Goal: Task Accomplishment & Management: Manage account settings

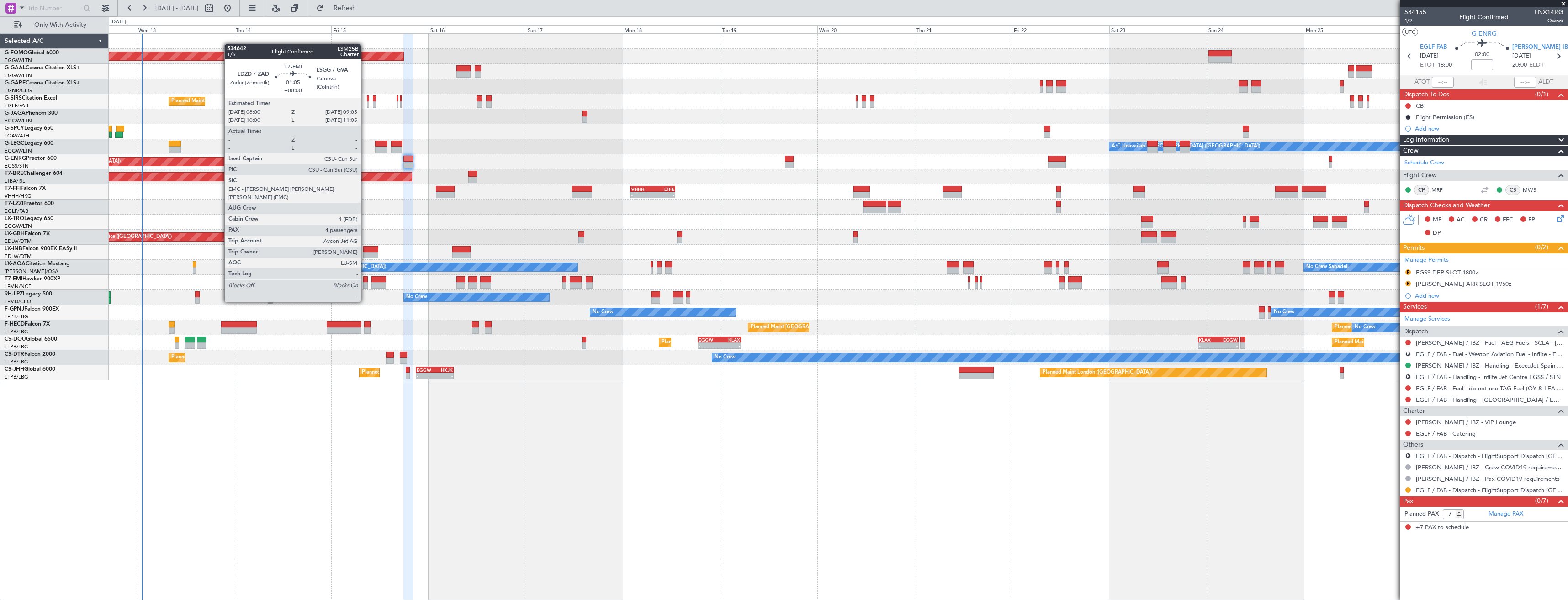
click at [365, 285] on div at bounding box center [366, 285] width 5 height 7
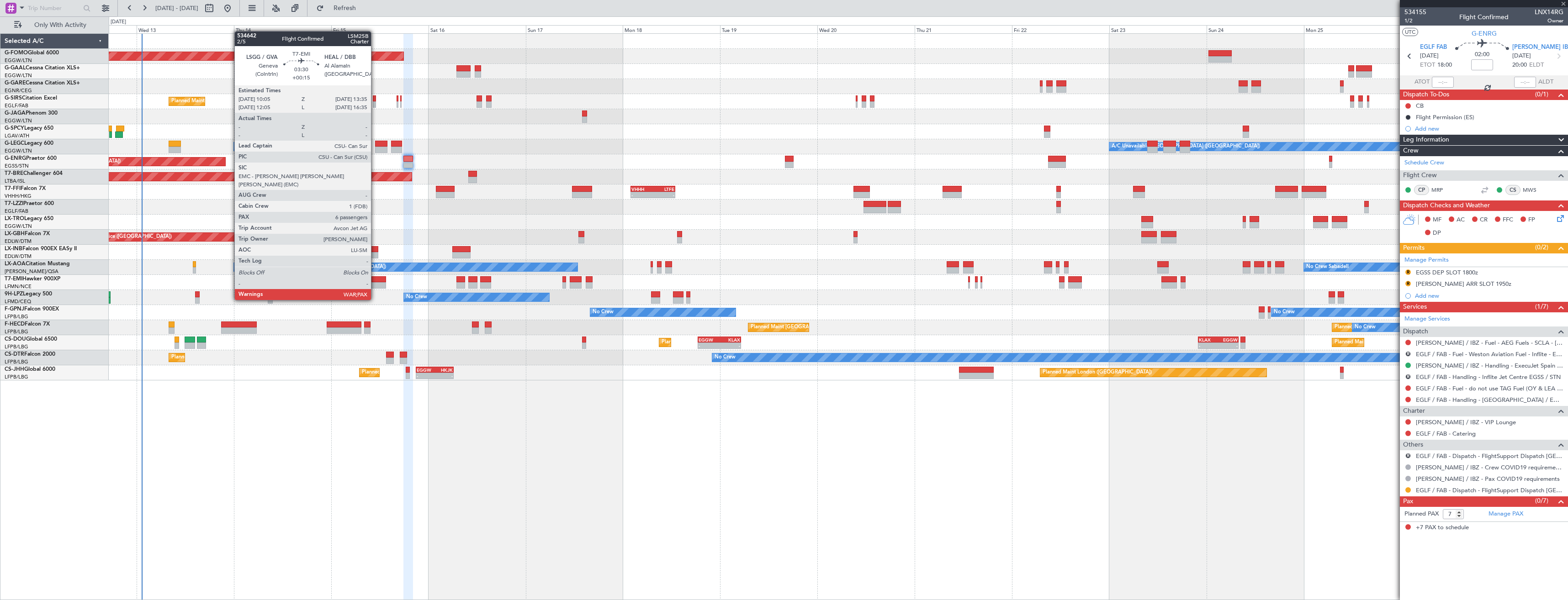
type input "4"
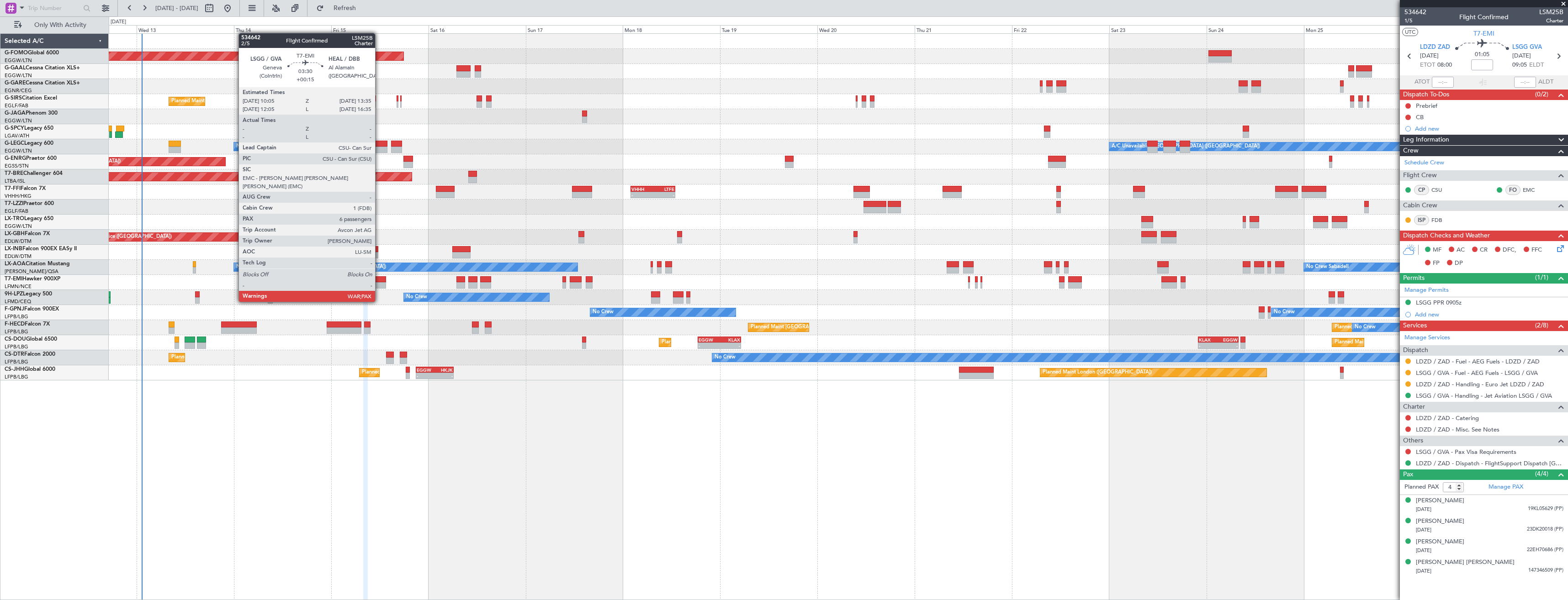
click at [379, 285] on div at bounding box center [379, 285] width 15 height 7
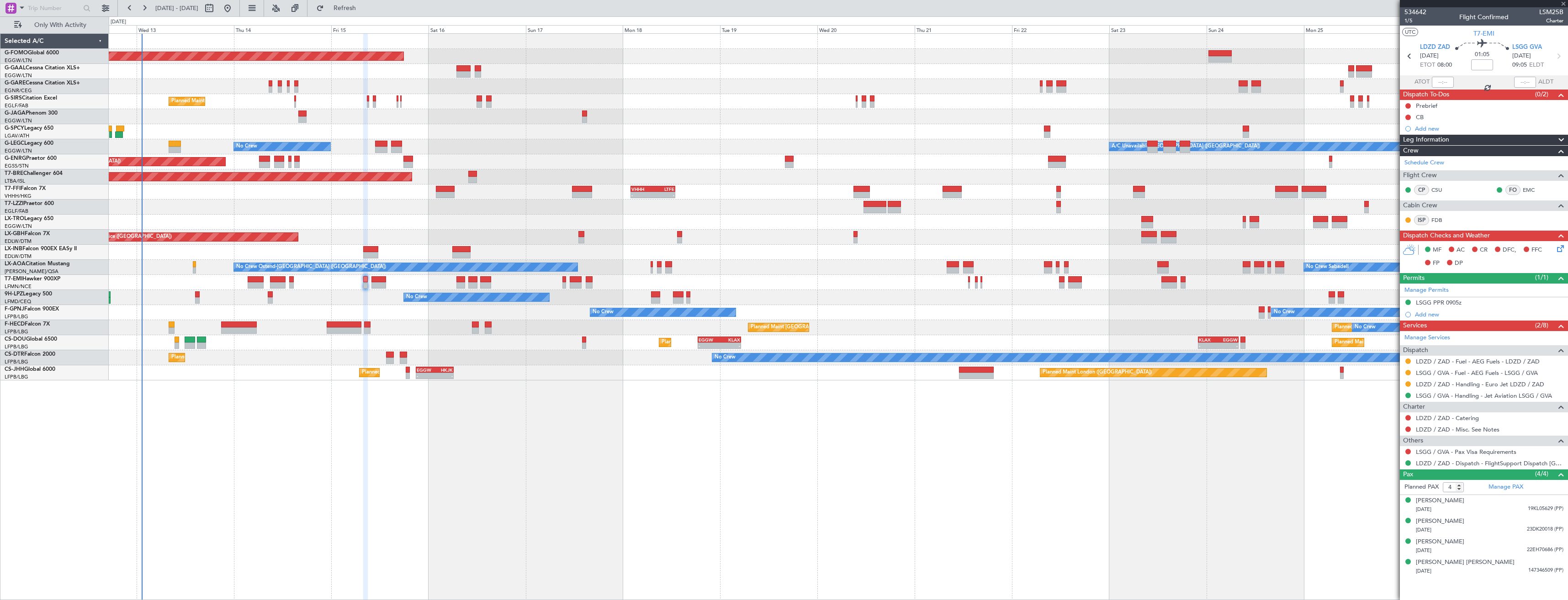
type input "+00:15"
type input "7"
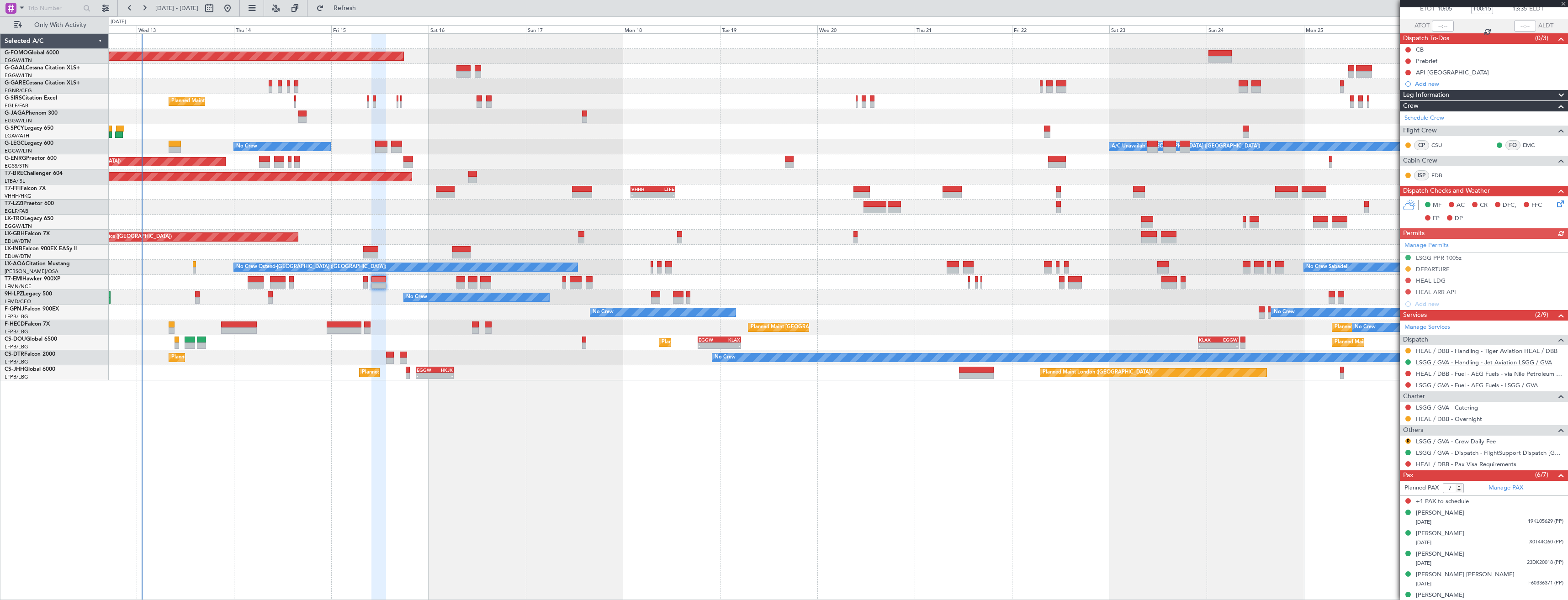
scroll to position [86, 0]
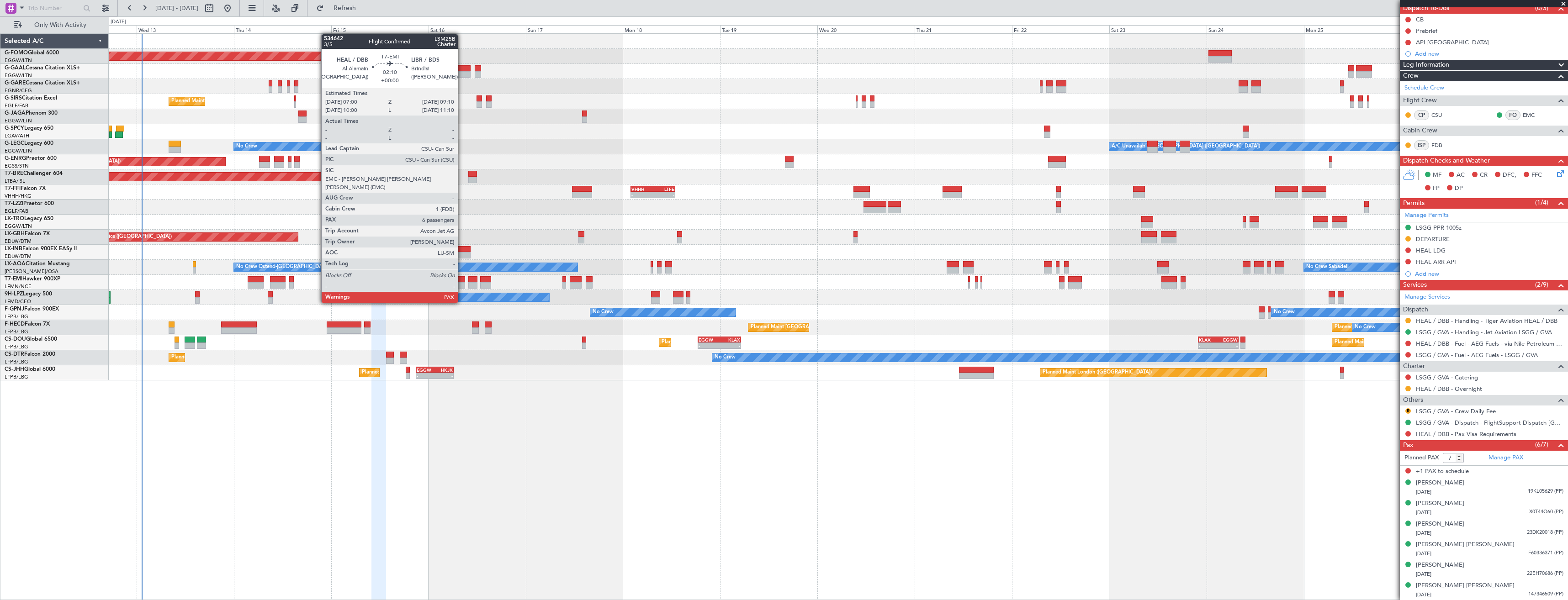
click at [462, 285] on div at bounding box center [461, 285] width 9 height 7
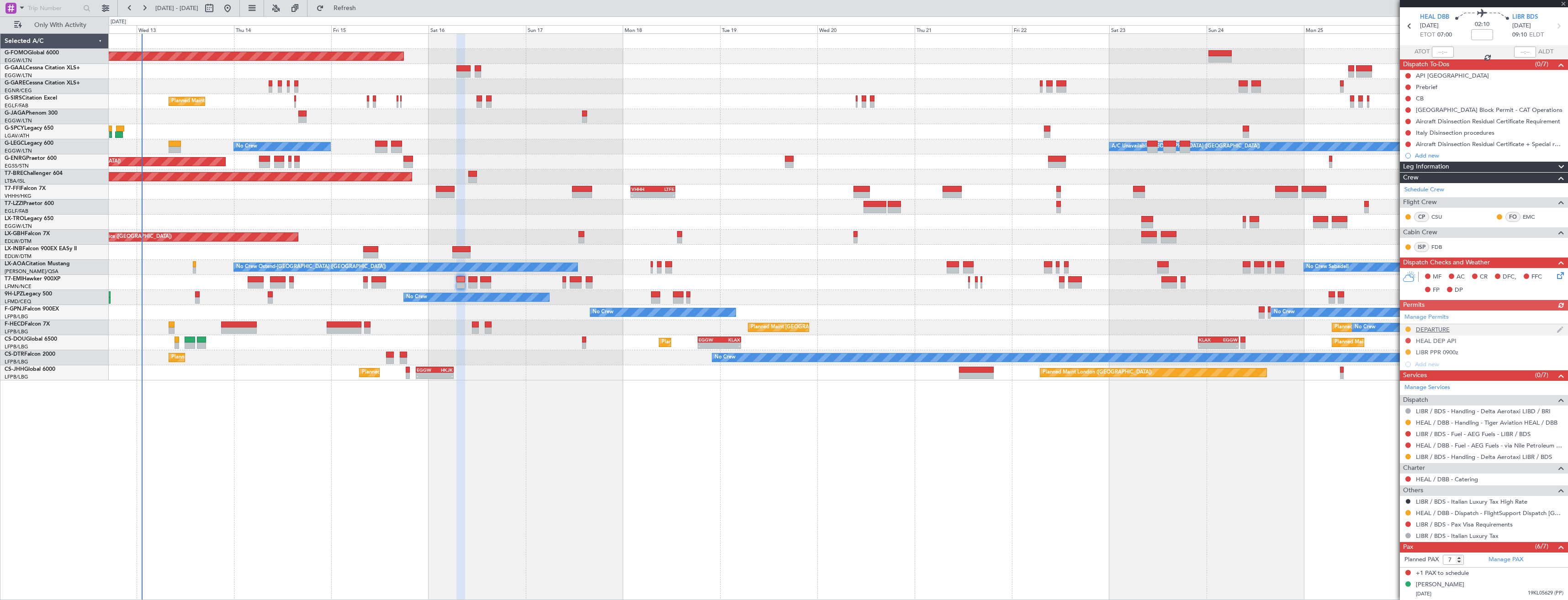
scroll to position [0, 0]
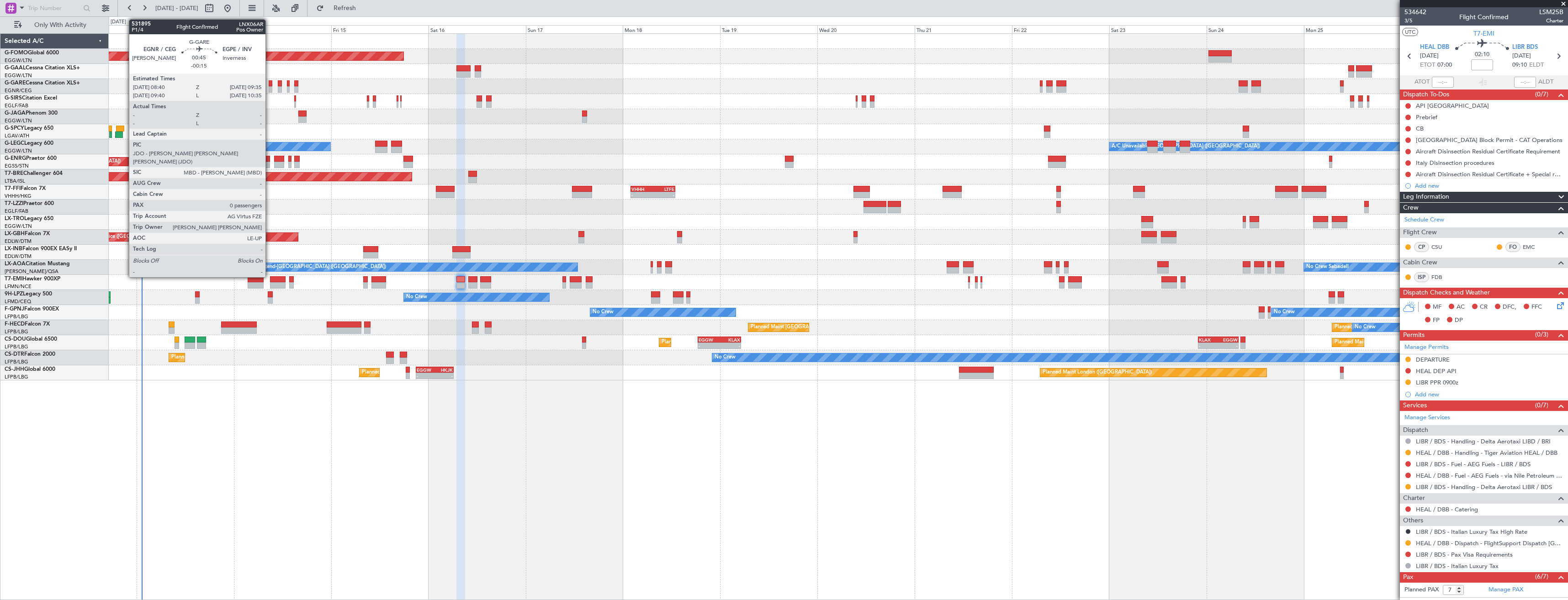
click at [270, 87] on div at bounding box center [270, 89] width 4 height 7
type input "-00:15"
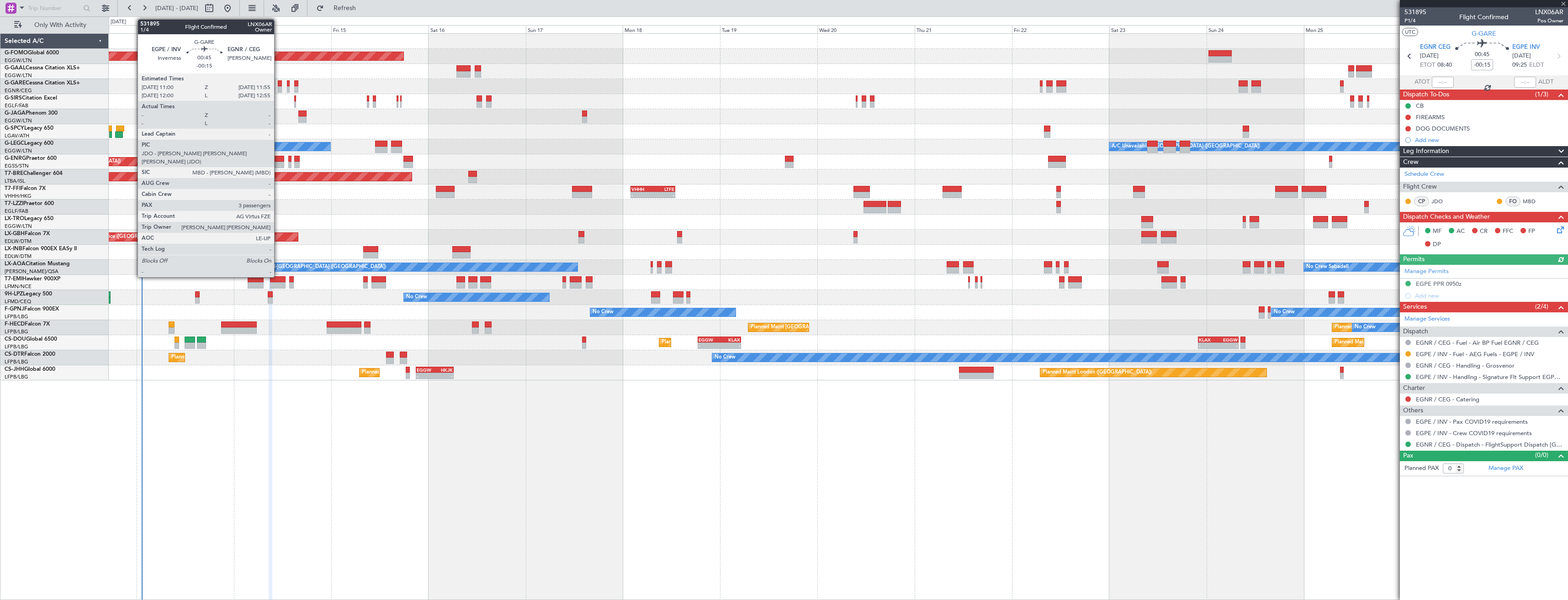
click at [278, 86] on div at bounding box center [279, 89] width 4 height 7
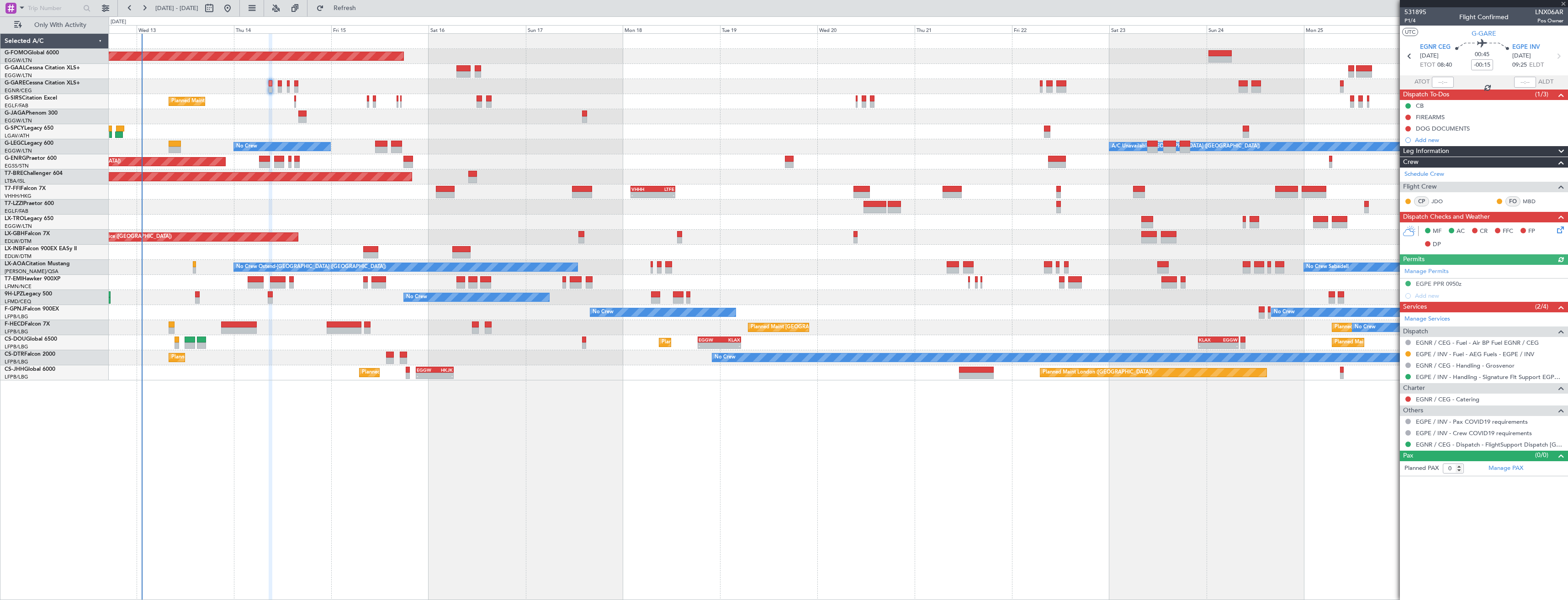
type input "3"
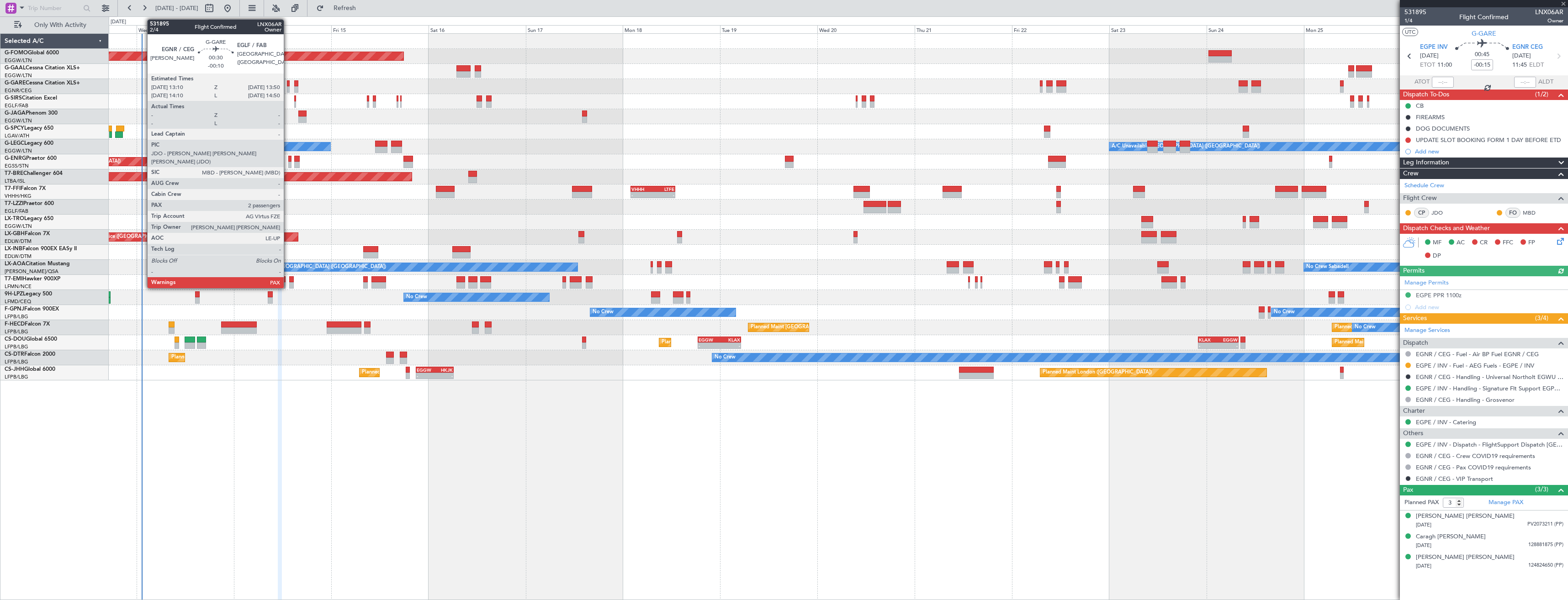
click at [288, 85] on div at bounding box center [288, 83] width 3 height 7
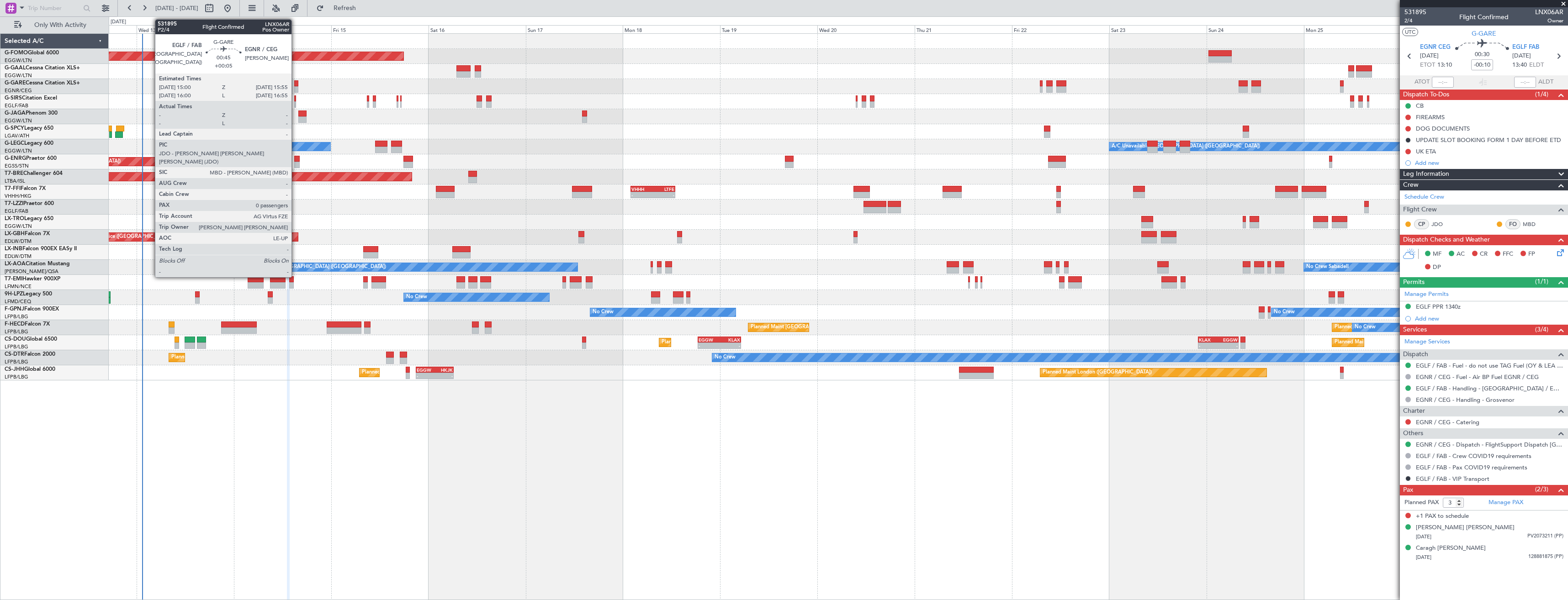
click at [296, 85] on div at bounding box center [296, 83] width 4 height 7
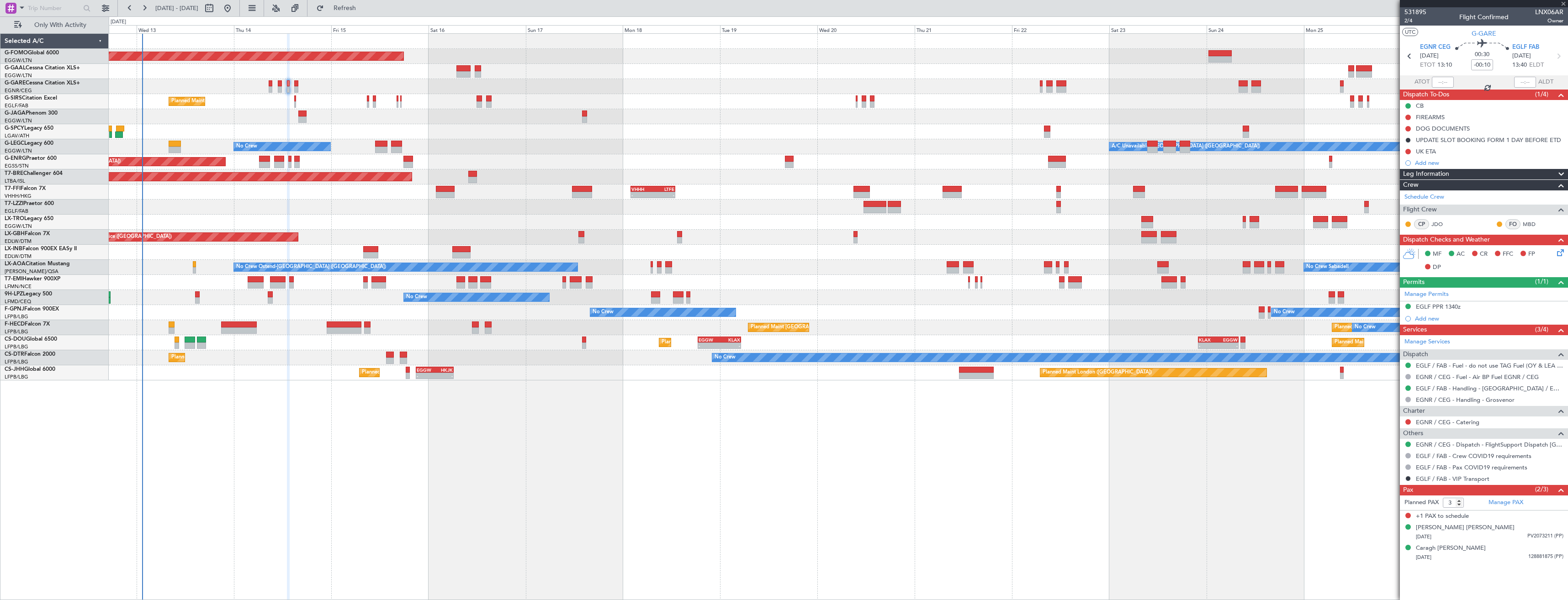
type input "+00:05"
type input "0"
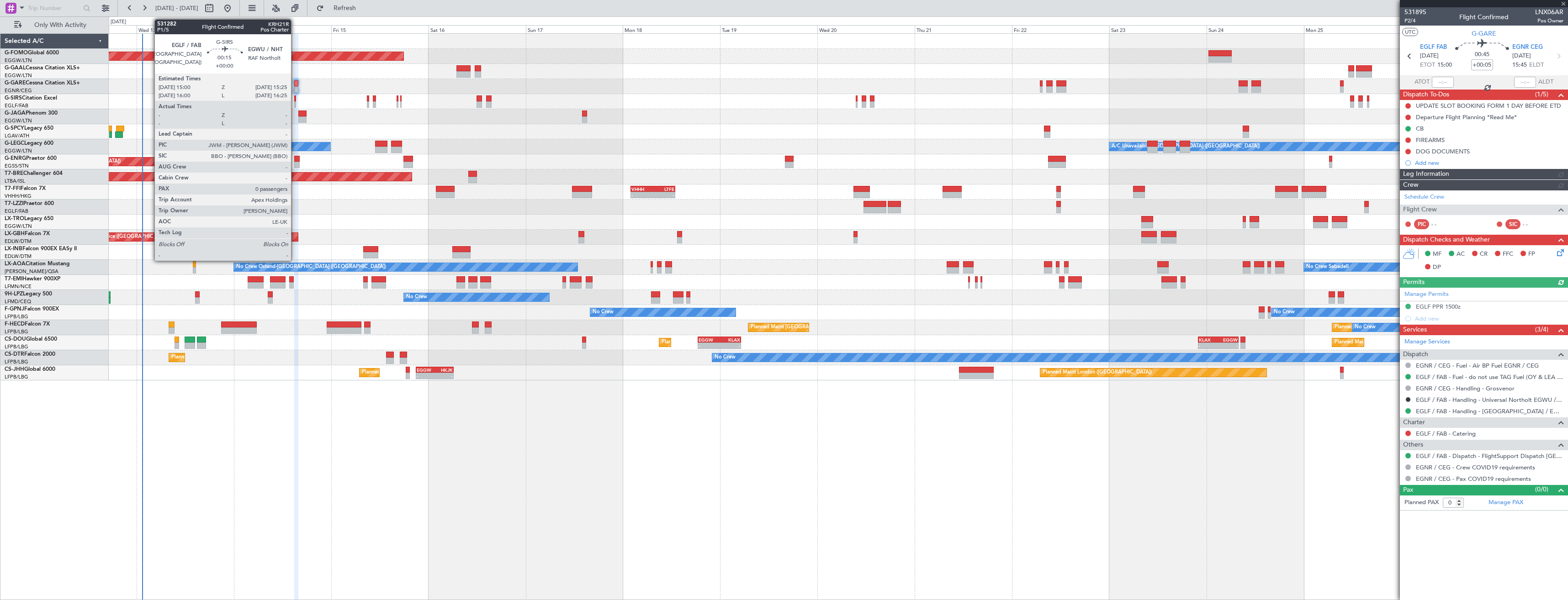
click at [295, 101] on div at bounding box center [295, 99] width 2 height 7
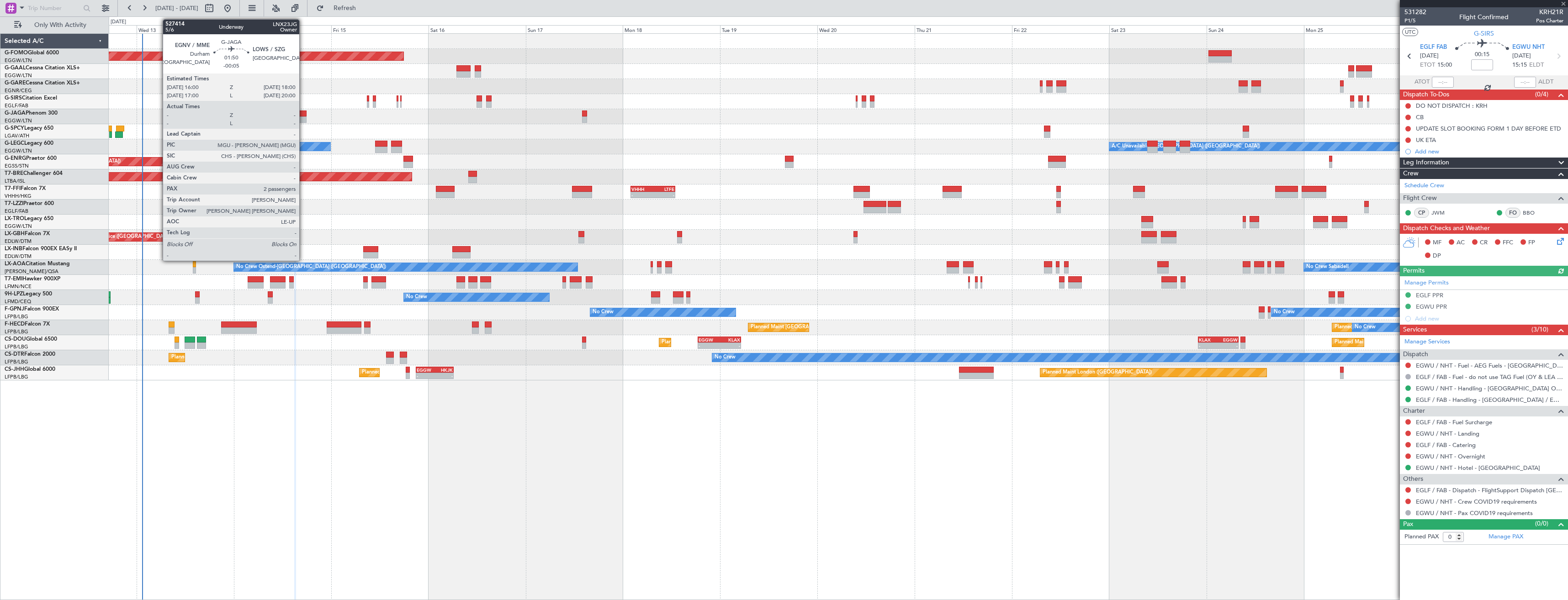
click at [303, 119] on div at bounding box center [303, 119] width 9 height 7
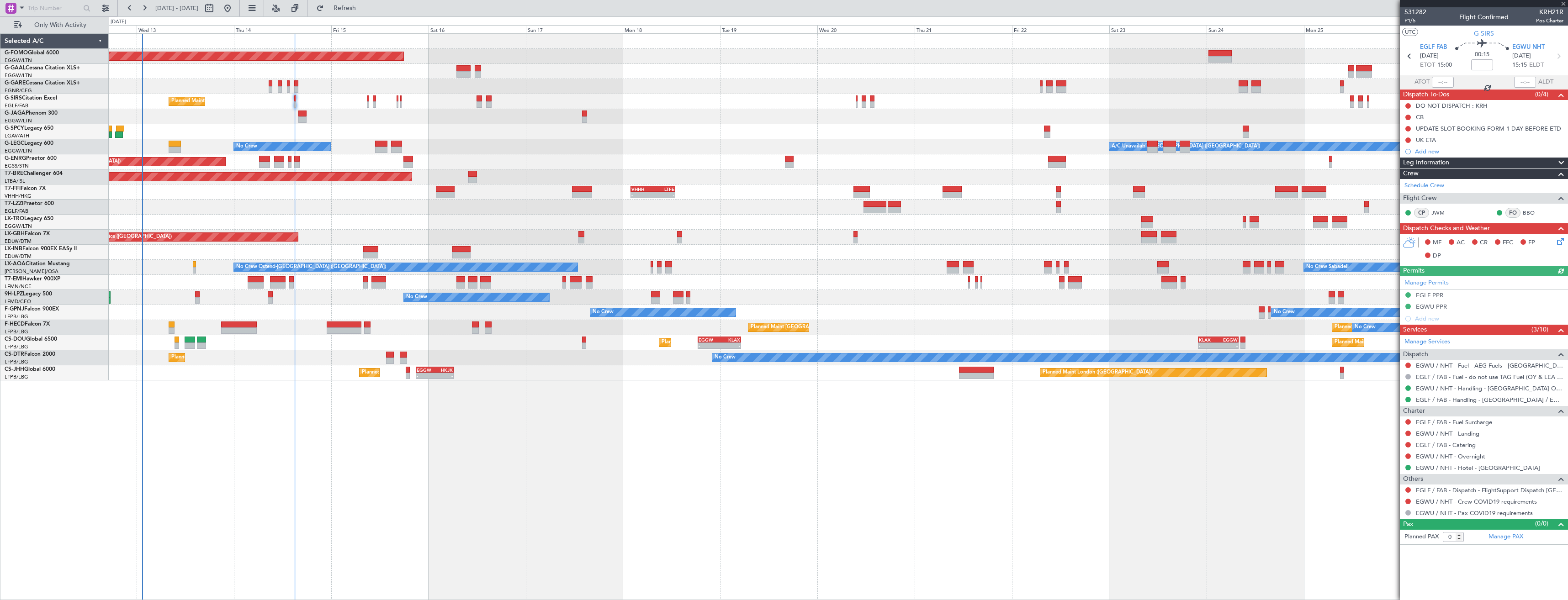
type input "-00:05"
type input "2"
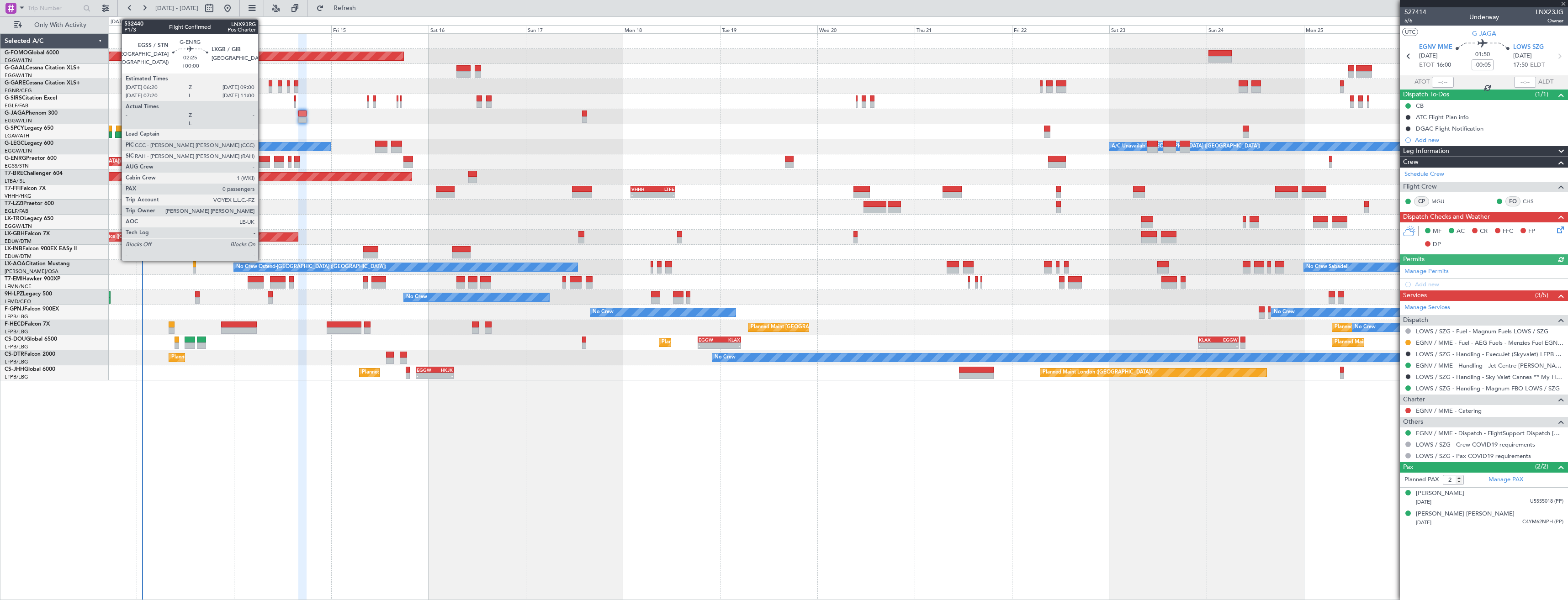
click at [262, 162] on div at bounding box center [265, 165] width 11 height 7
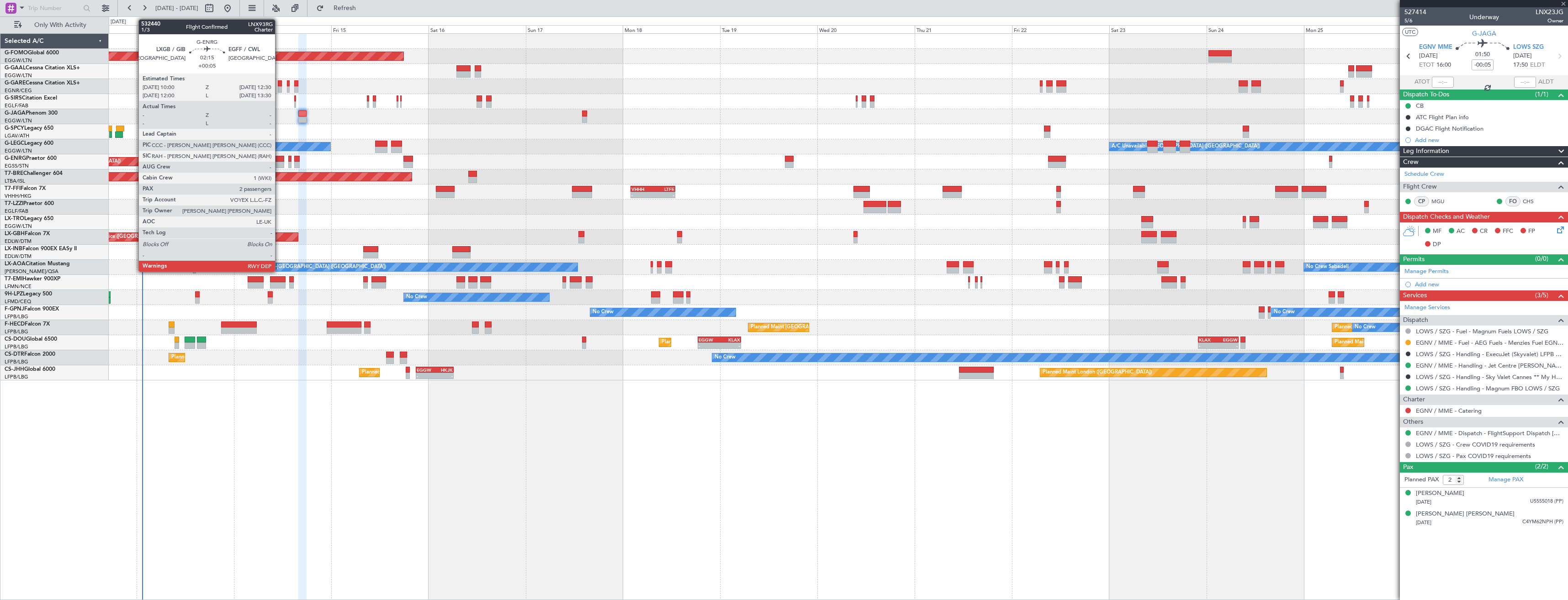
type input "0"
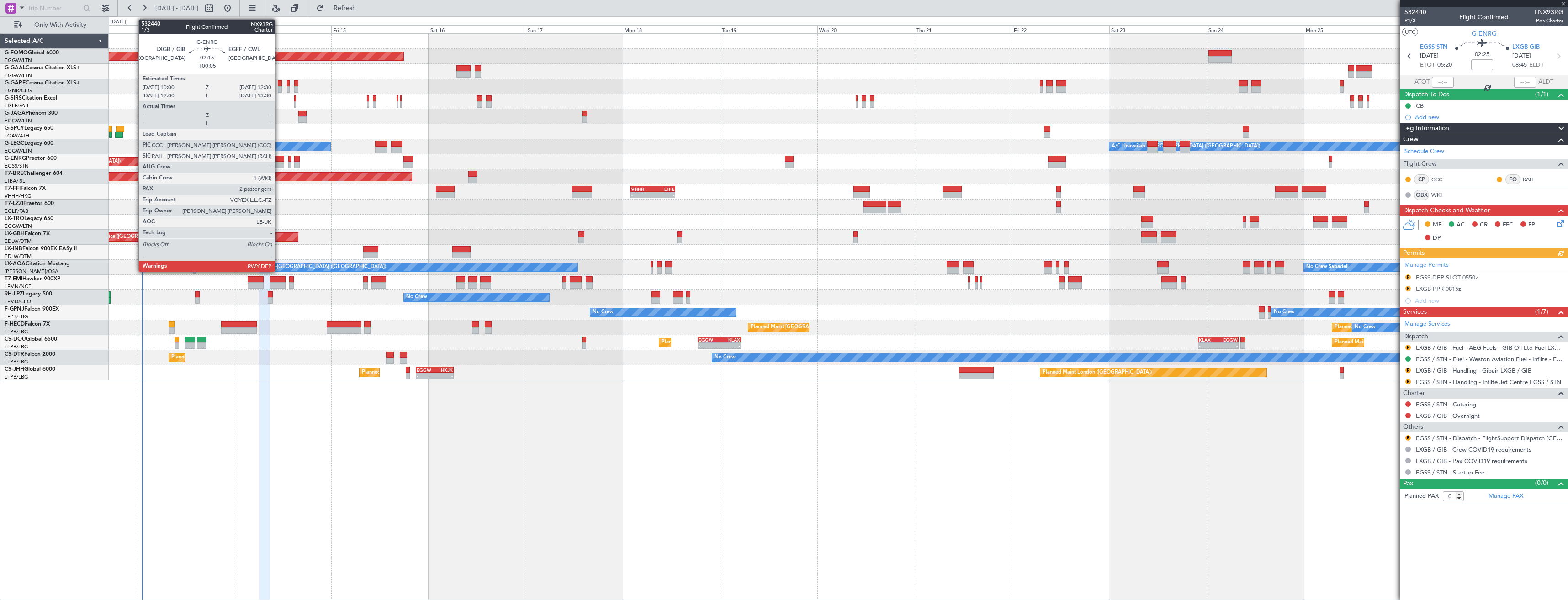
click at [279, 163] on div at bounding box center [279, 165] width 10 height 7
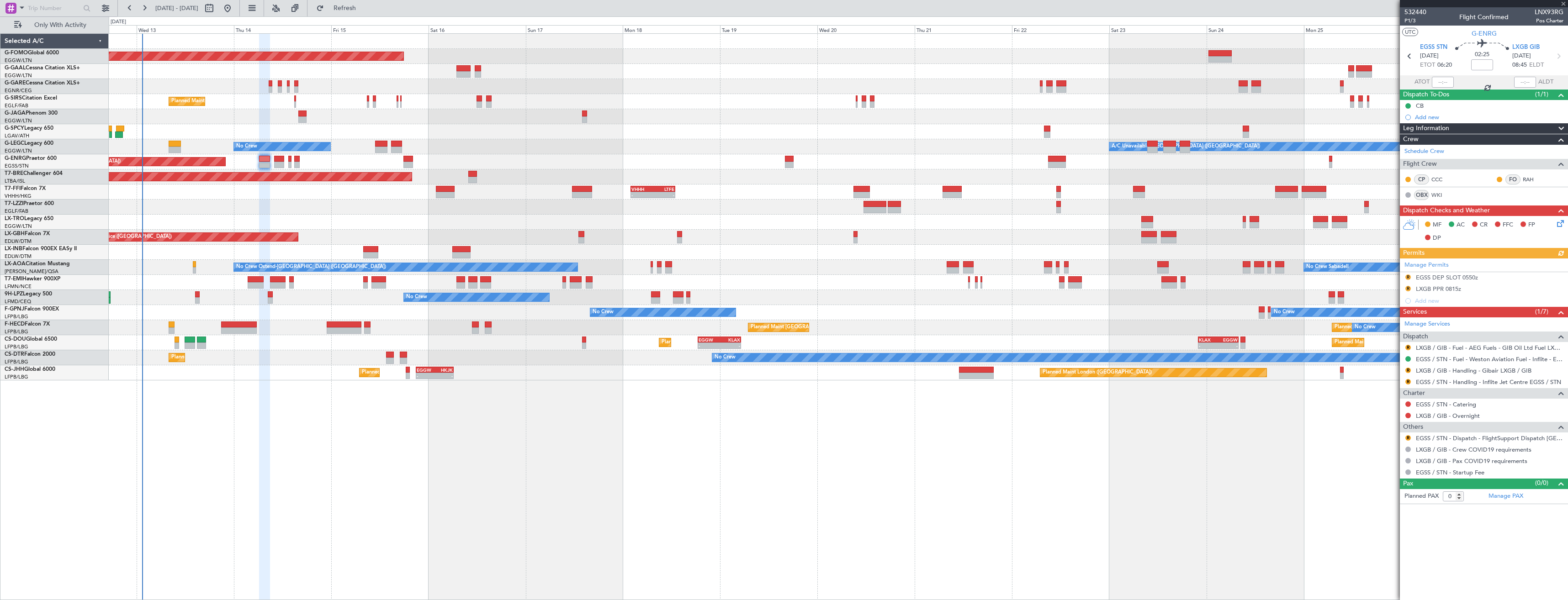
type input "+00:05"
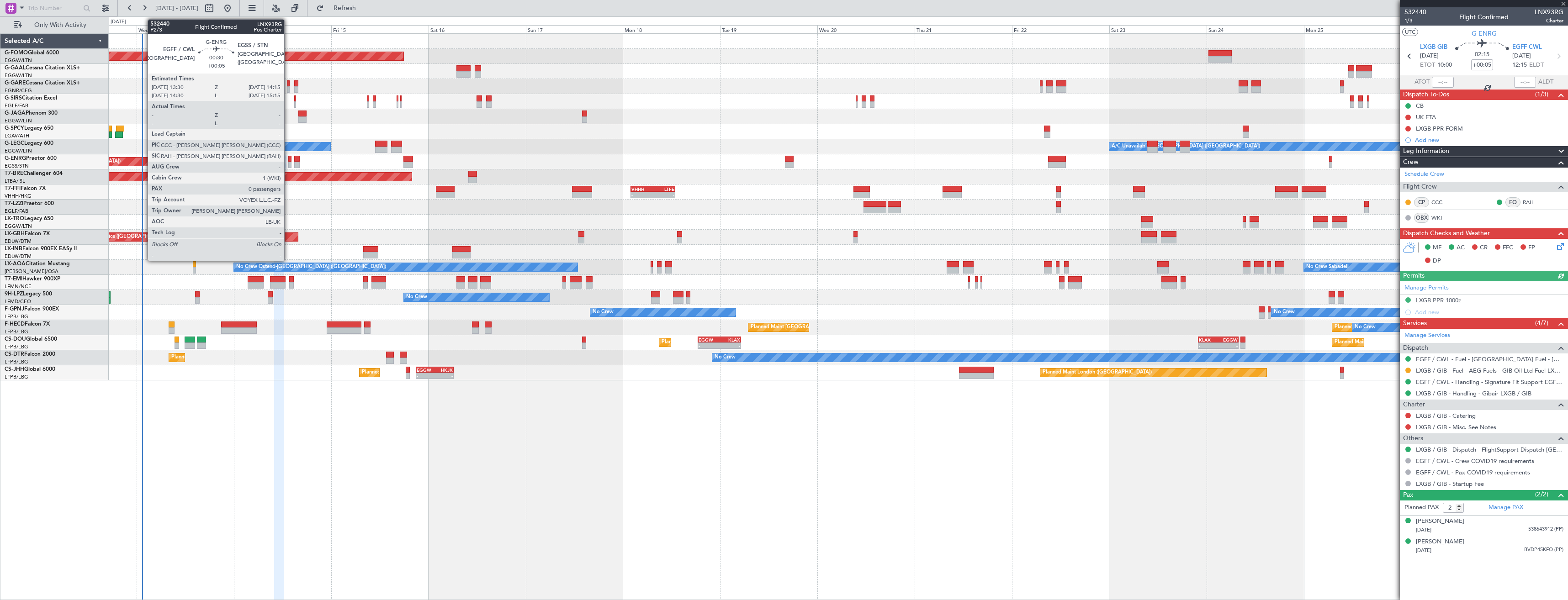
click at [289, 162] on div at bounding box center [290, 165] width 3 height 7
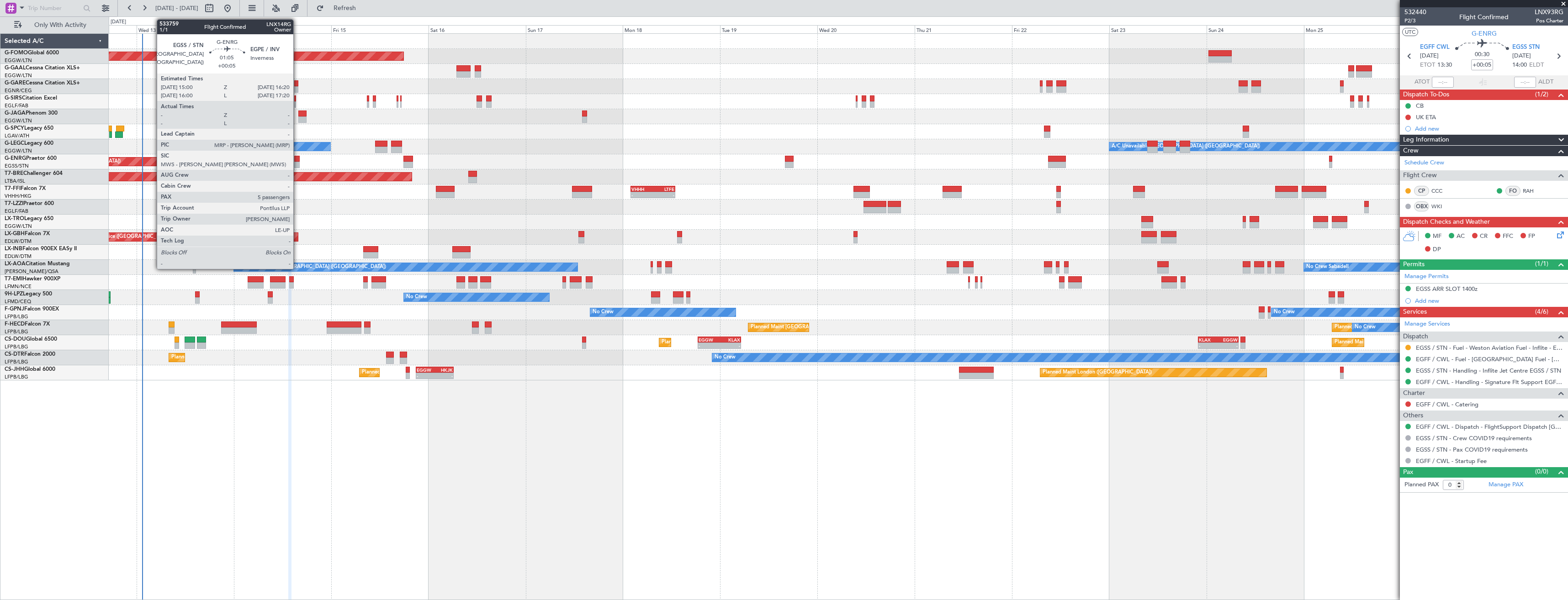
click at [298, 162] on div at bounding box center [296, 165] width 5 height 7
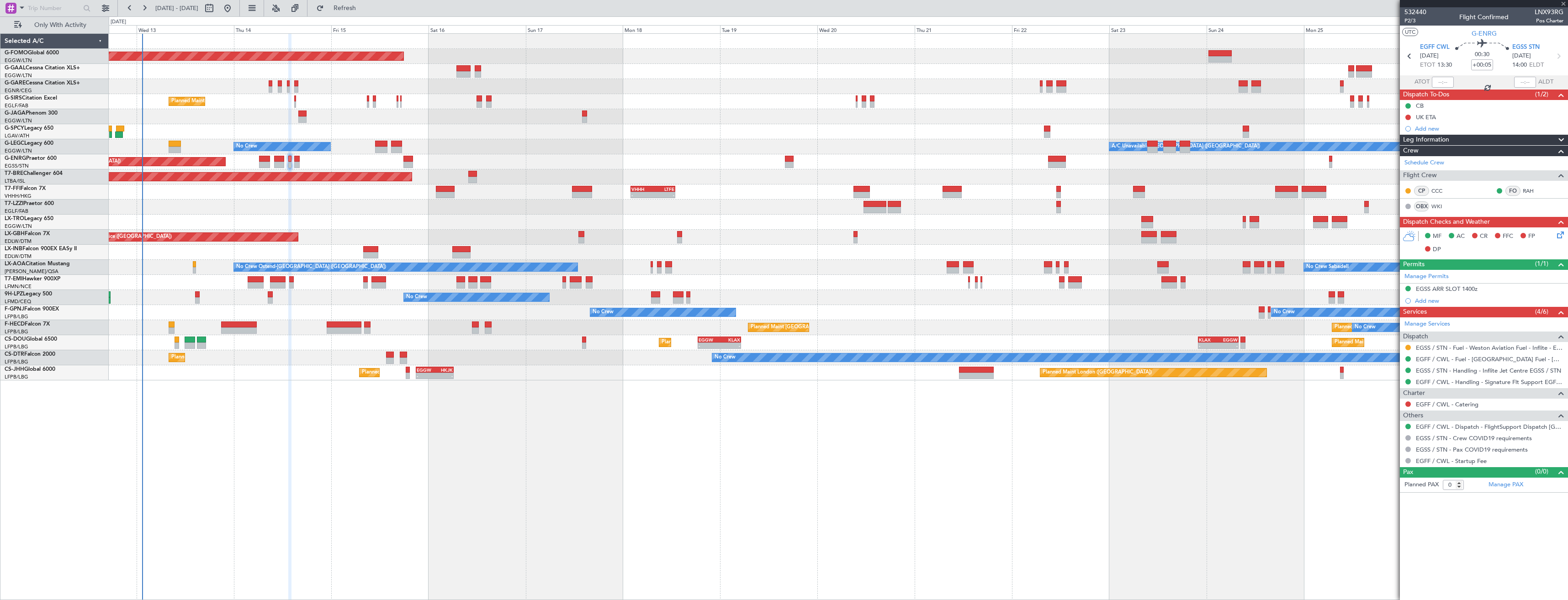
type input "5"
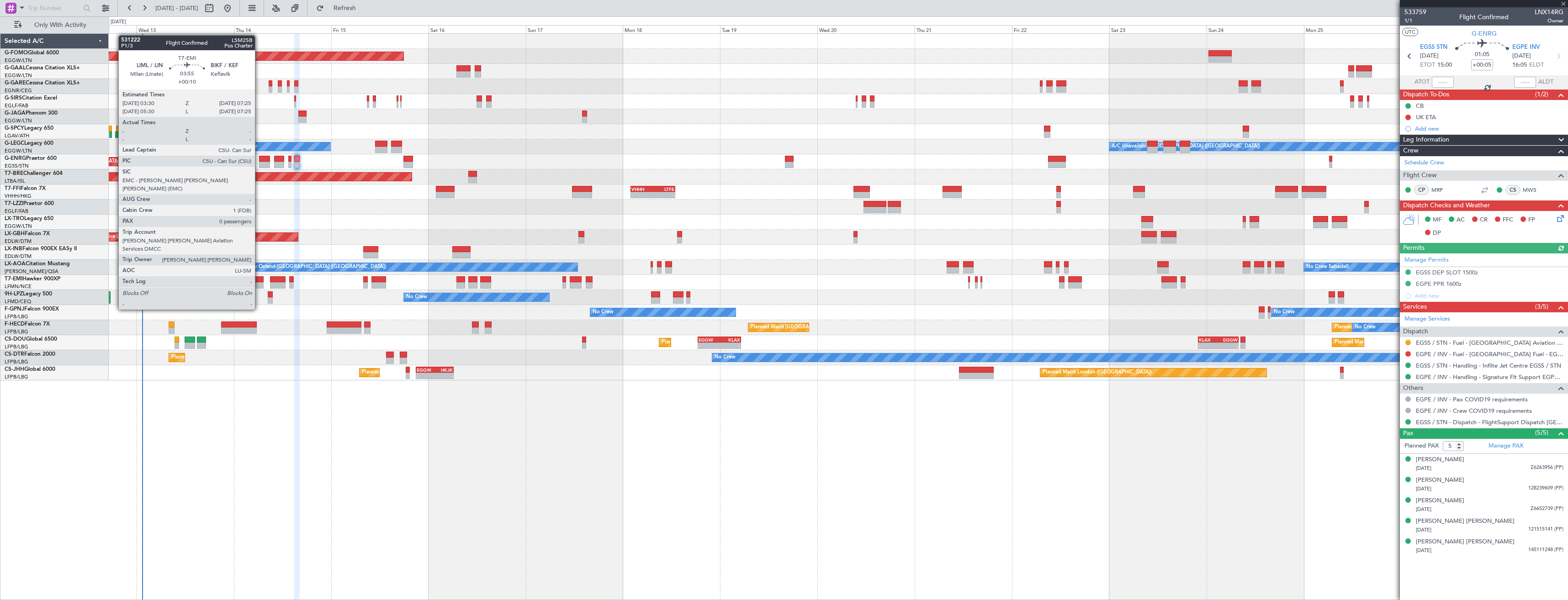
click at [259, 284] on div at bounding box center [256, 285] width 16 height 7
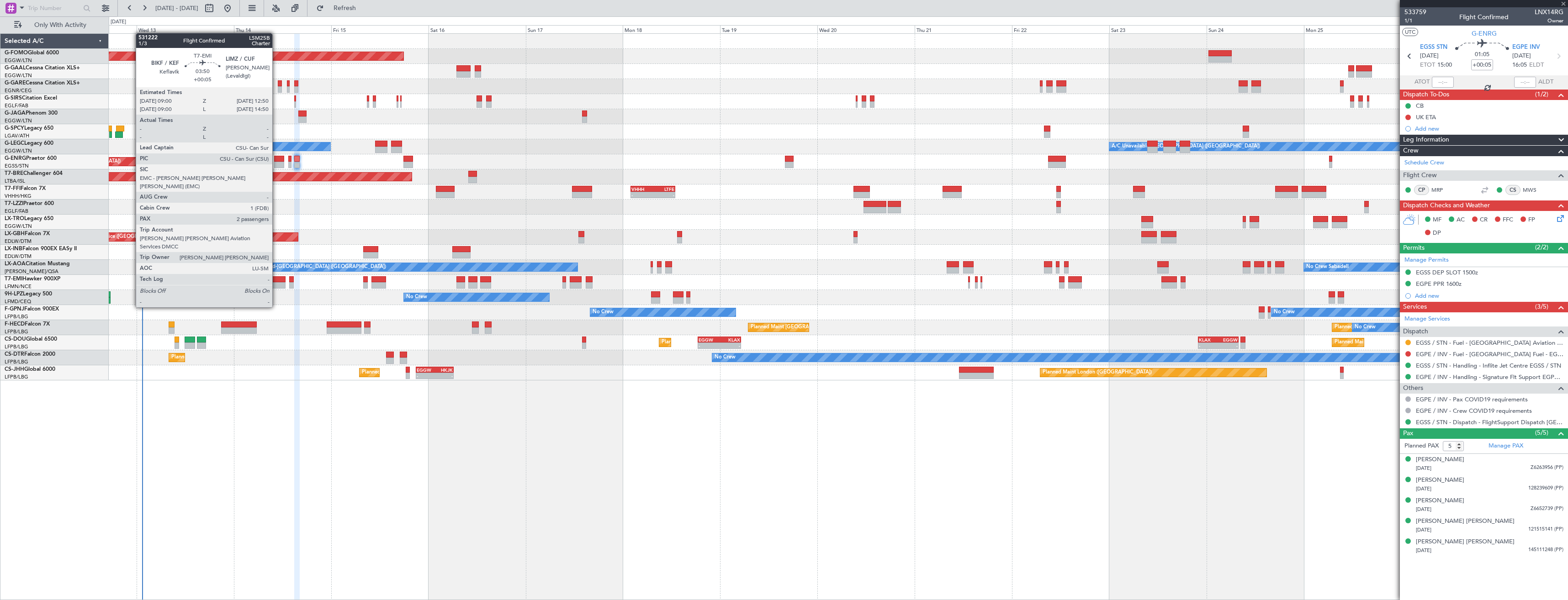
type input "+00:10"
type input "0"
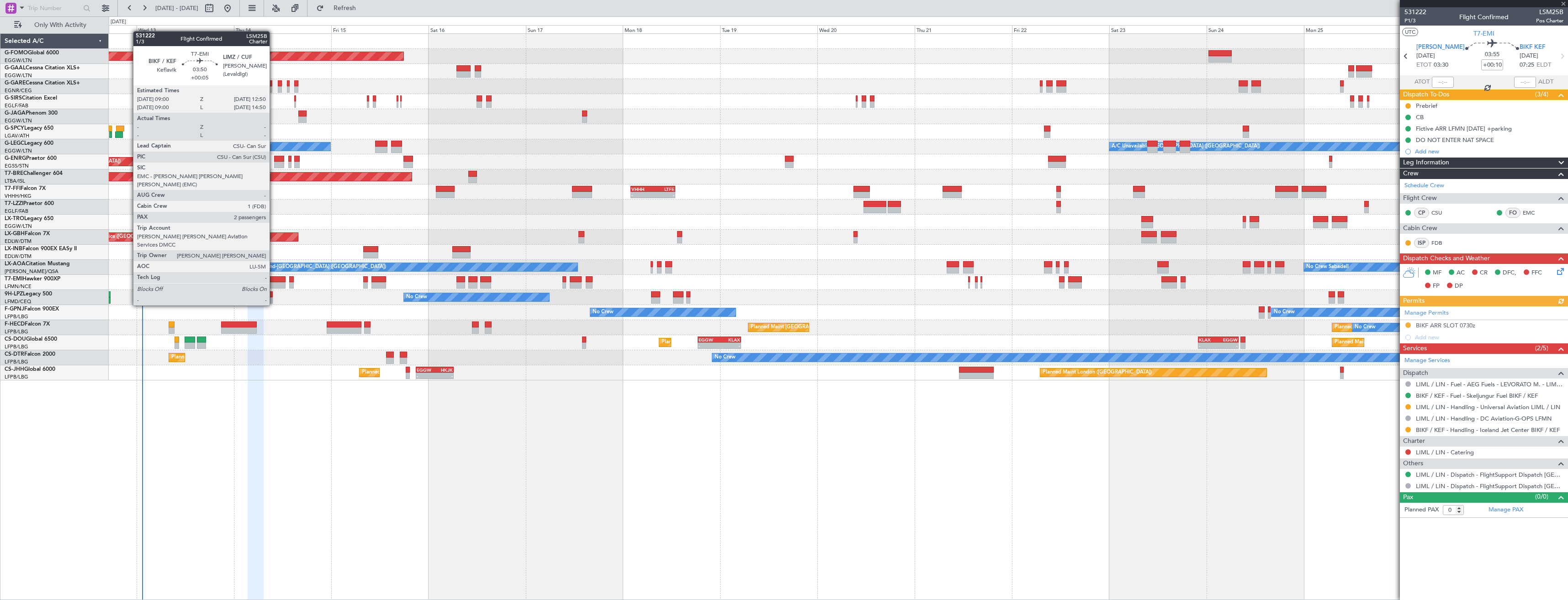
click at [274, 280] on div at bounding box center [278, 279] width 16 height 7
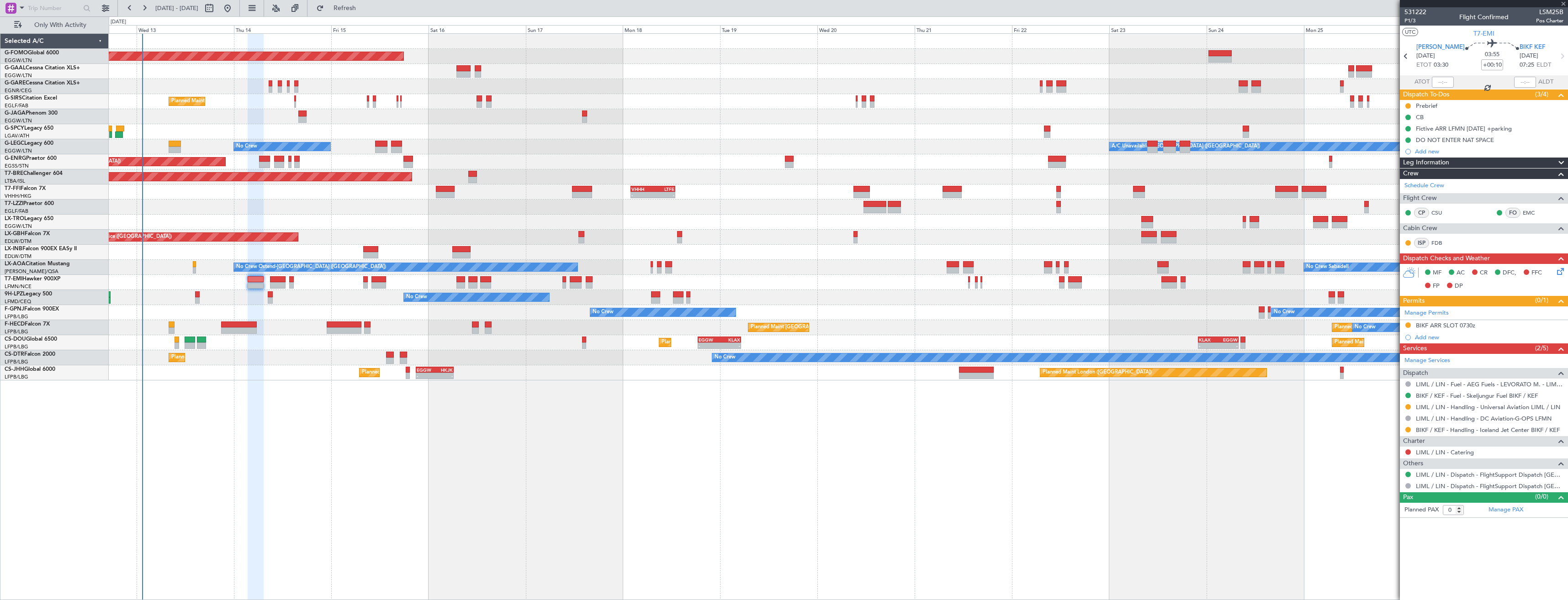
type input "+00:05"
type input "2"
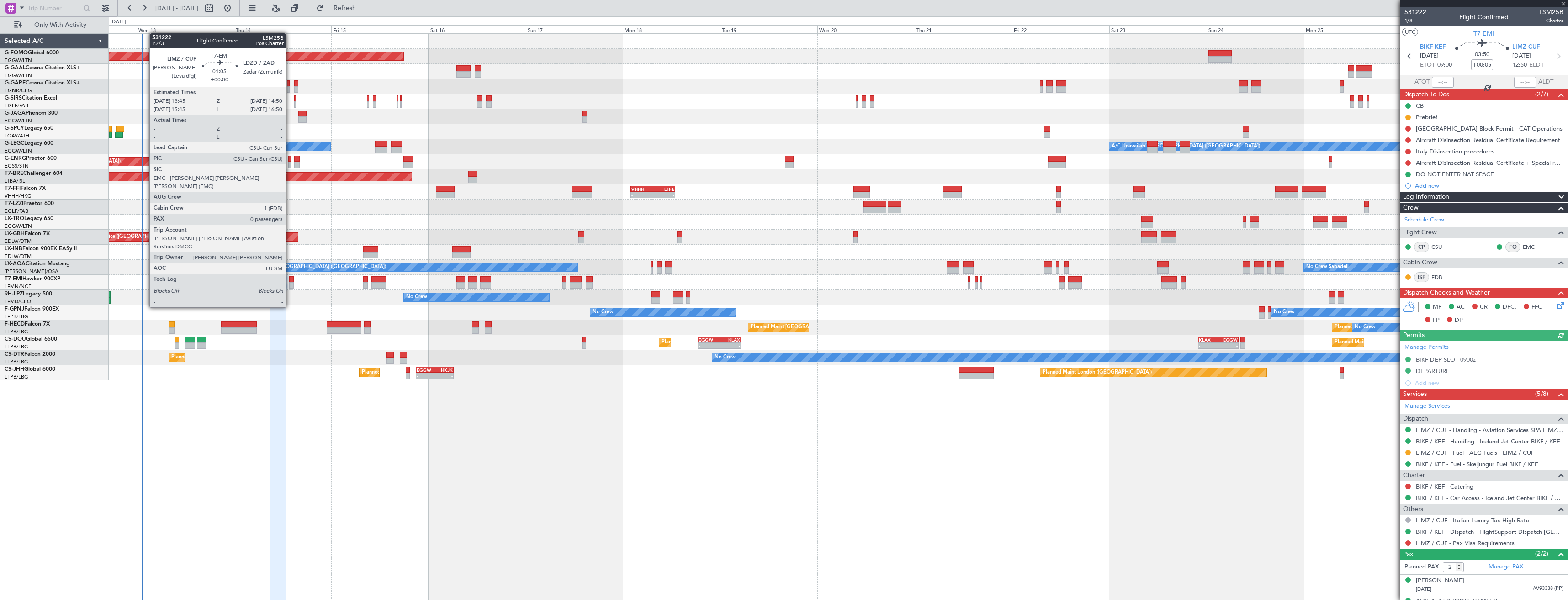
click at [290, 282] on div at bounding box center [292, 279] width 5 height 7
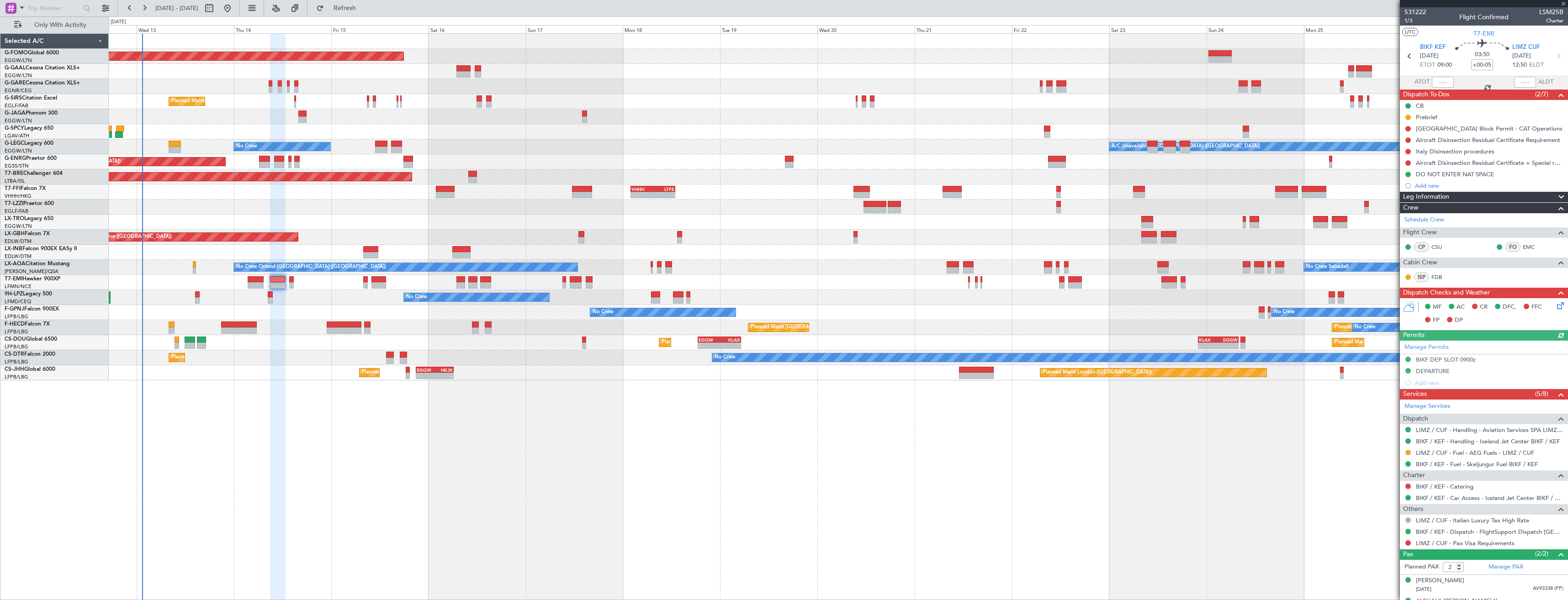
type input "0"
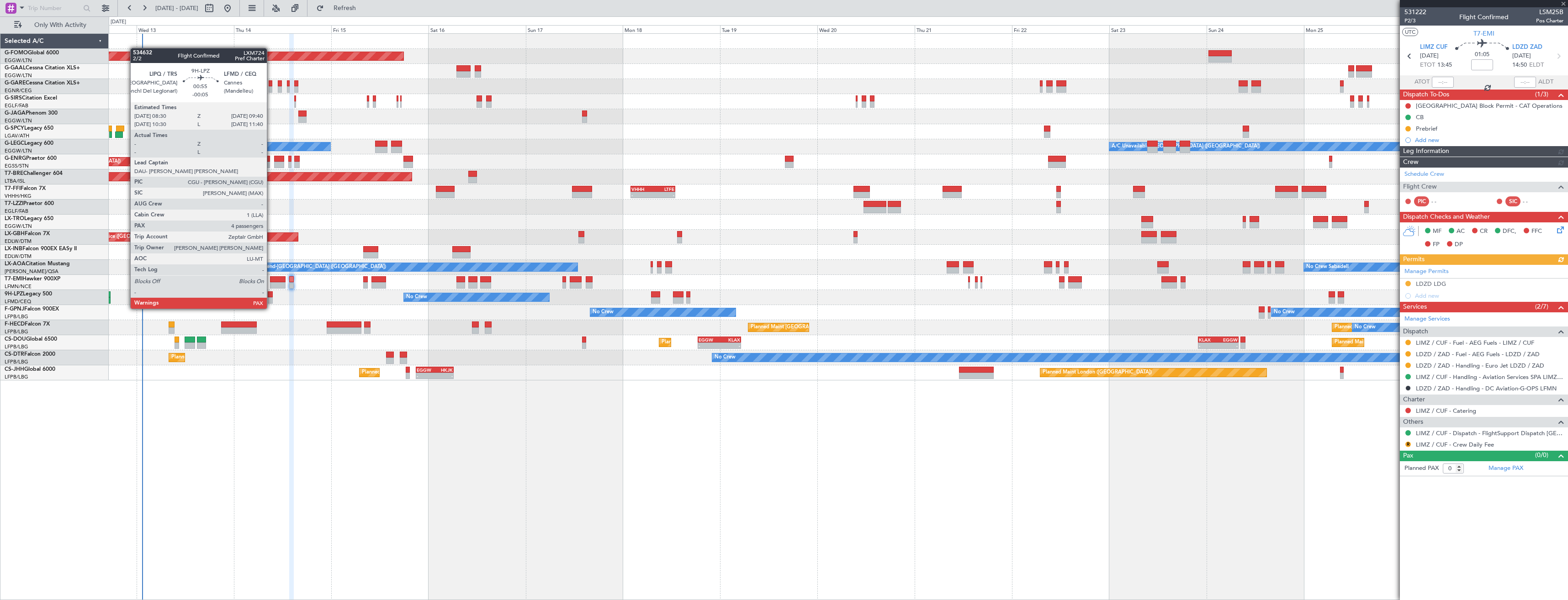
click at [271, 299] on div at bounding box center [270, 301] width 5 height 7
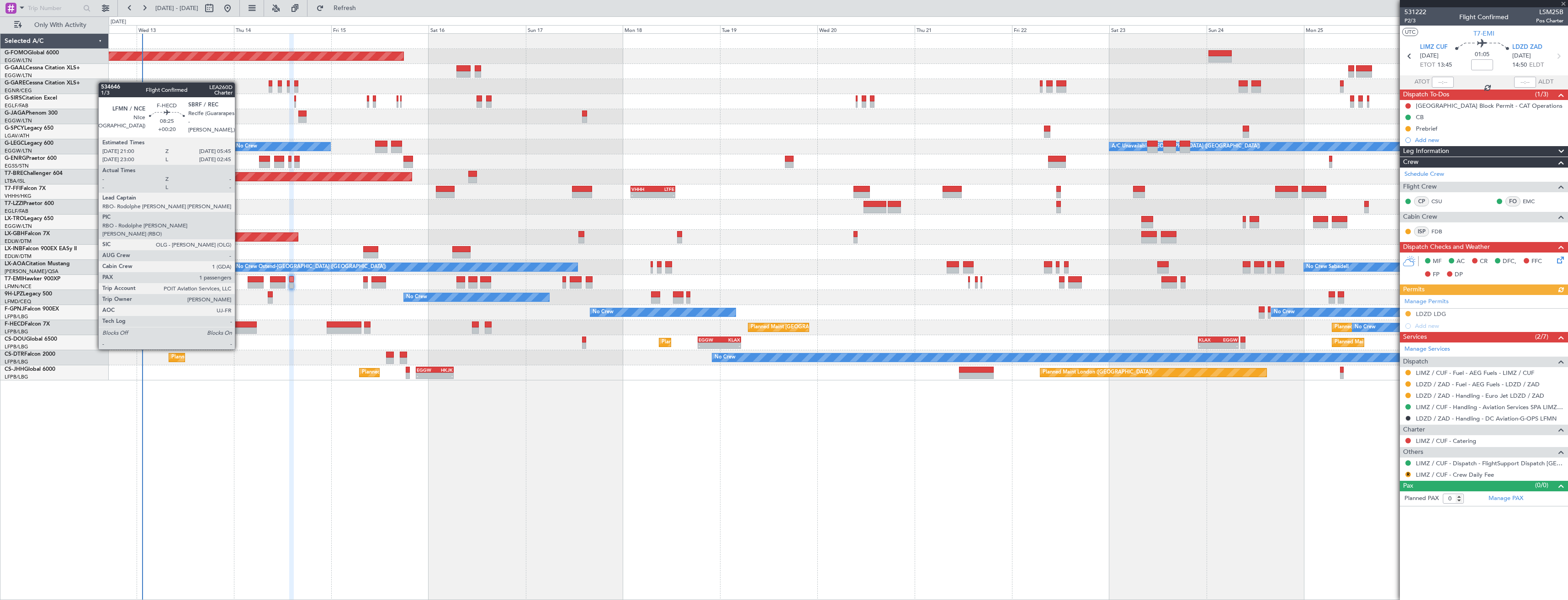
type input "-00:05"
type input "4"
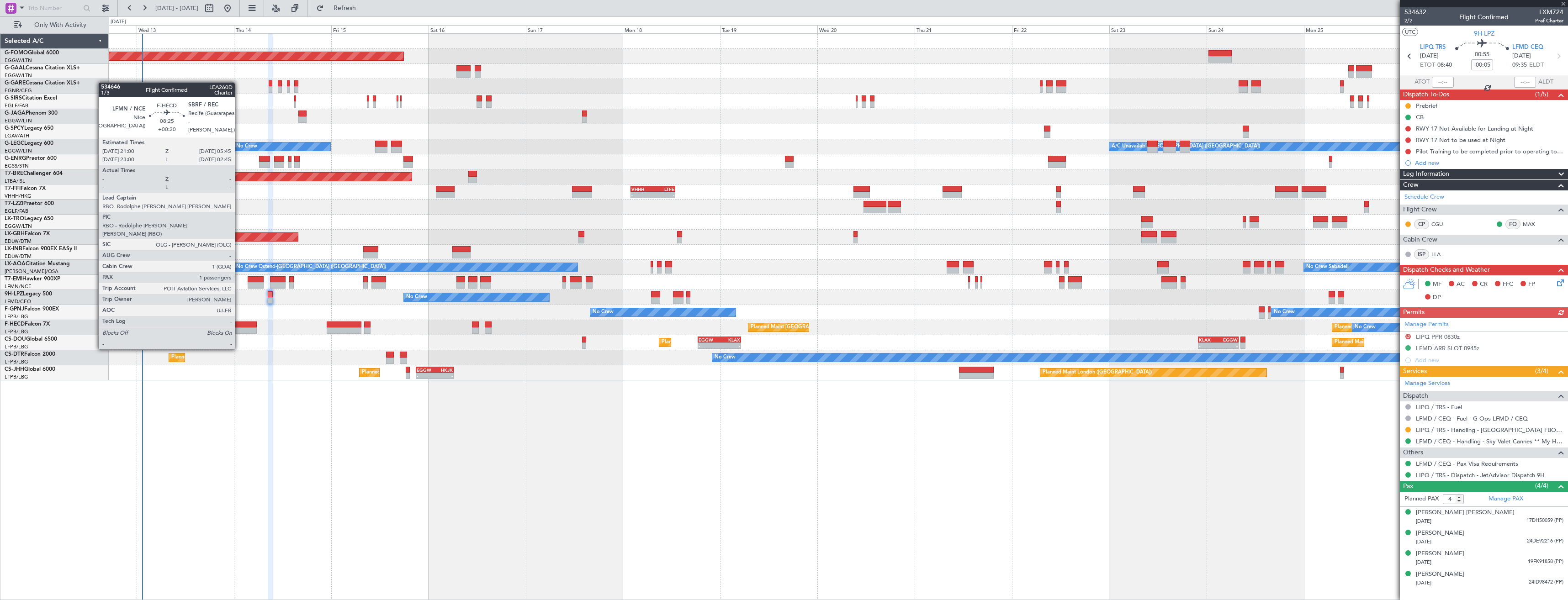
click at [239, 332] on div at bounding box center [239, 330] width 36 height 7
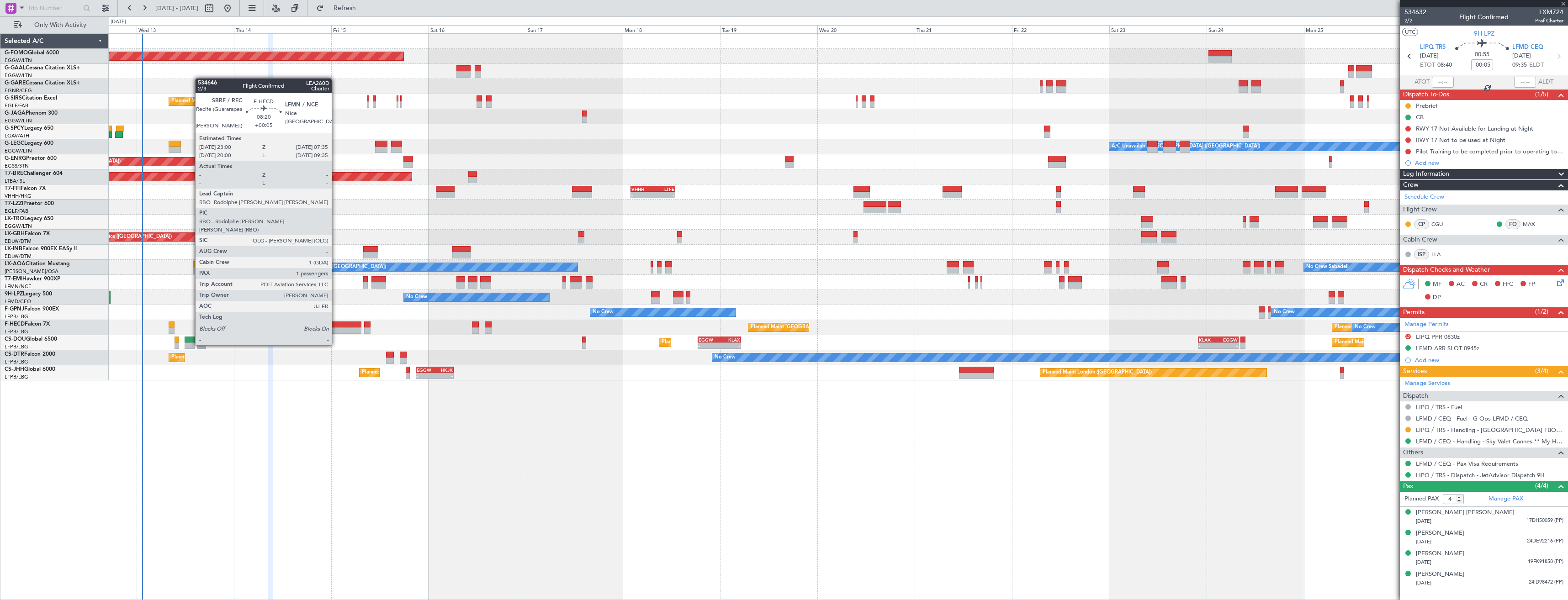
type input "+00:20"
type input "1"
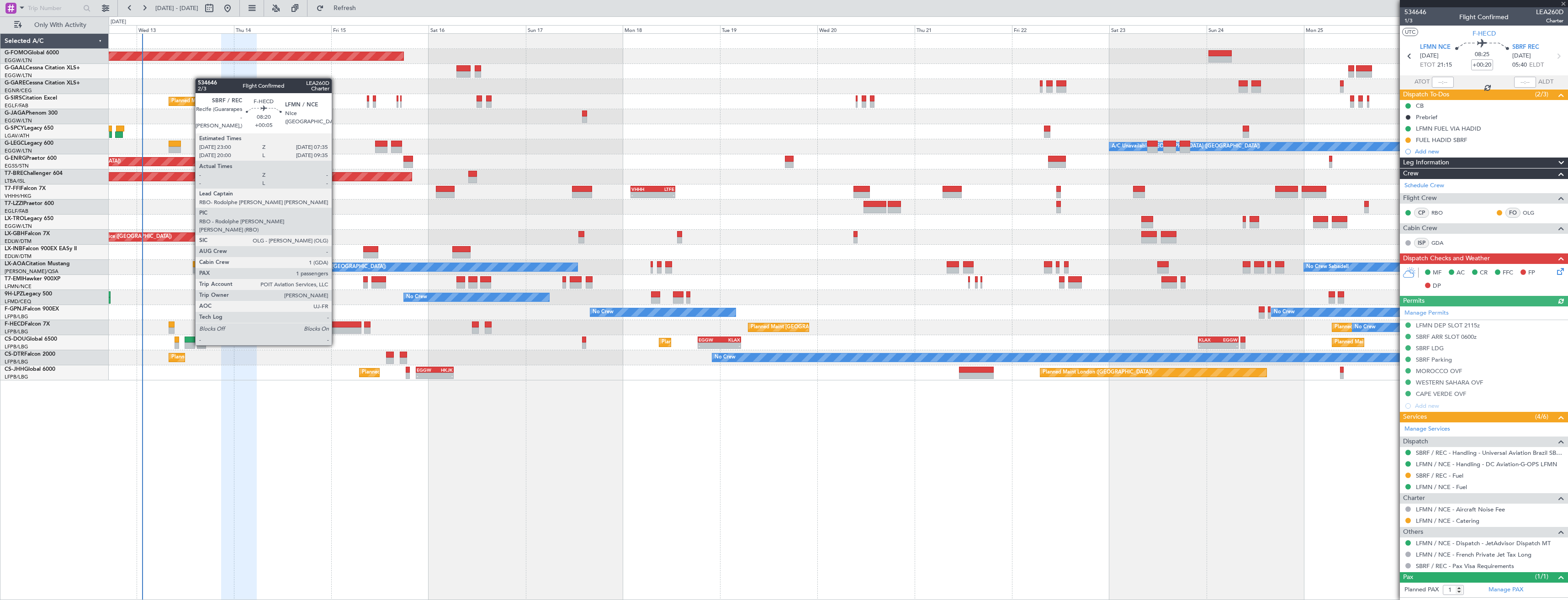
click at [336, 328] on div at bounding box center [345, 330] width 35 height 7
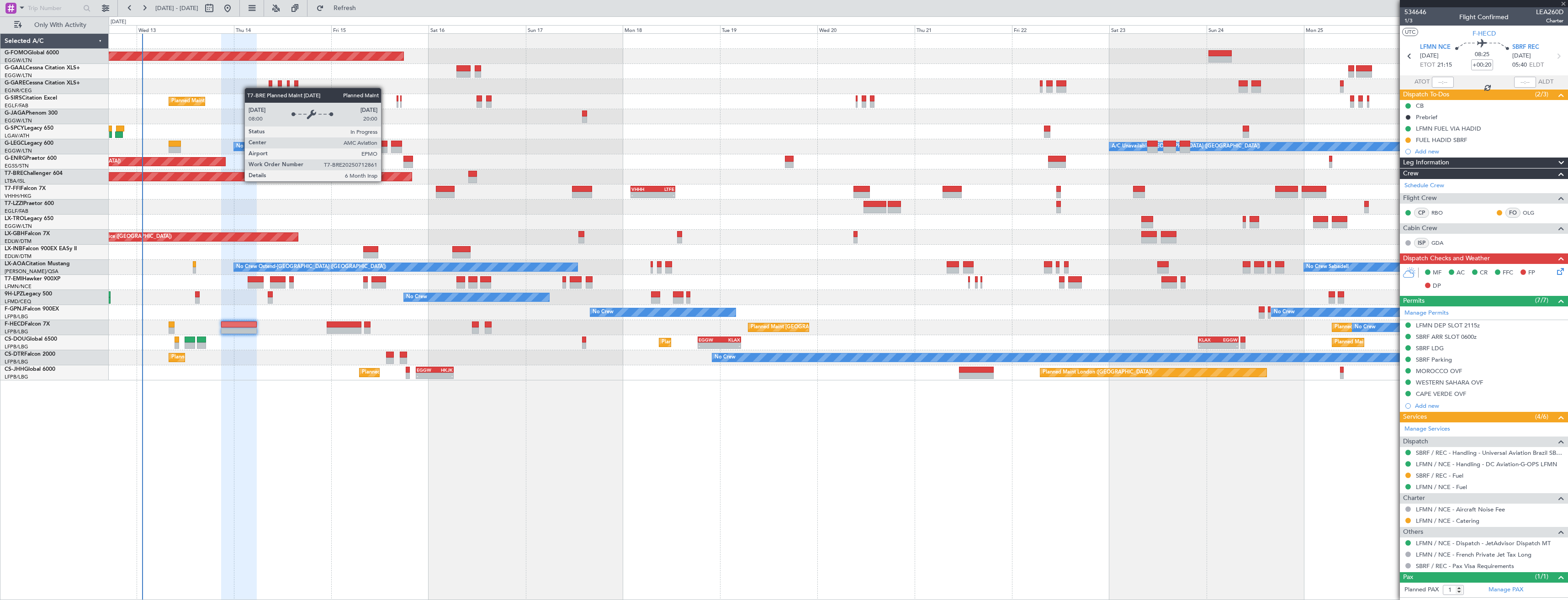
type input "+00:05"
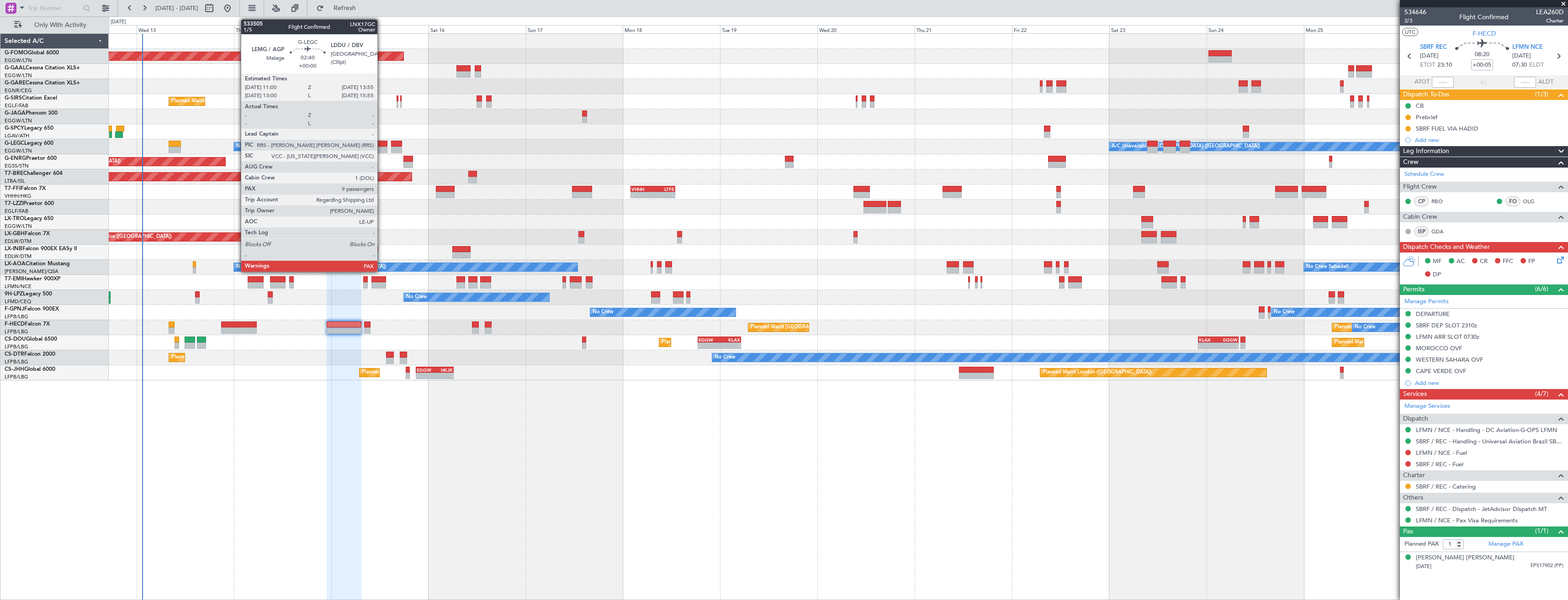
click at [382, 148] on div at bounding box center [381, 150] width 12 height 7
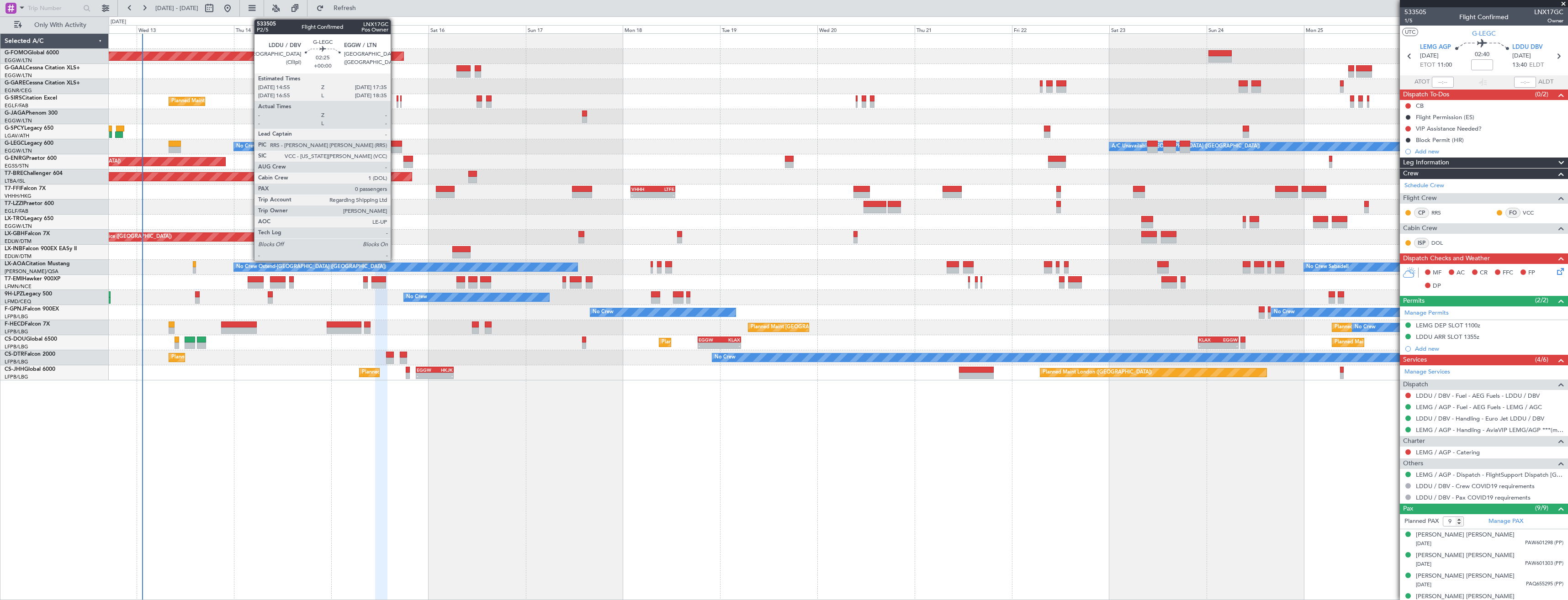
click at [395, 148] on div at bounding box center [396, 150] width 11 height 7
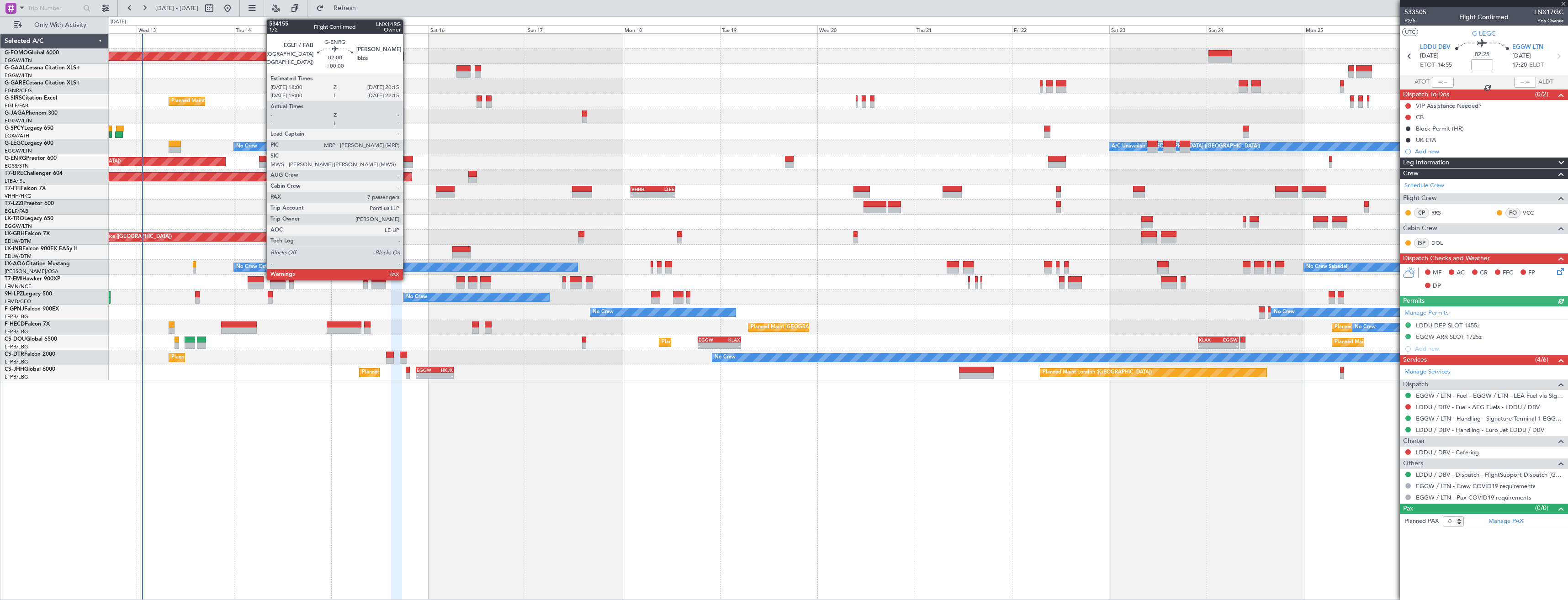
click at [407, 164] on div at bounding box center [408, 165] width 9 height 7
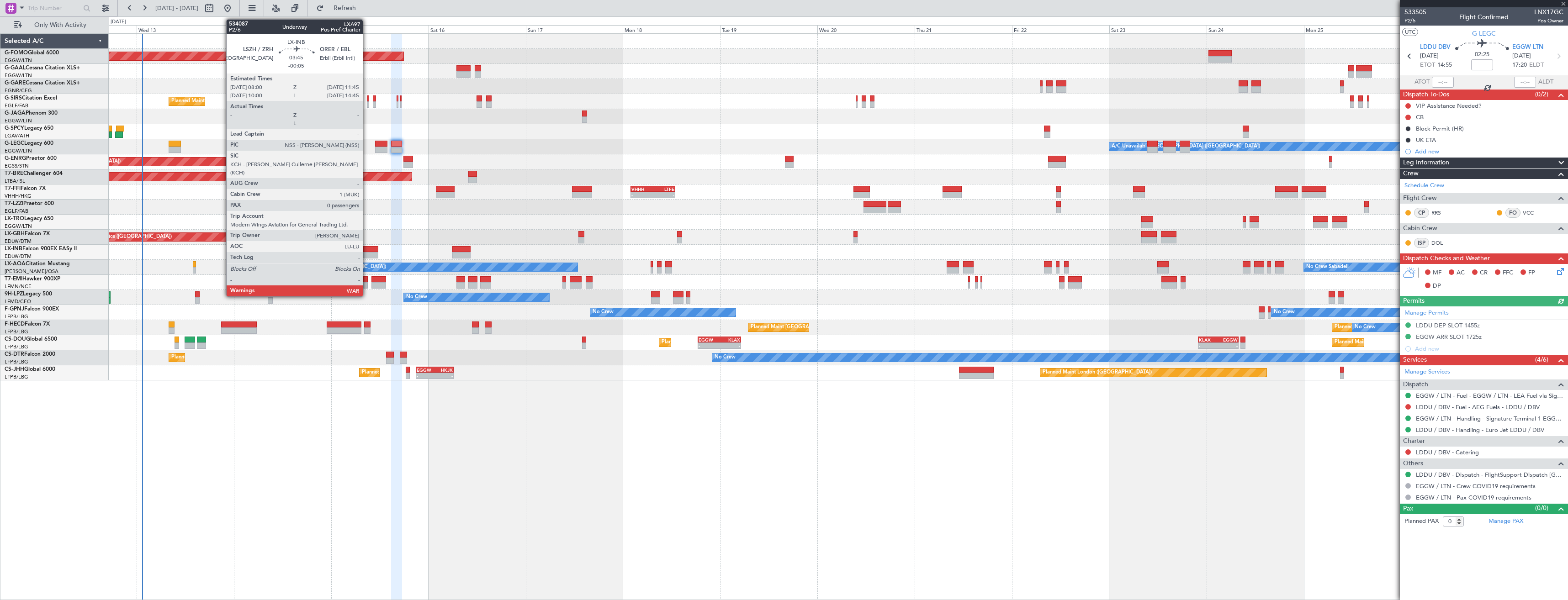
type input "7"
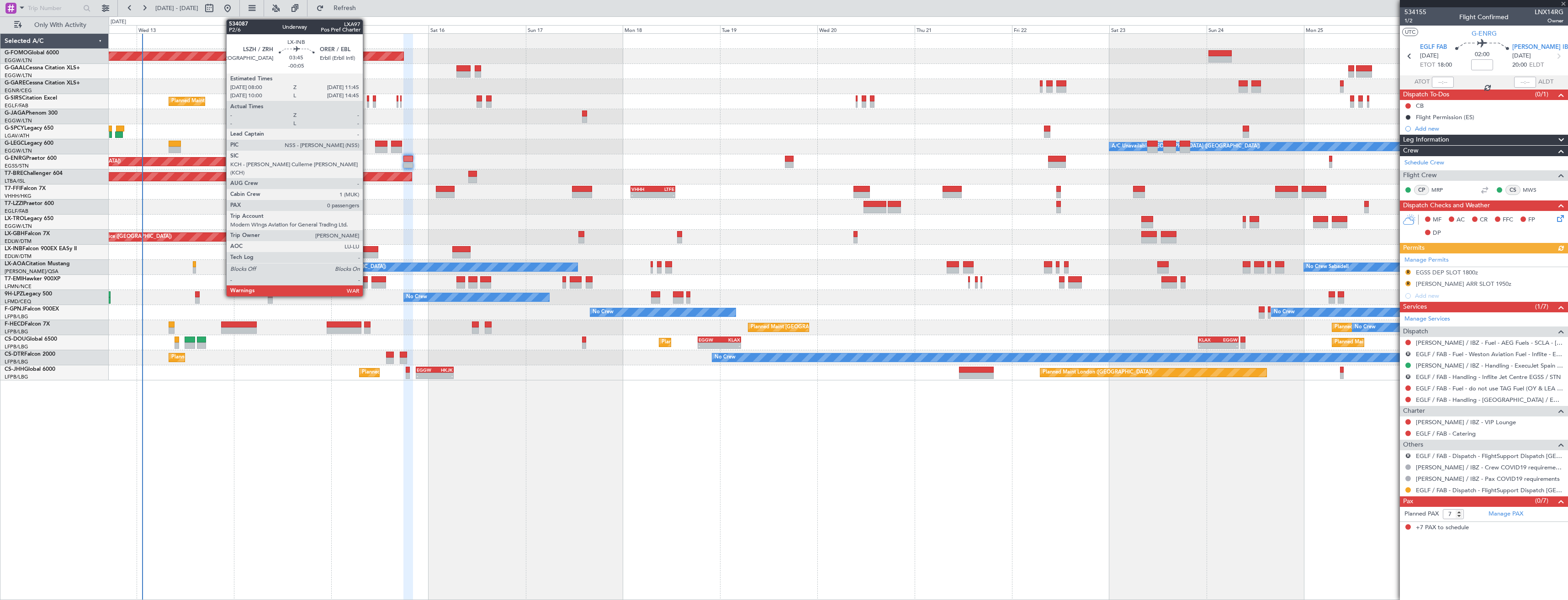
click at [367, 254] on div at bounding box center [371, 255] width 16 height 7
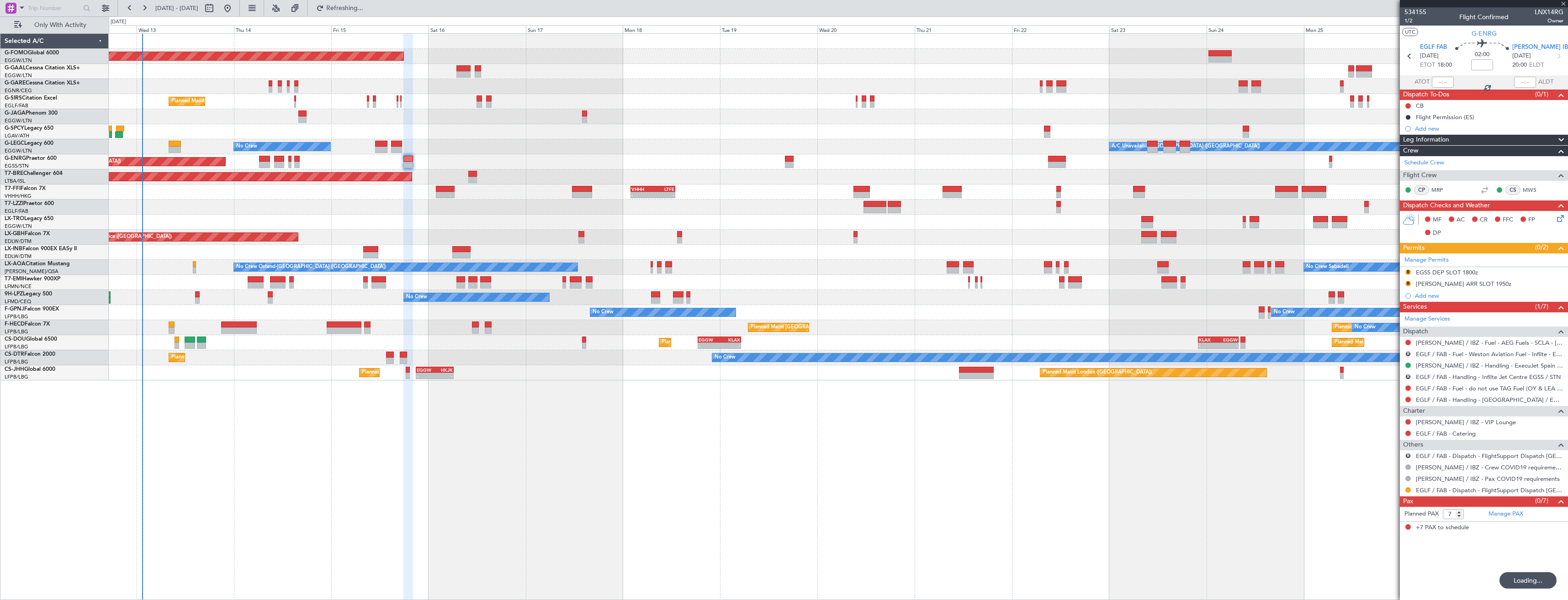
type input "-00:05"
type input "0"
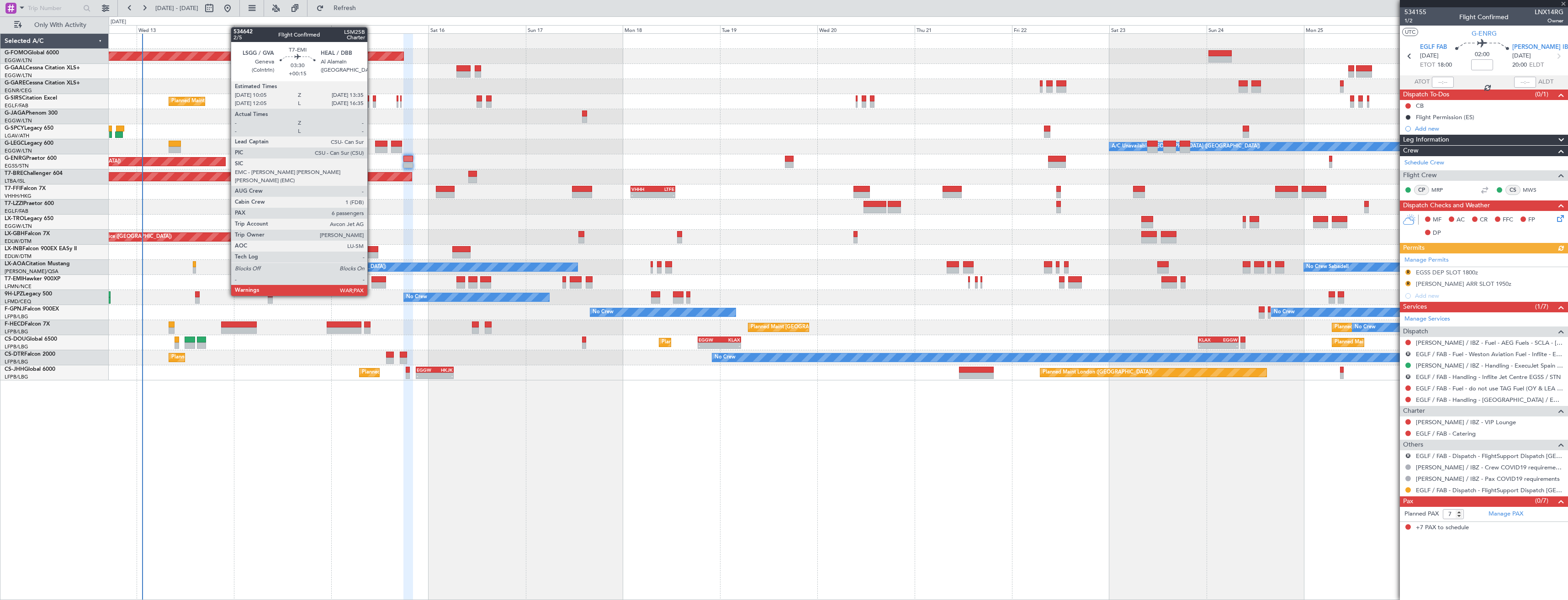
type input "4"
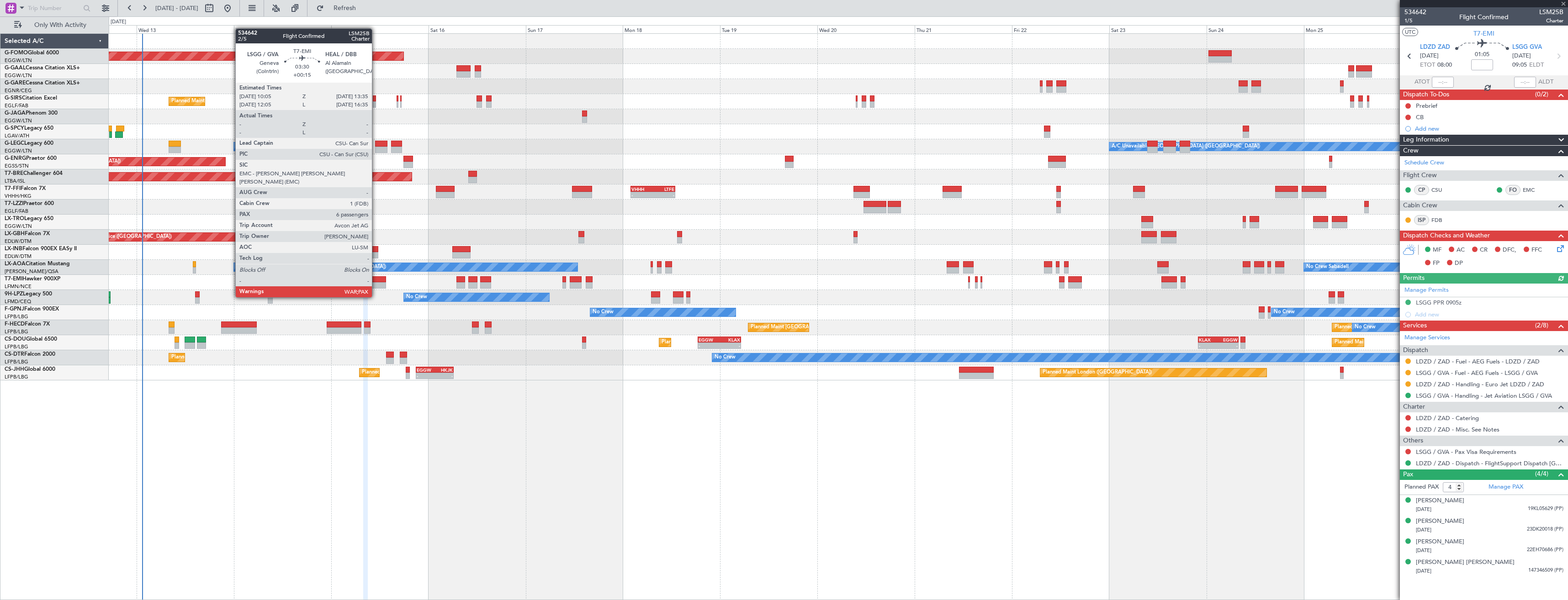
click at [376, 280] on div at bounding box center [379, 279] width 15 height 7
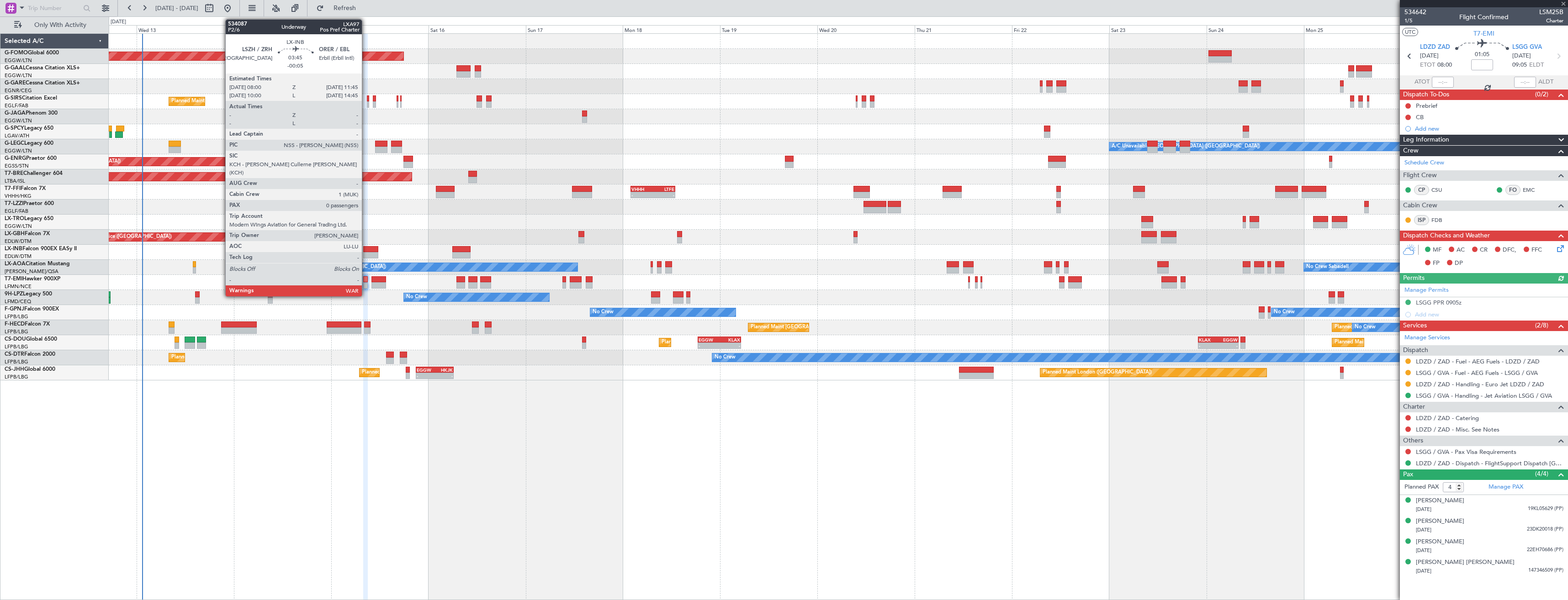
type input "+00:15"
type input "7"
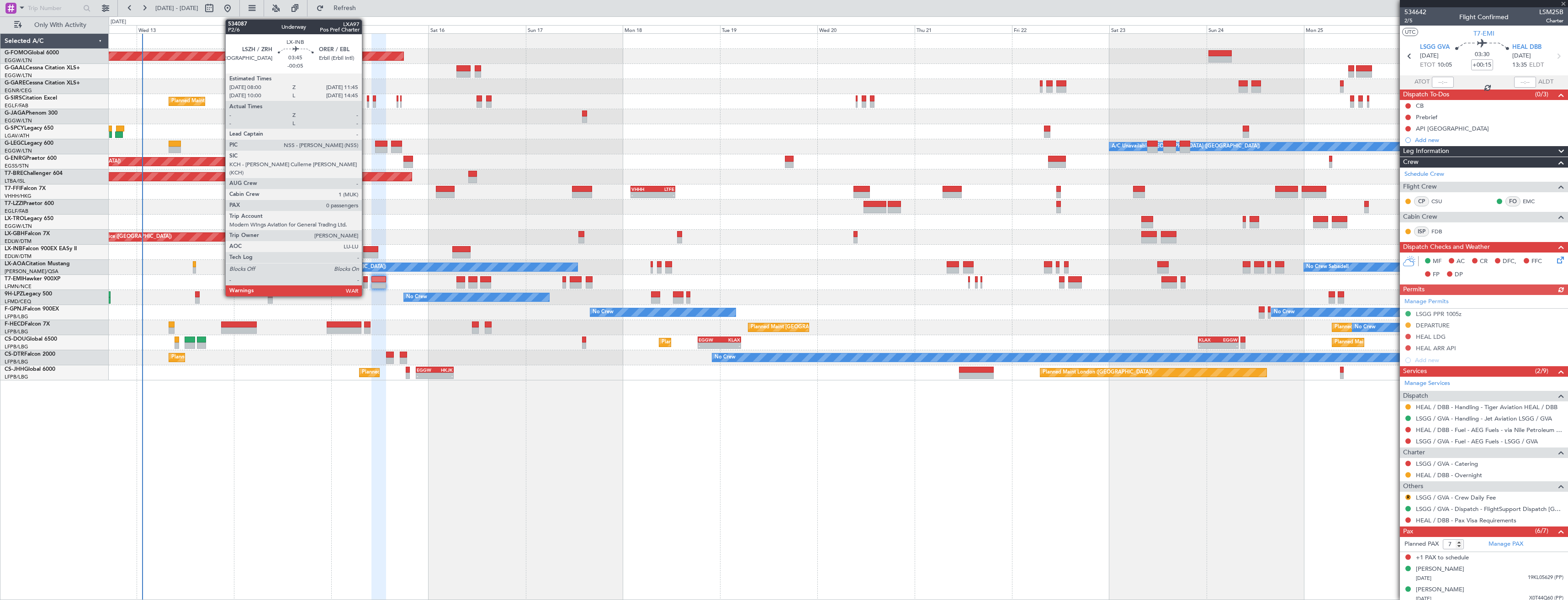
click at [366, 253] on div at bounding box center [371, 255] width 16 height 7
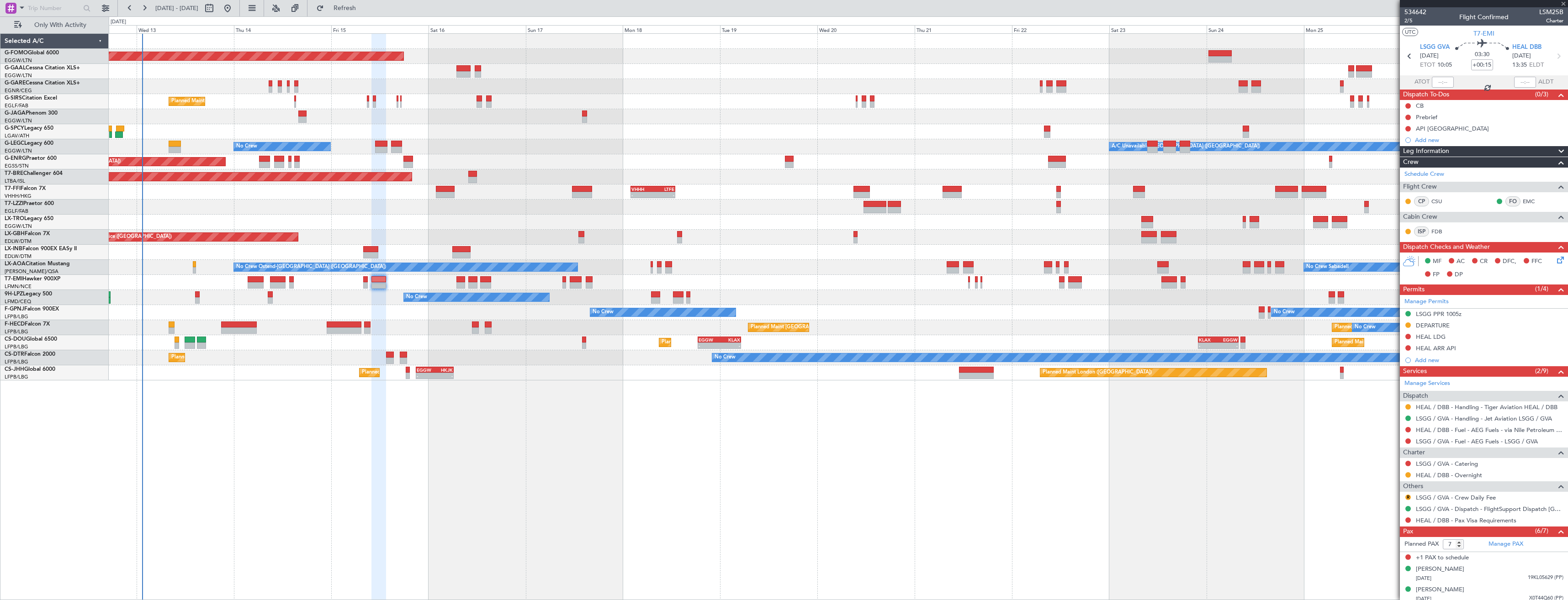
type input "-00:05"
type input "0"
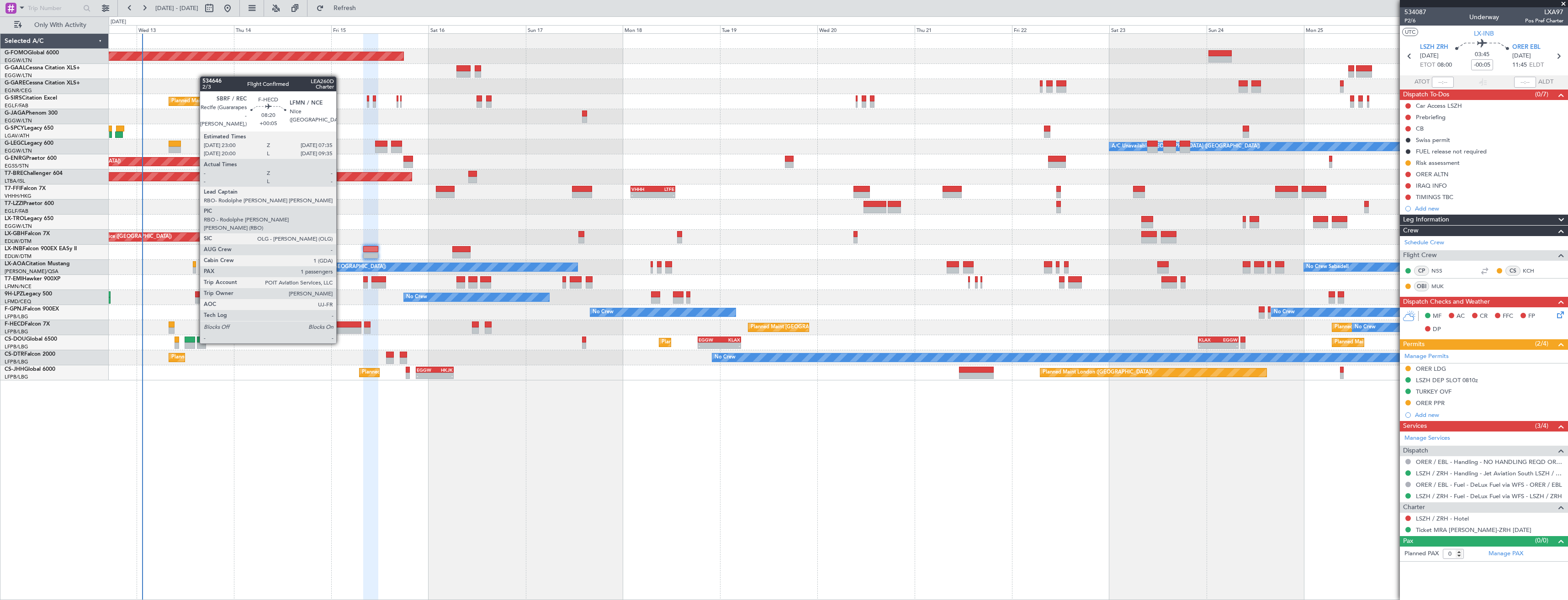
click at [340, 326] on div at bounding box center [345, 324] width 35 height 7
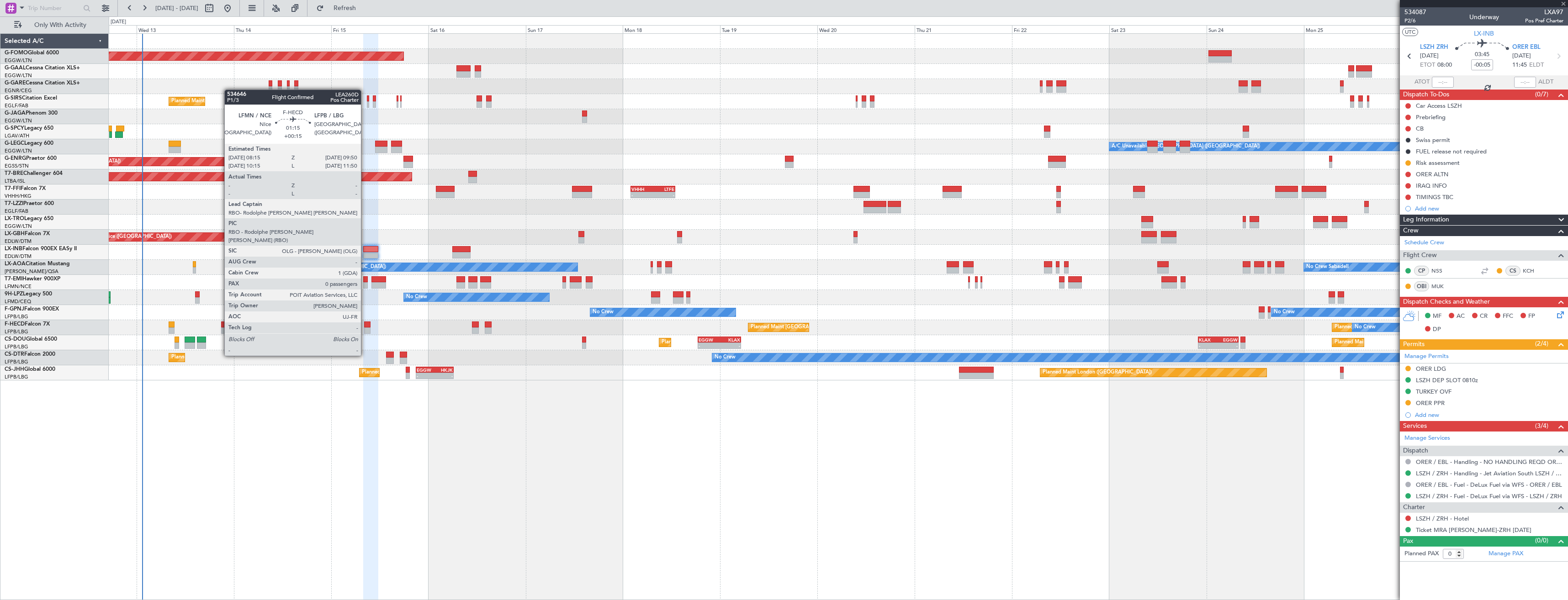
type input "+00:05"
type input "1"
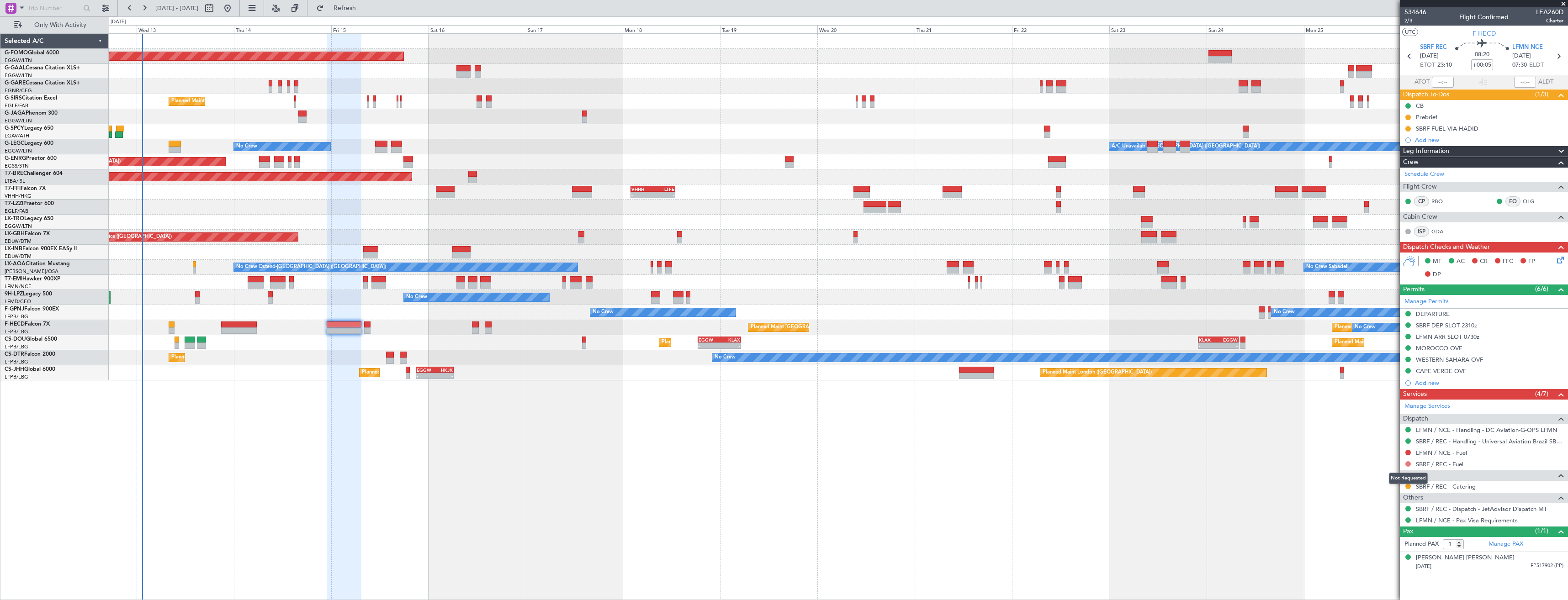
click at [1407, 466] on button at bounding box center [1408, 464] width 5 height 5
click at [1382, 514] on span "Requested" at bounding box center [1382, 518] width 29 height 9
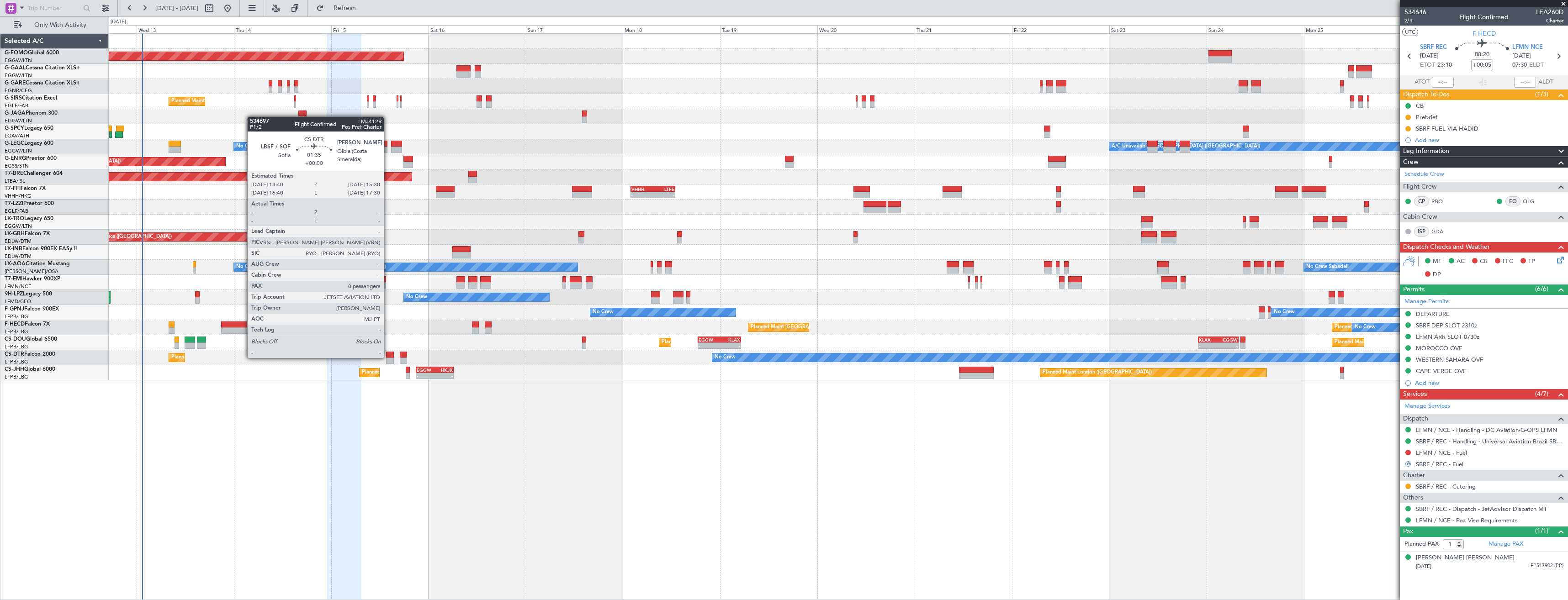
click at [388, 357] on div at bounding box center [390, 355] width 8 height 7
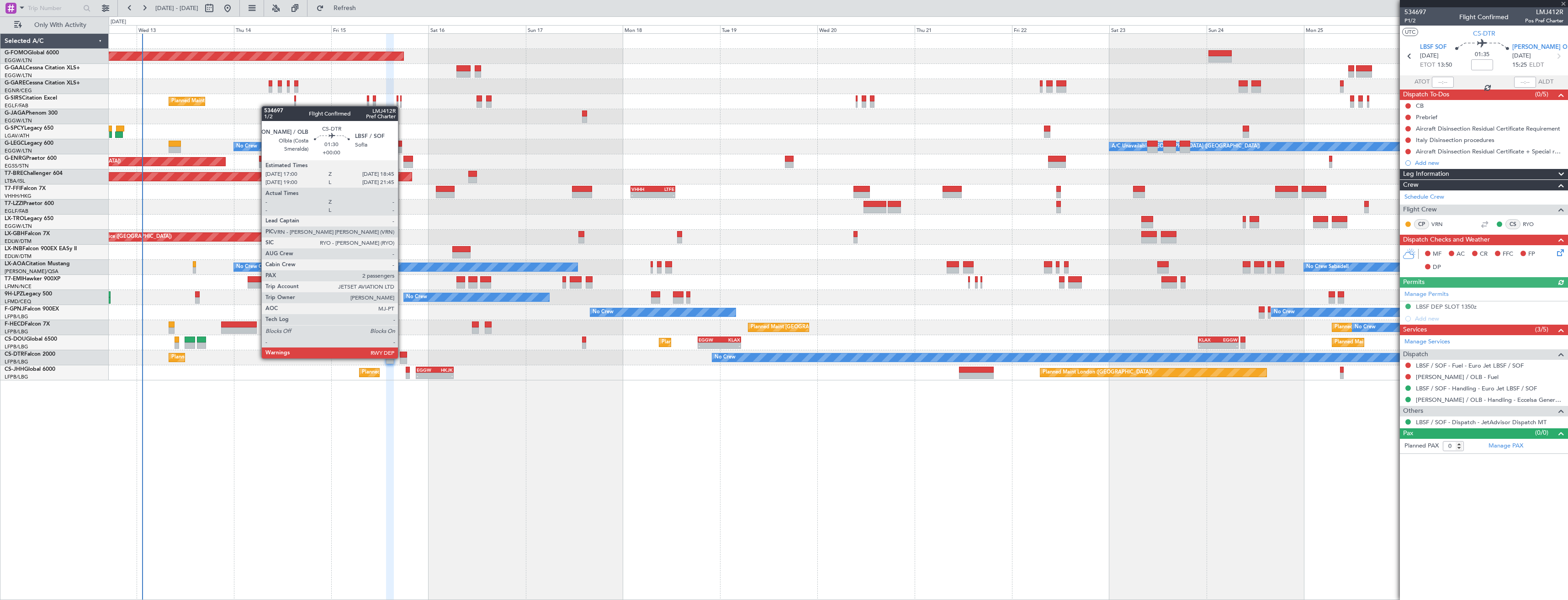
click at [402, 358] on div at bounding box center [404, 361] width 7 height 7
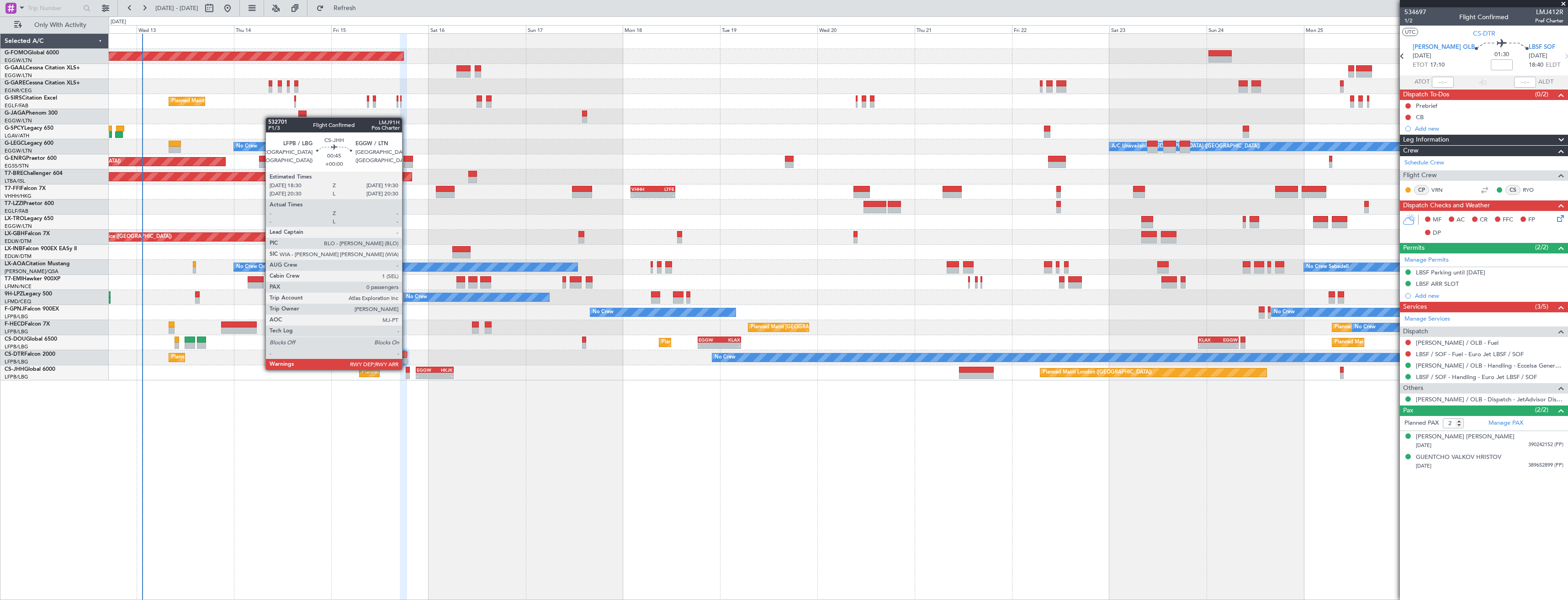
click at [406, 369] on div at bounding box center [408, 370] width 4 height 7
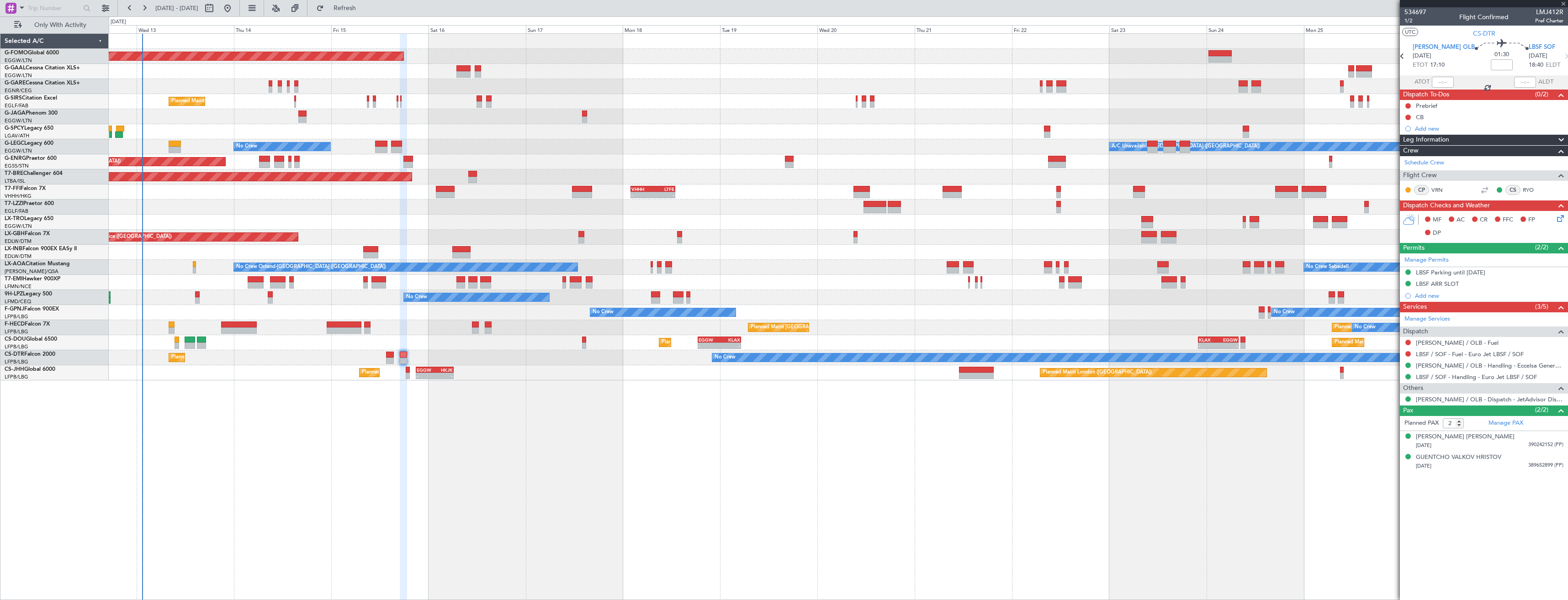
type input "0"
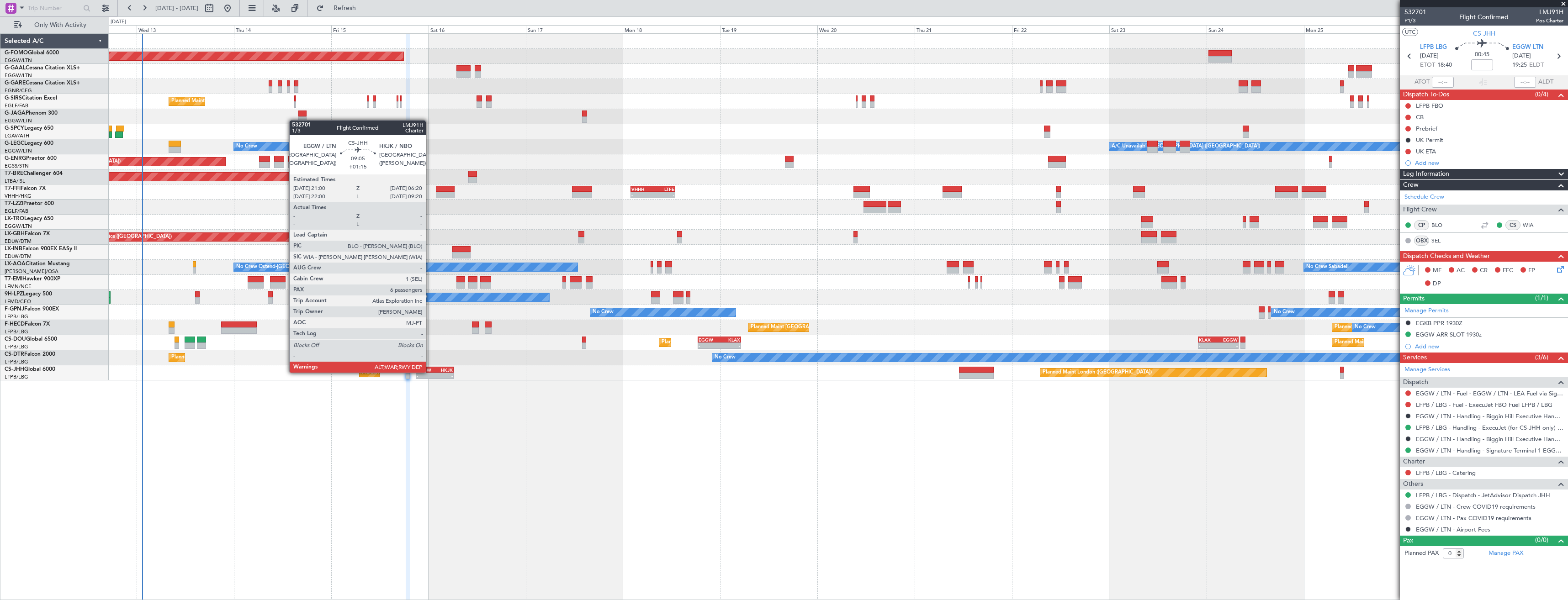
click at [430, 372] on div "EGGW" at bounding box center [426, 369] width 18 height 5
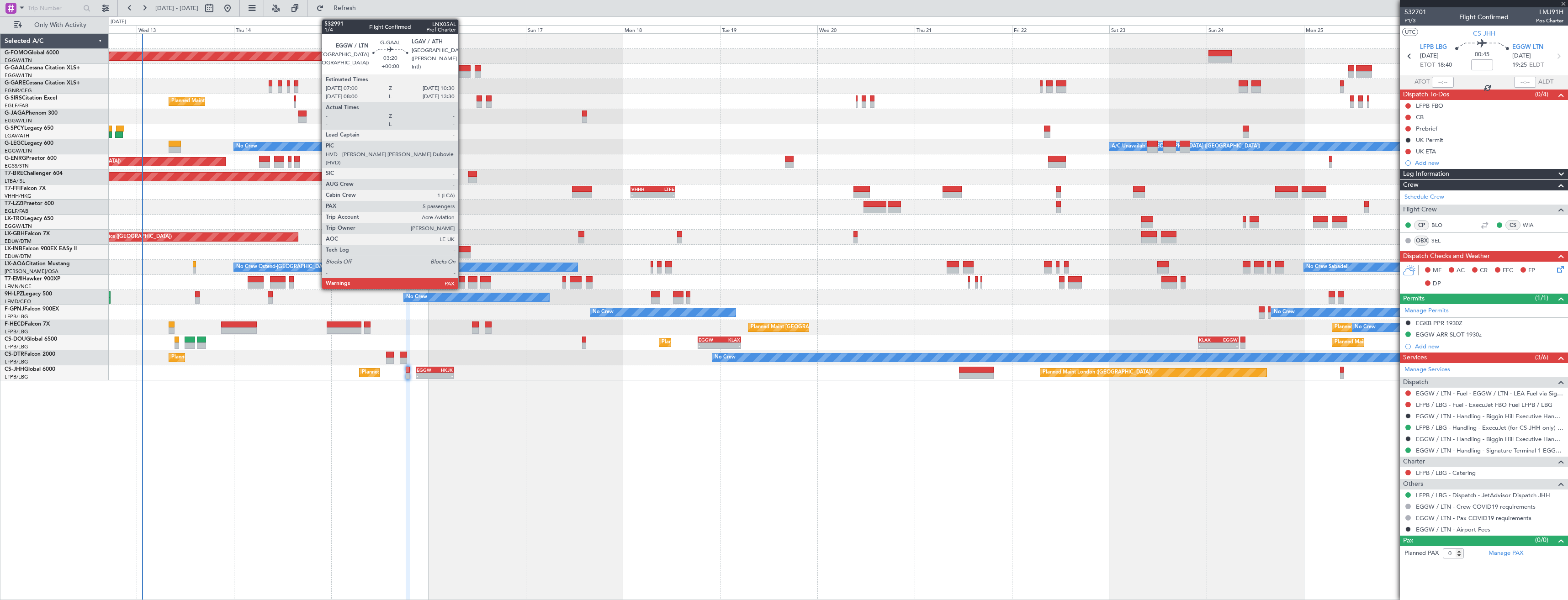
type input "+01:15"
type input "6"
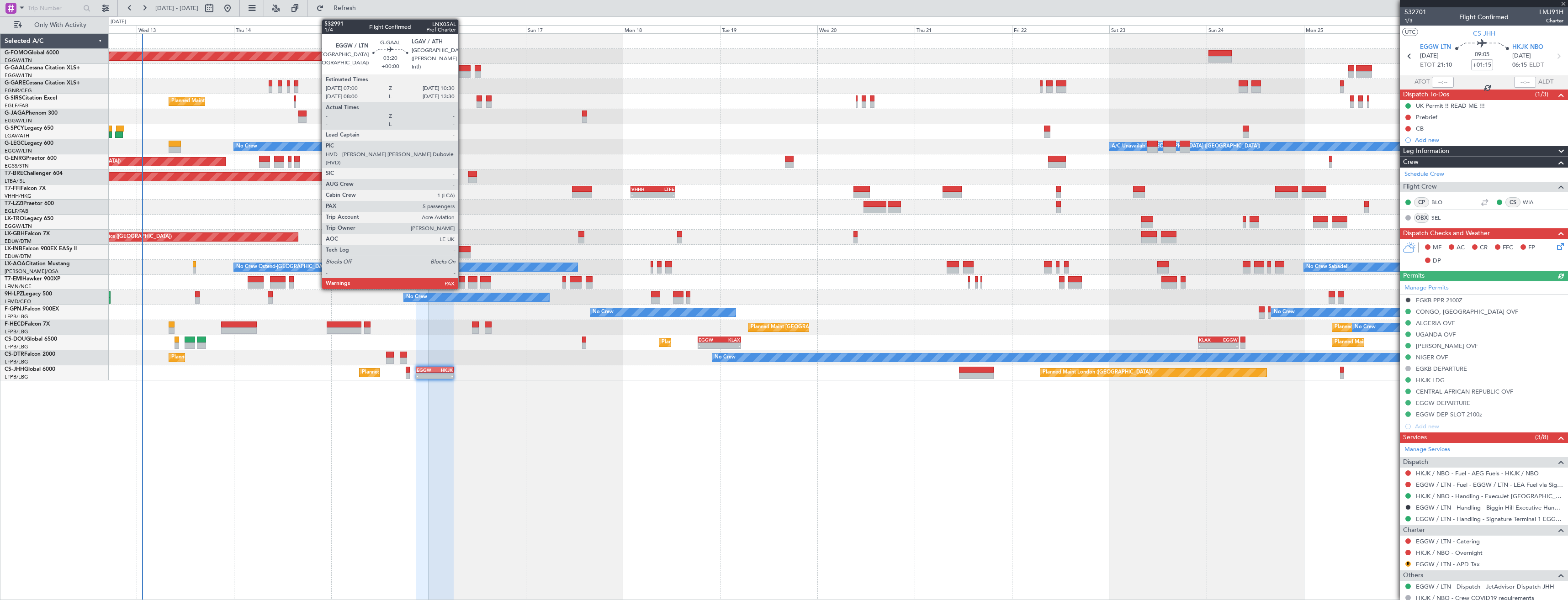
click at [463, 71] on div at bounding box center [464, 68] width 15 height 7
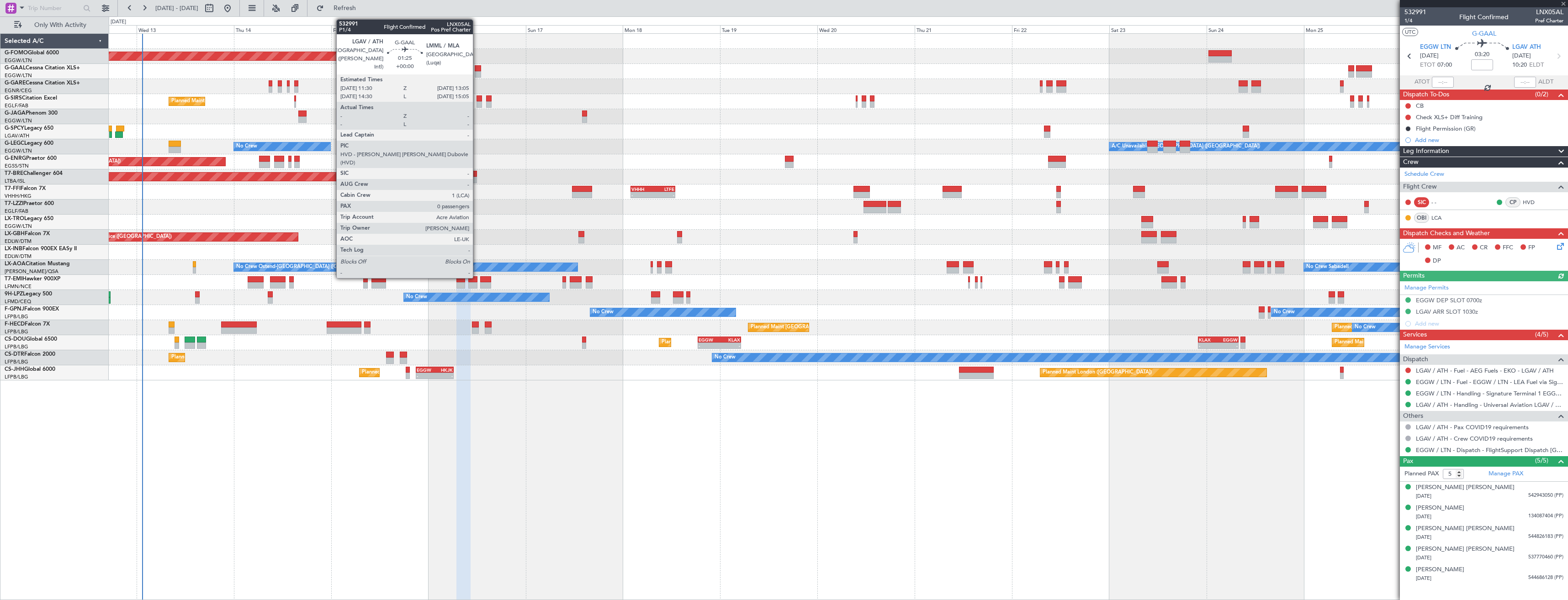
click at [477, 71] on div at bounding box center [478, 74] width 7 height 7
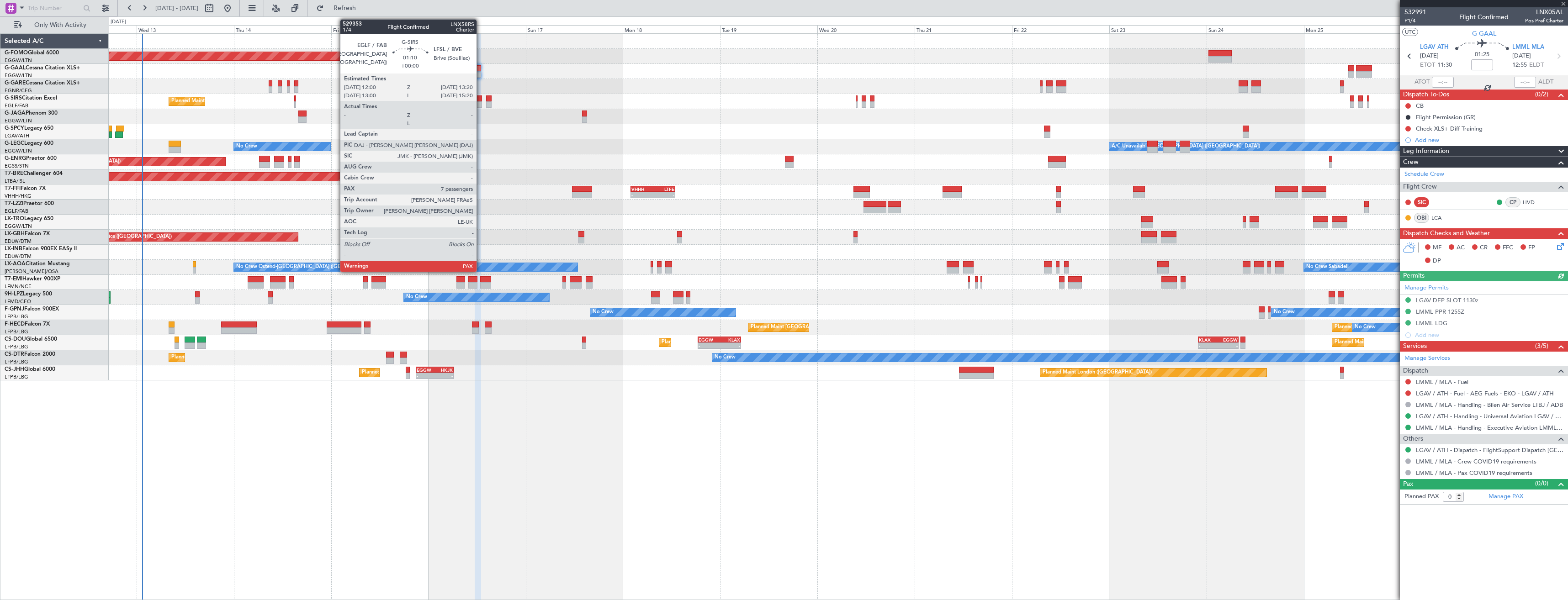
click at [481, 102] on div at bounding box center [479, 105] width 5 height 7
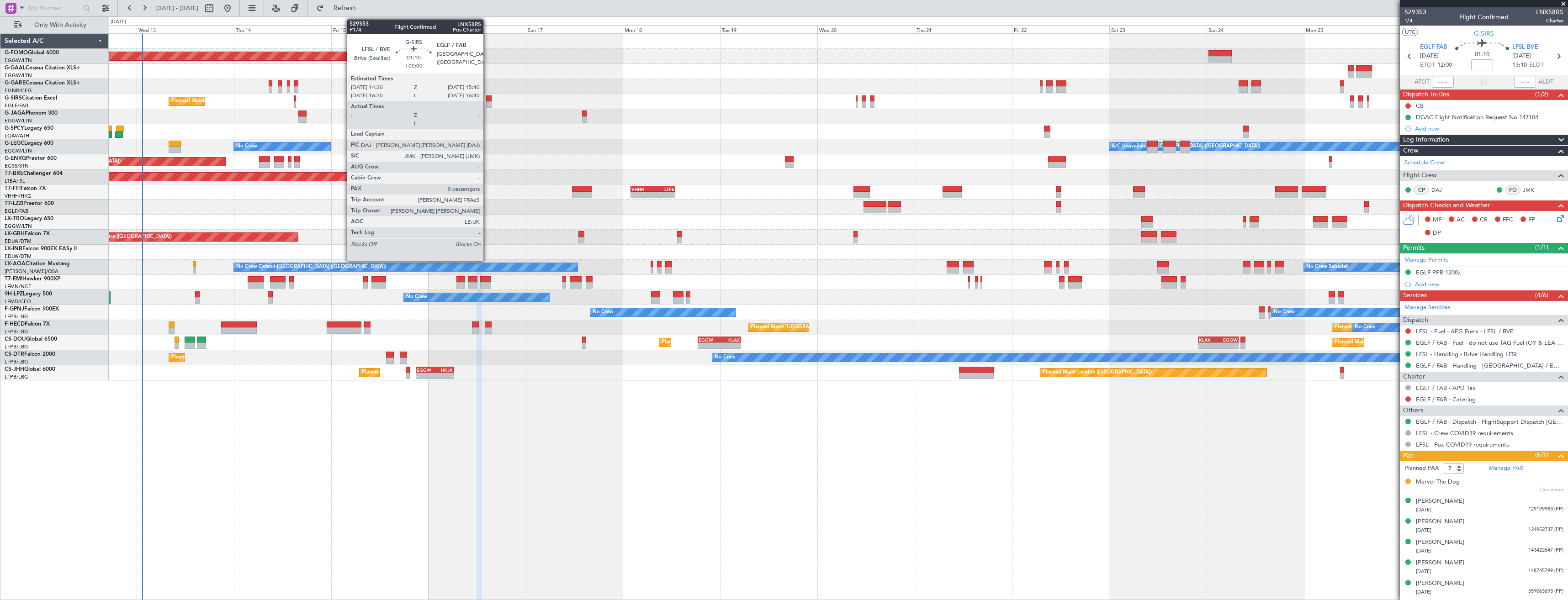
click at [488, 102] on div at bounding box center [489, 105] width 5 height 7
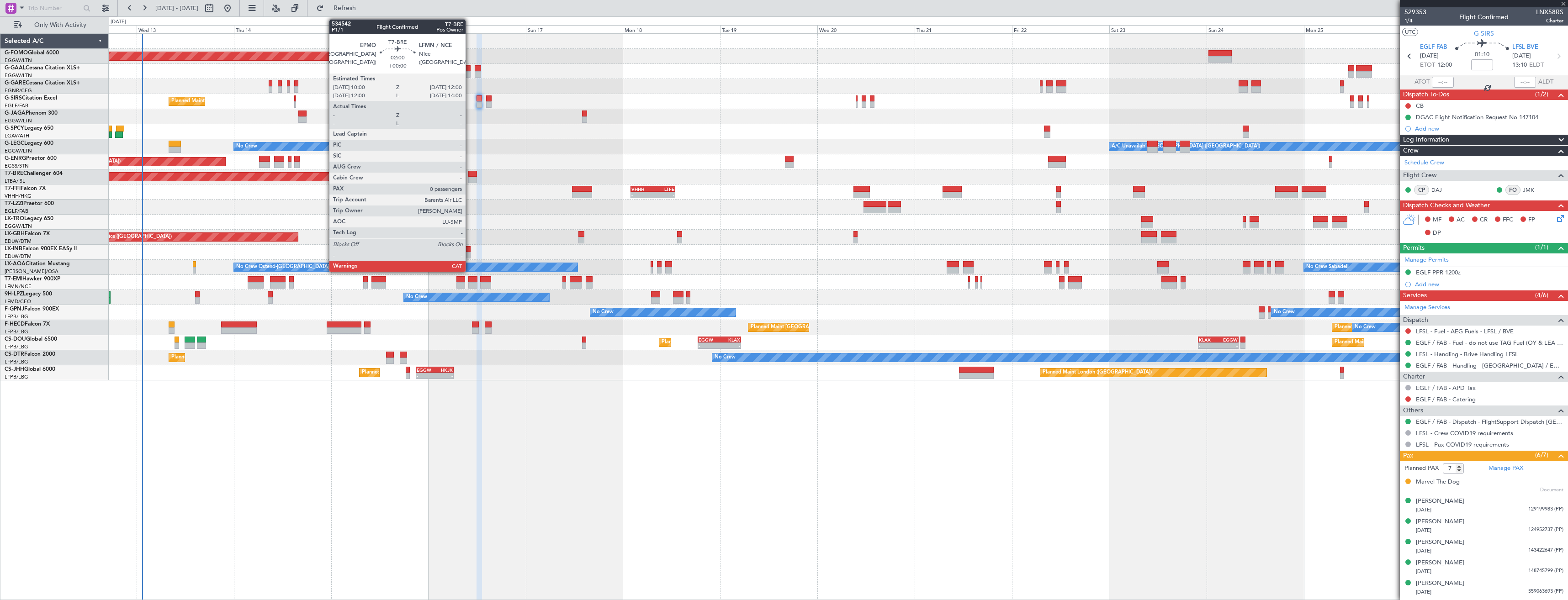
type input "0"
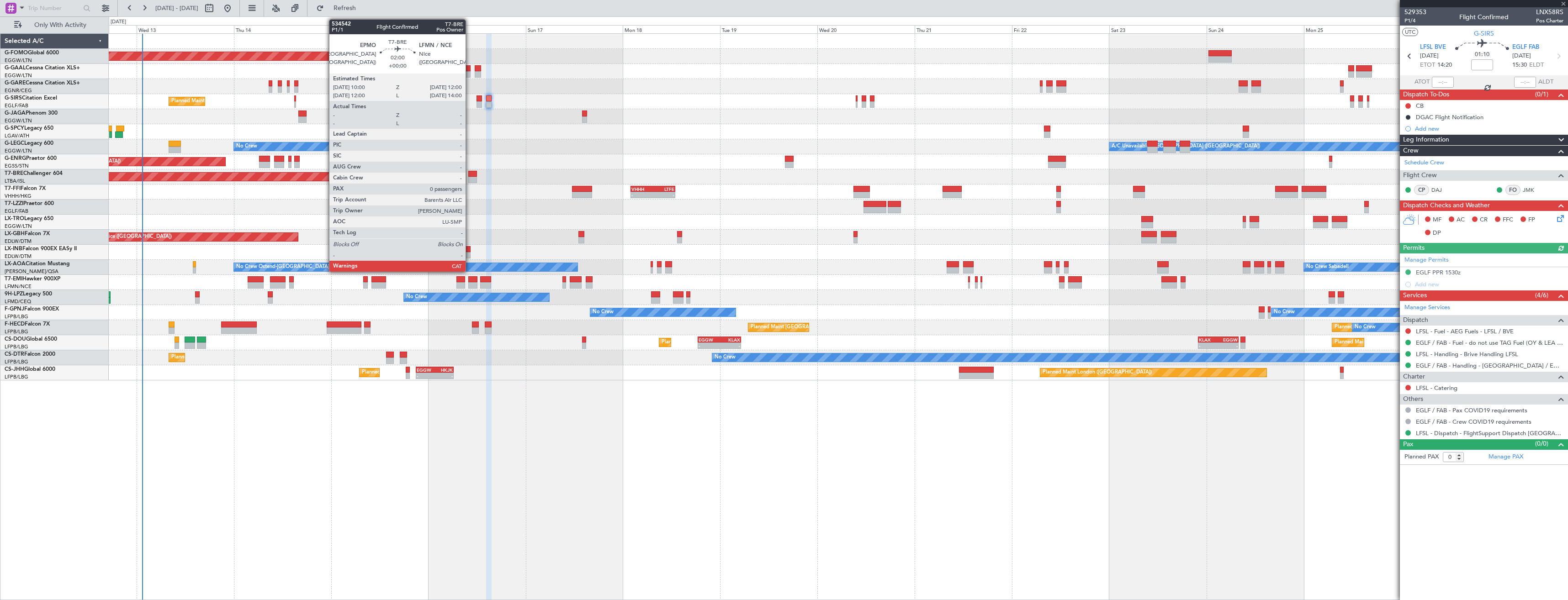
click at [470, 178] on div at bounding box center [472, 180] width 9 height 7
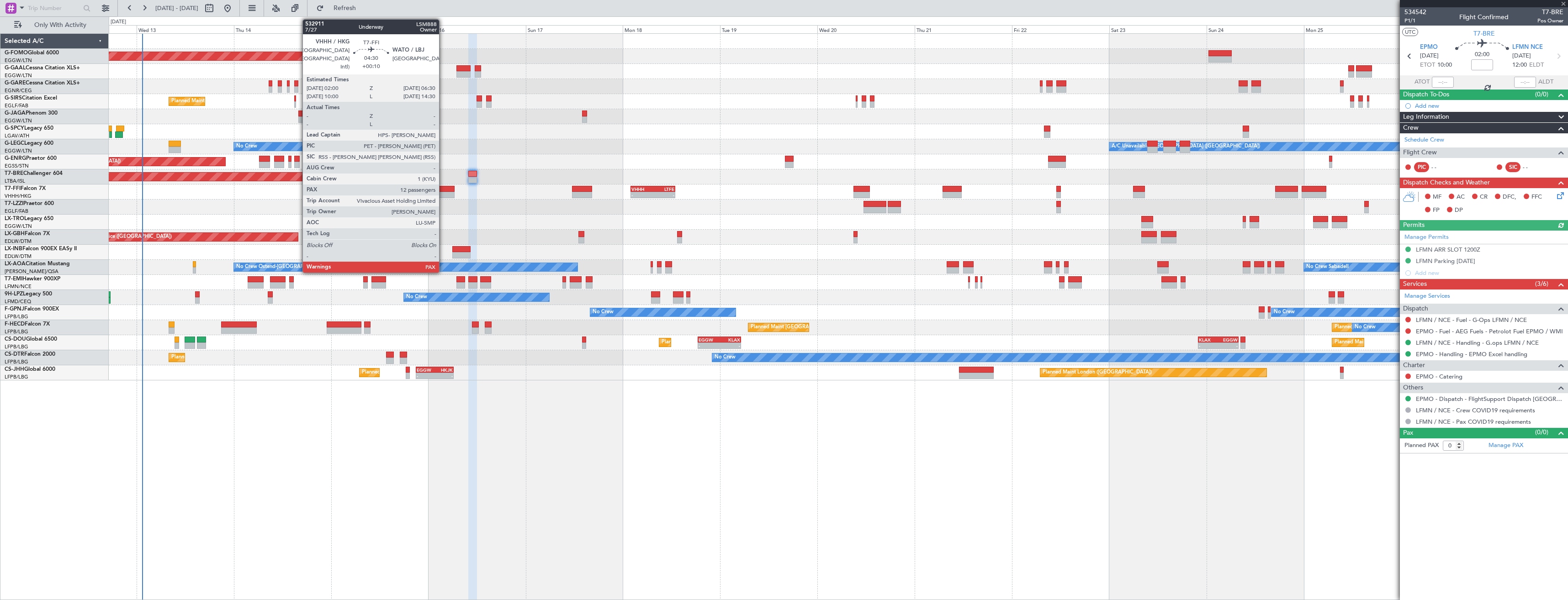
click at [443, 194] on div at bounding box center [445, 195] width 18 height 7
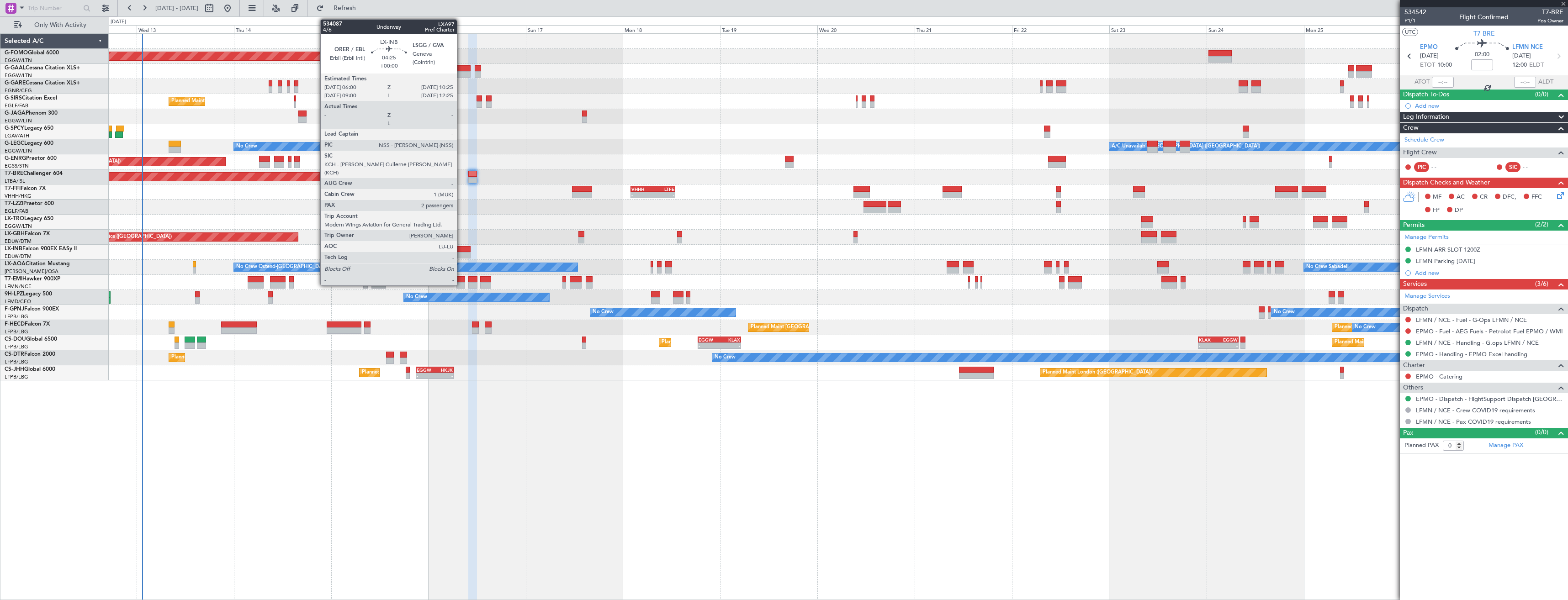
type input "+00:10"
type input "14"
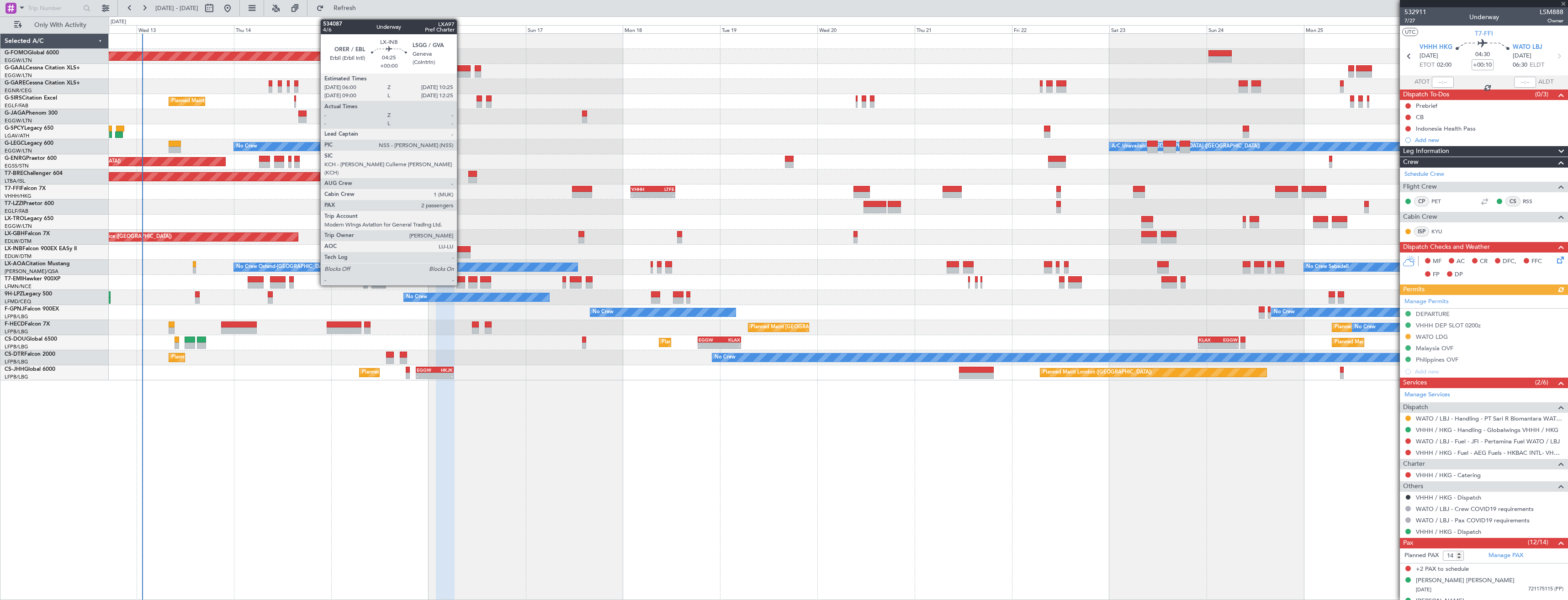
click at [461, 250] on div at bounding box center [461, 249] width 18 height 7
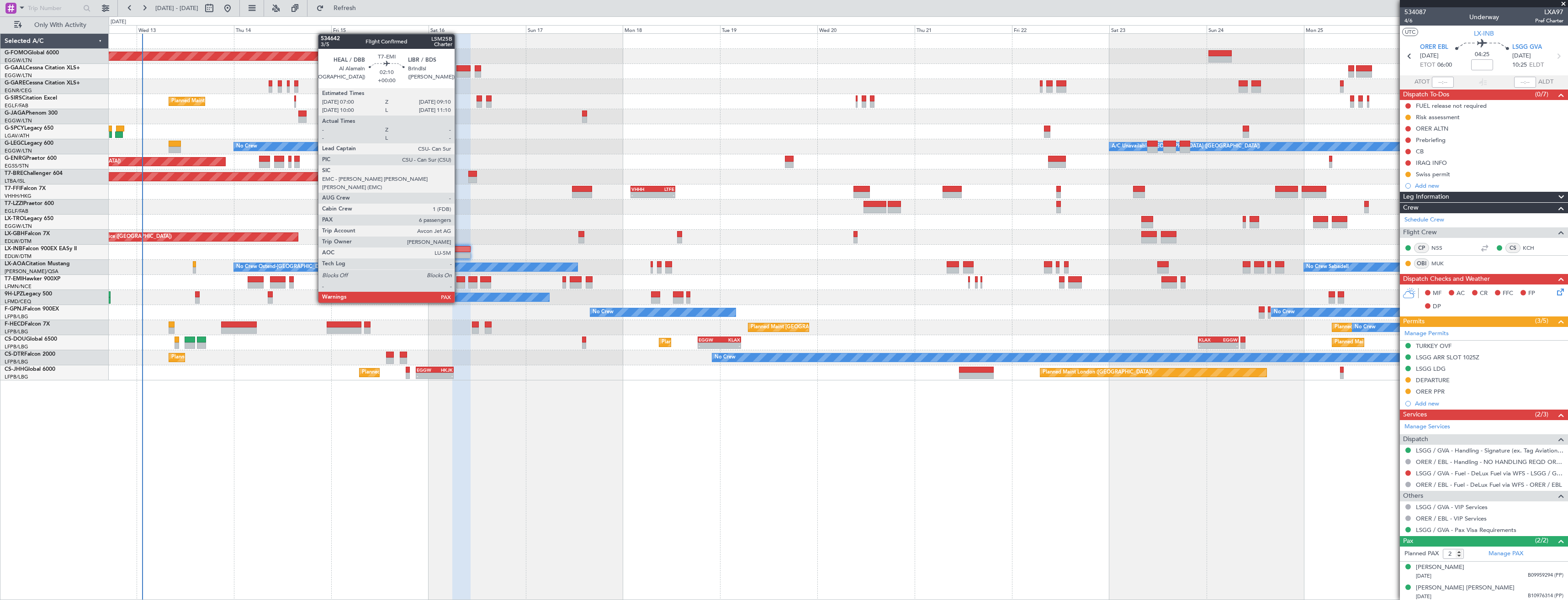
click at [459, 285] on div at bounding box center [461, 285] width 9 height 7
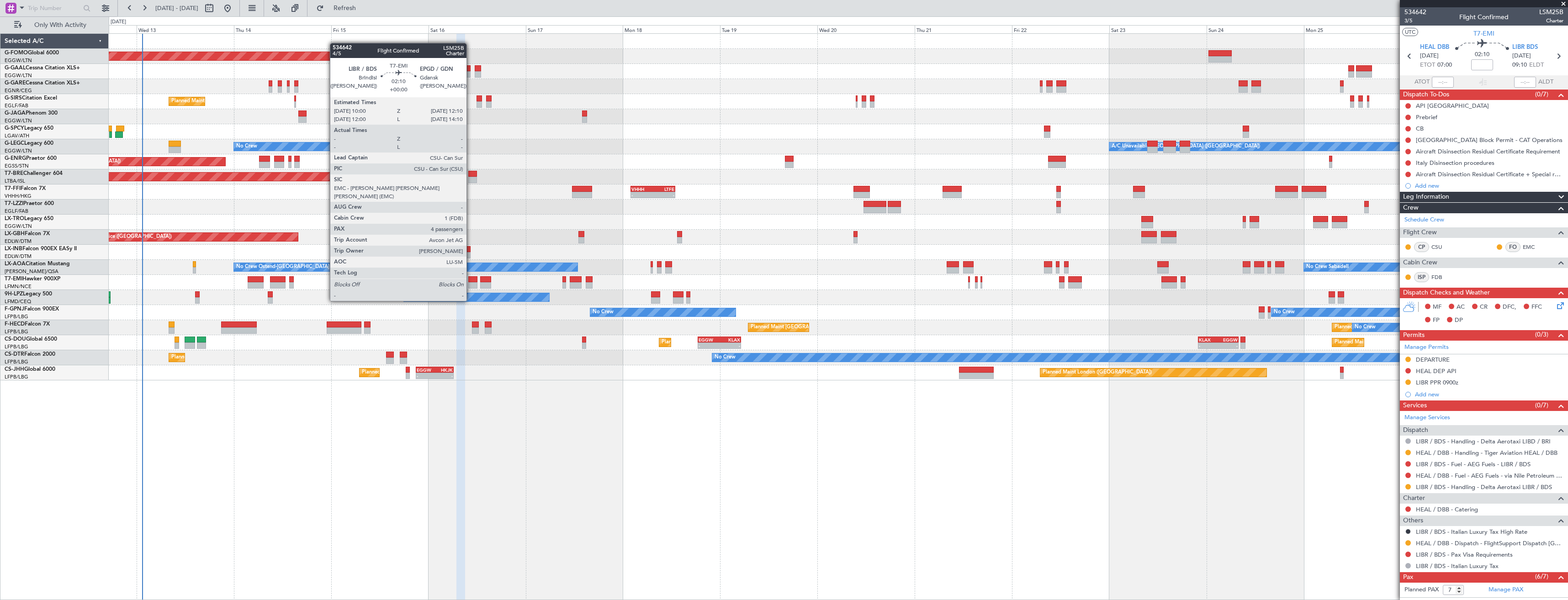
click at [471, 284] on div at bounding box center [472, 285] width 9 height 7
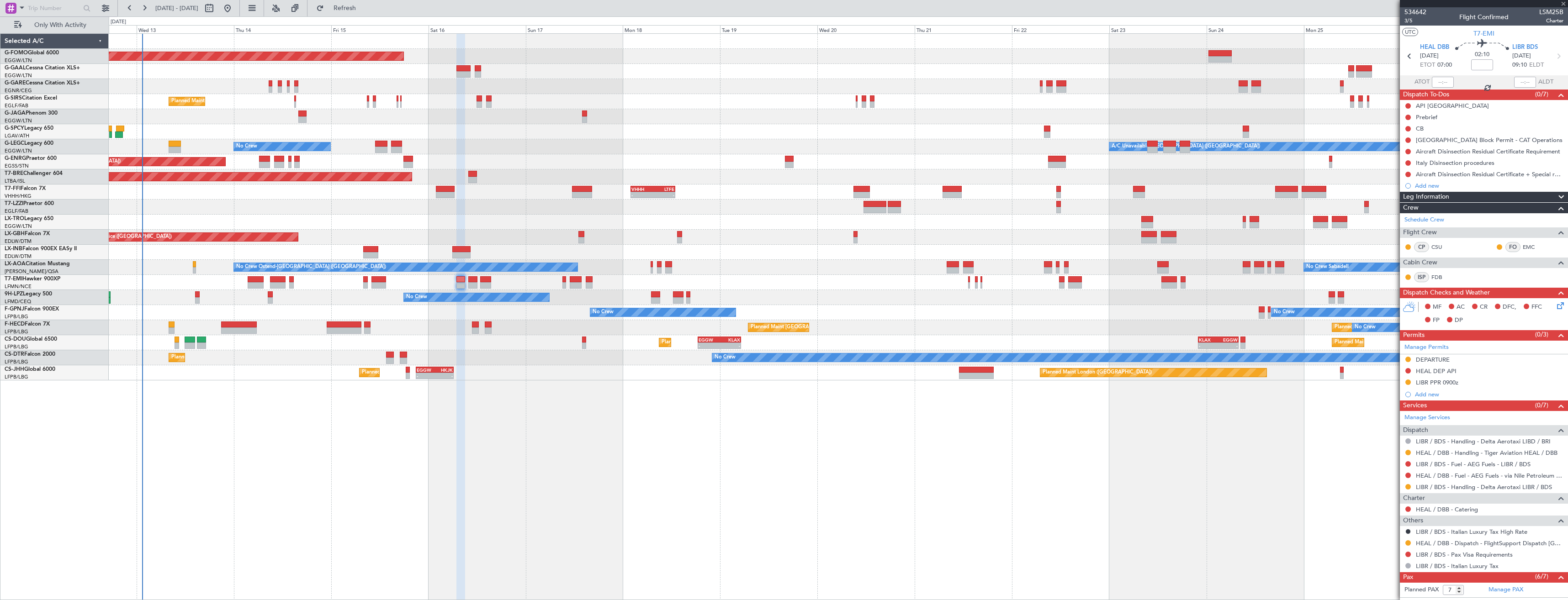
type input "4"
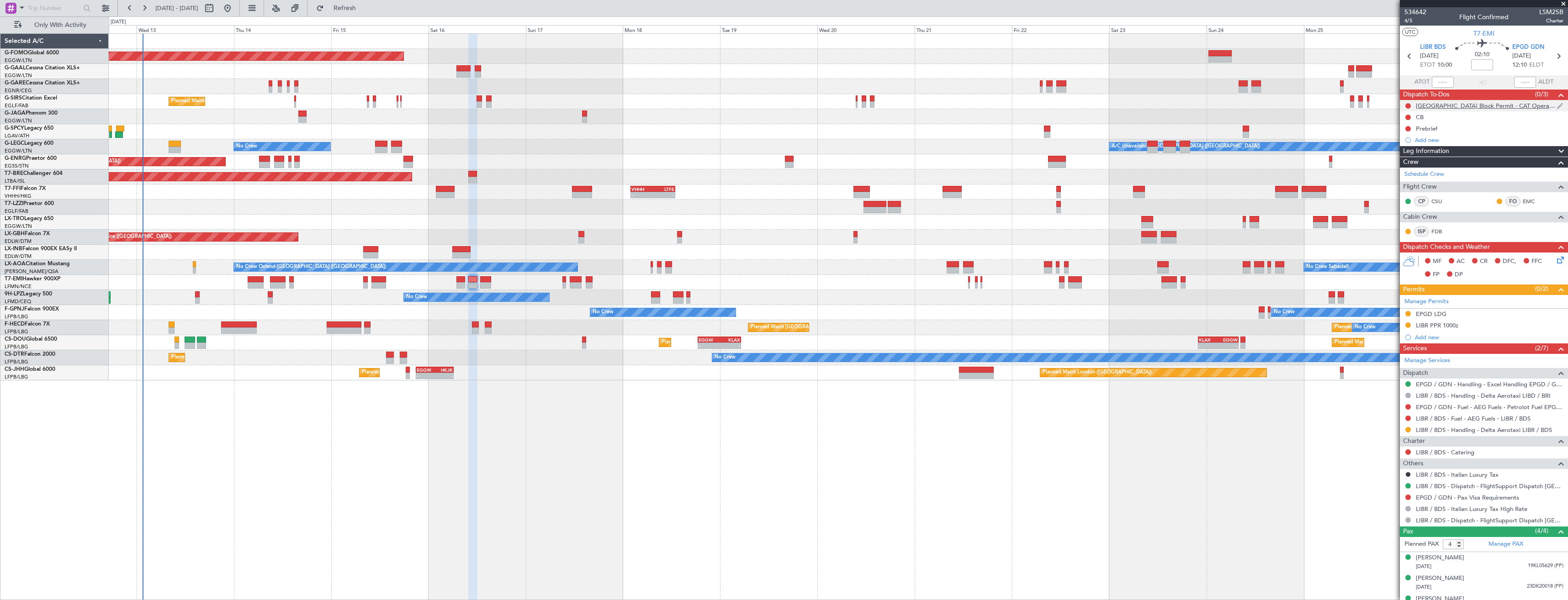
click at [1507, 106] on div "[GEOGRAPHIC_DATA] Block Permit - CAT Operations" at bounding box center [1486, 105] width 141 height 8
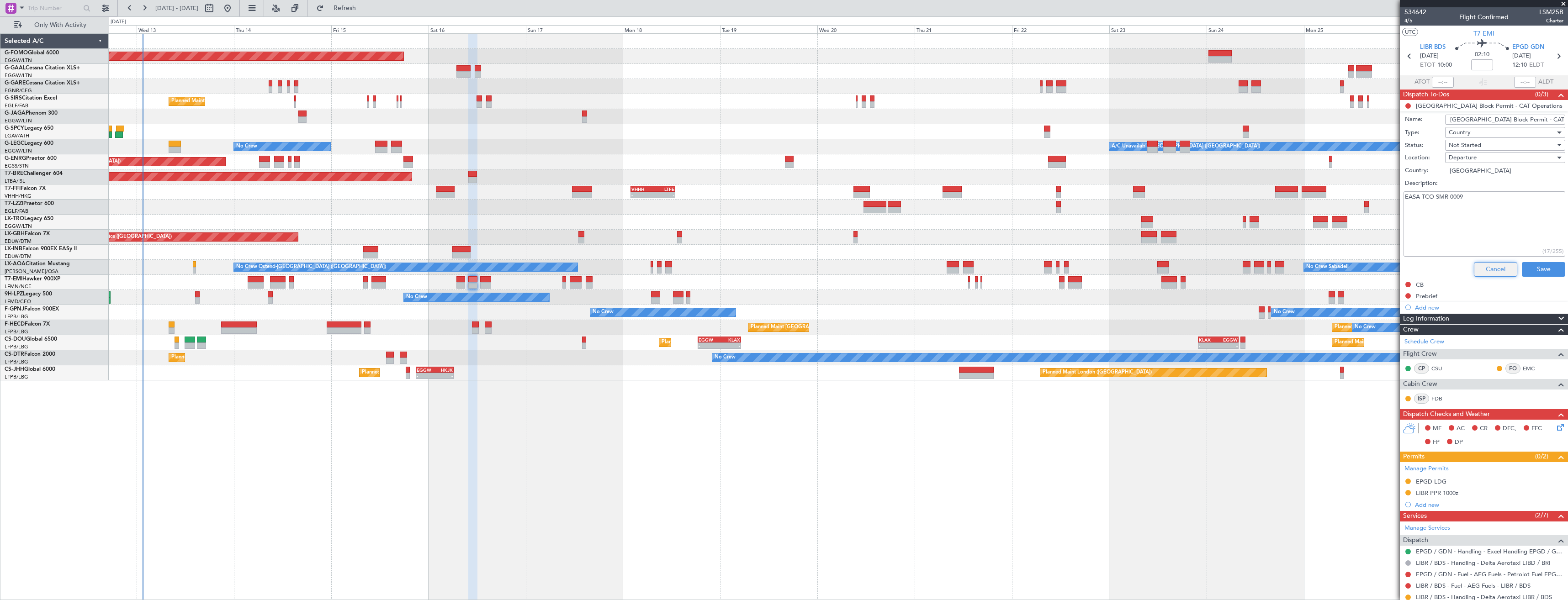
click at [1486, 263] on button "Cancel" at bounding box center [1495, 270] width 43 height 15
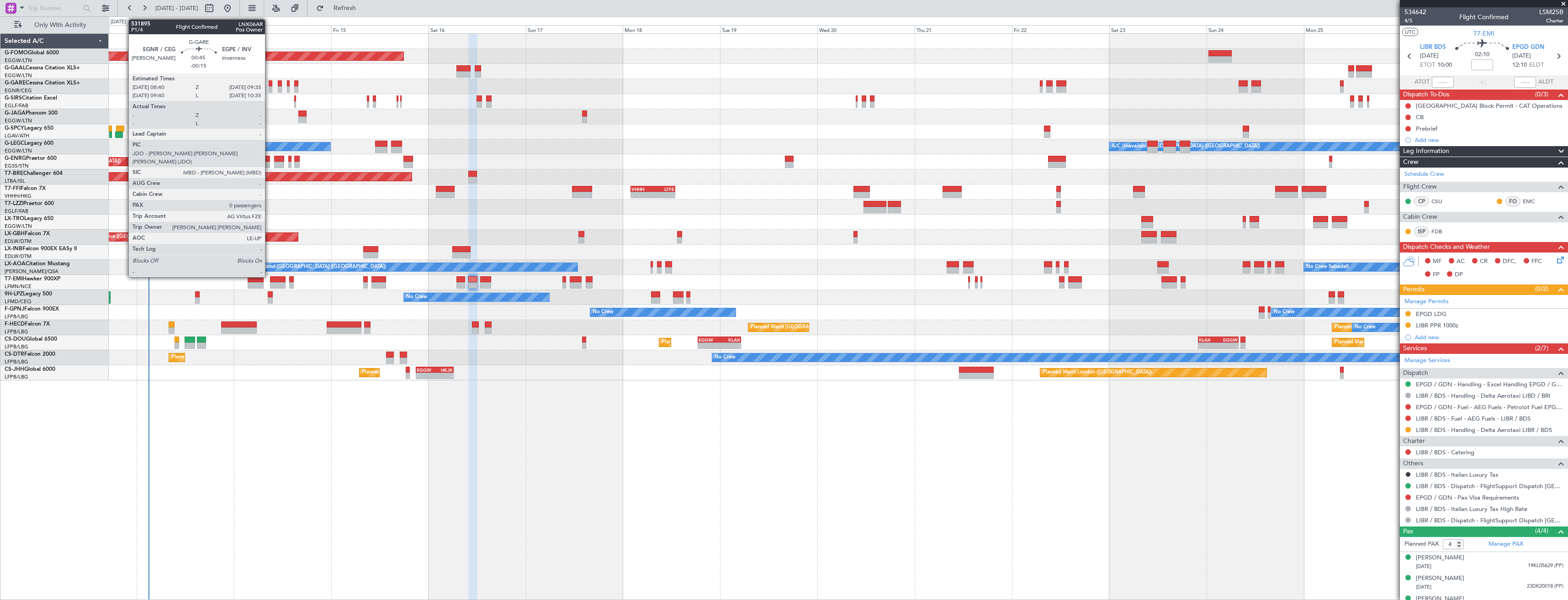
click at [269, 86] on div at bounding box center [270, 83] width 4 height 7
type input "-00:15"
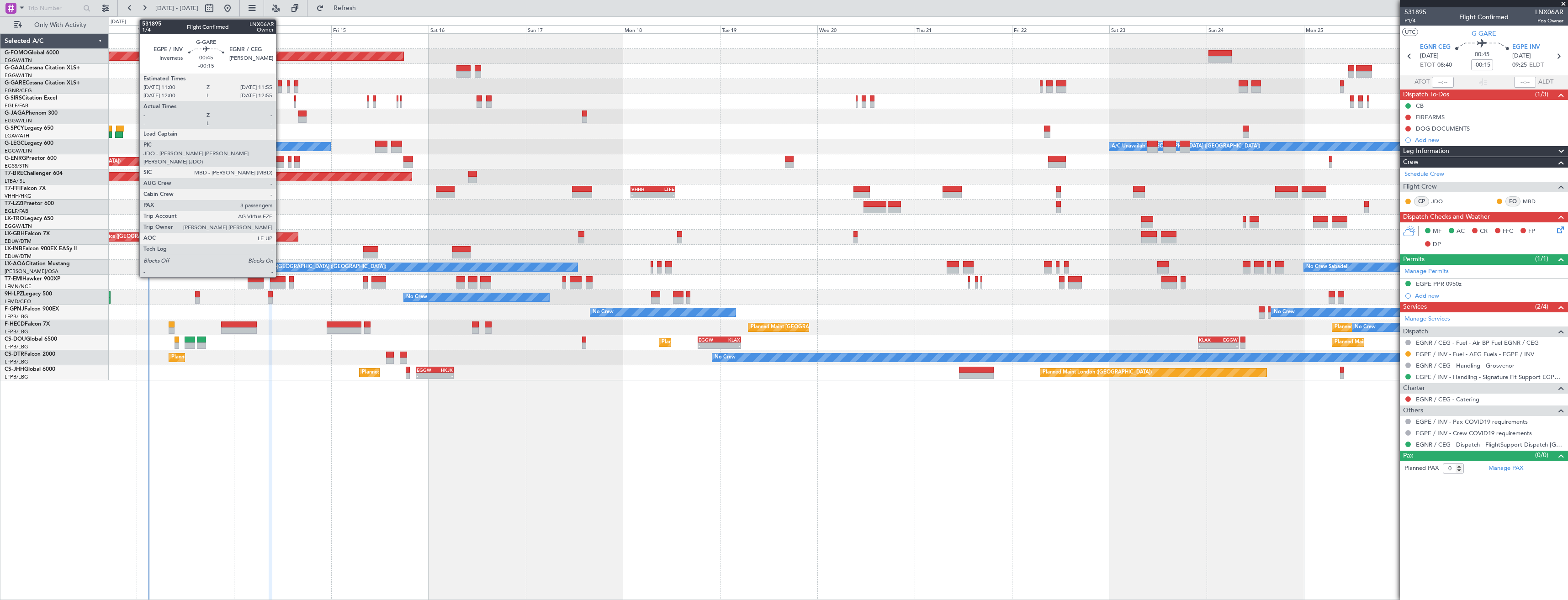
click at [280, 88] on div at bounding box center [279, 89] width 4 height 7
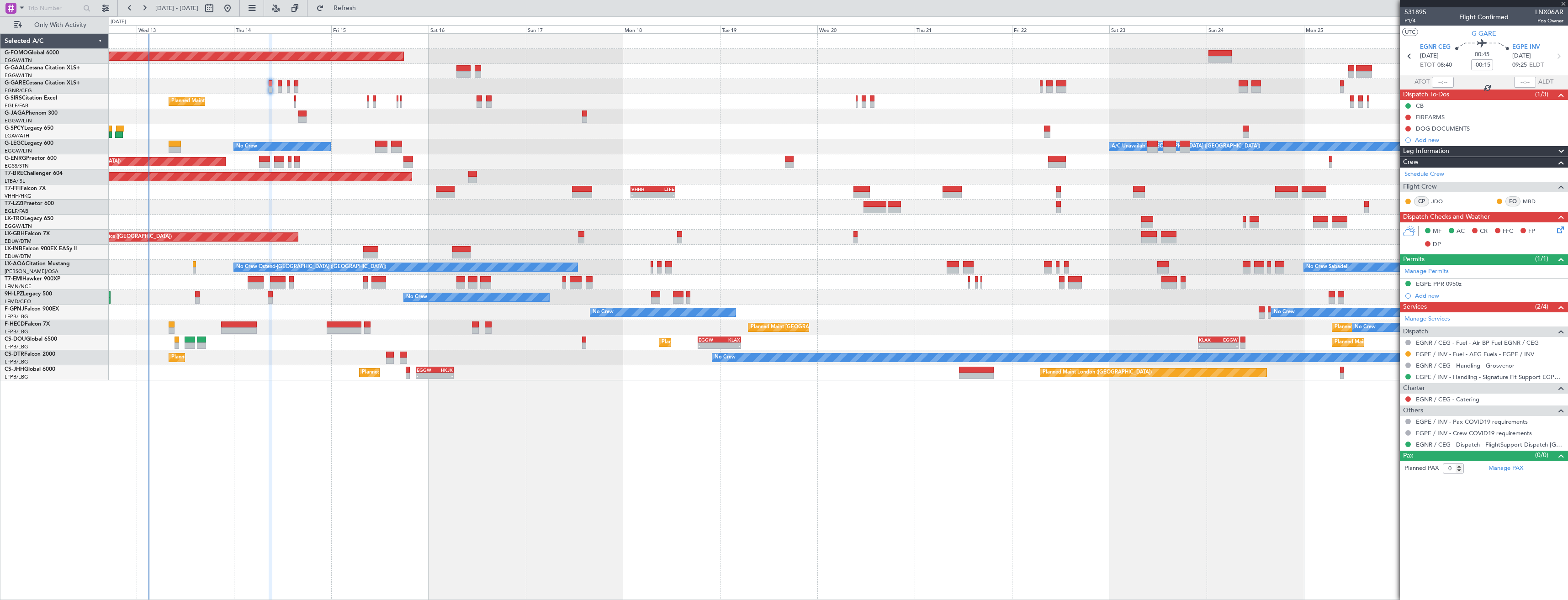
type input "3"
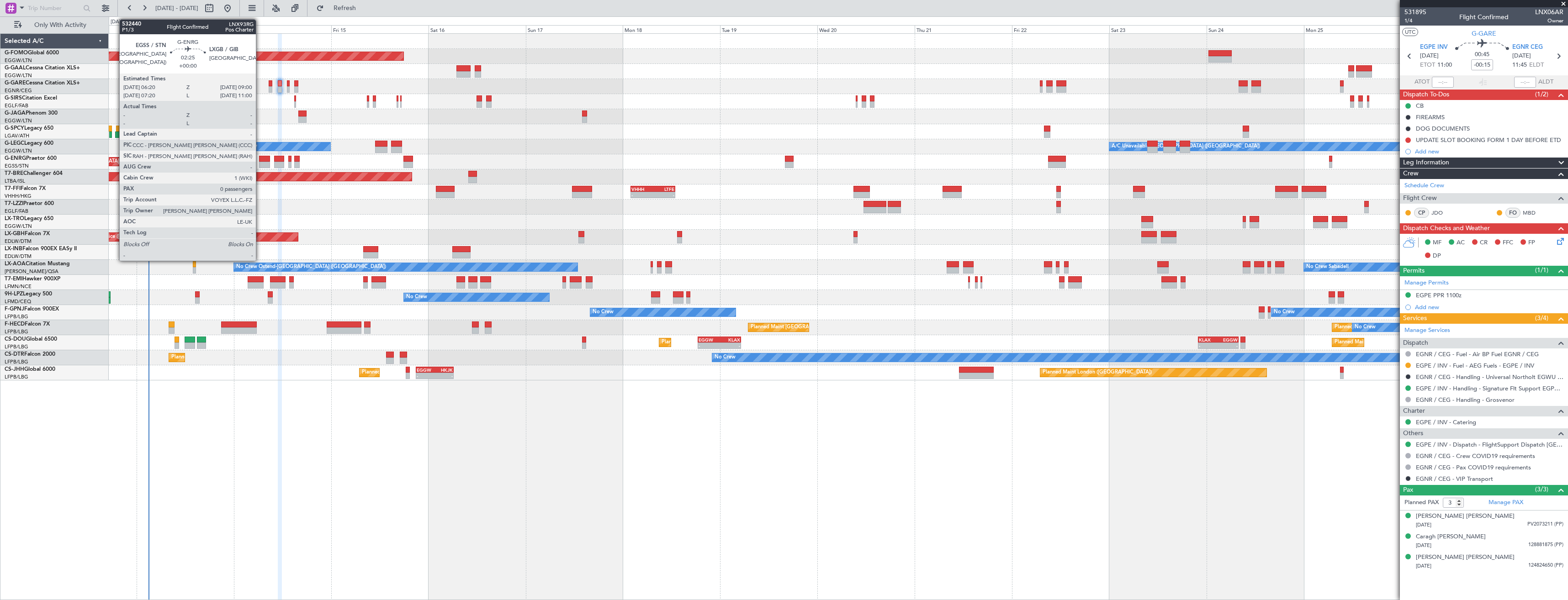
click at [260, 161] on div at bounding box center [265, 159] width 11 height 7
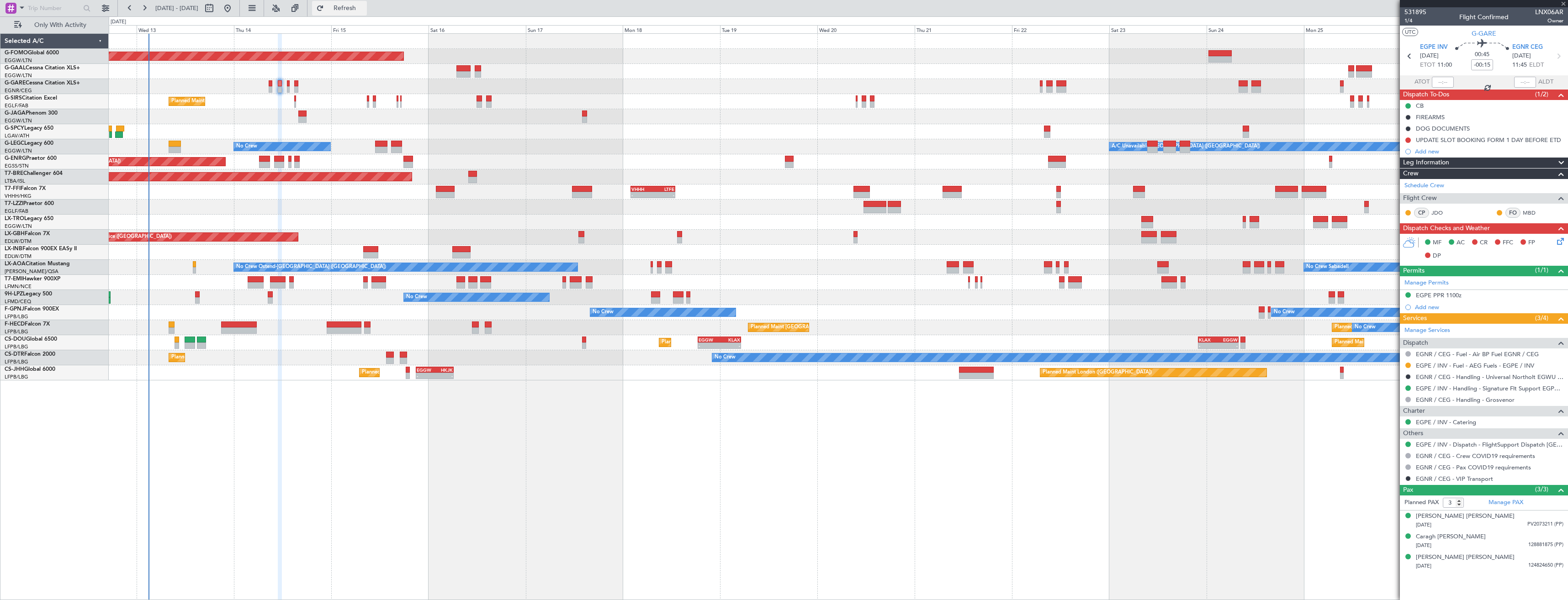
type input "0"
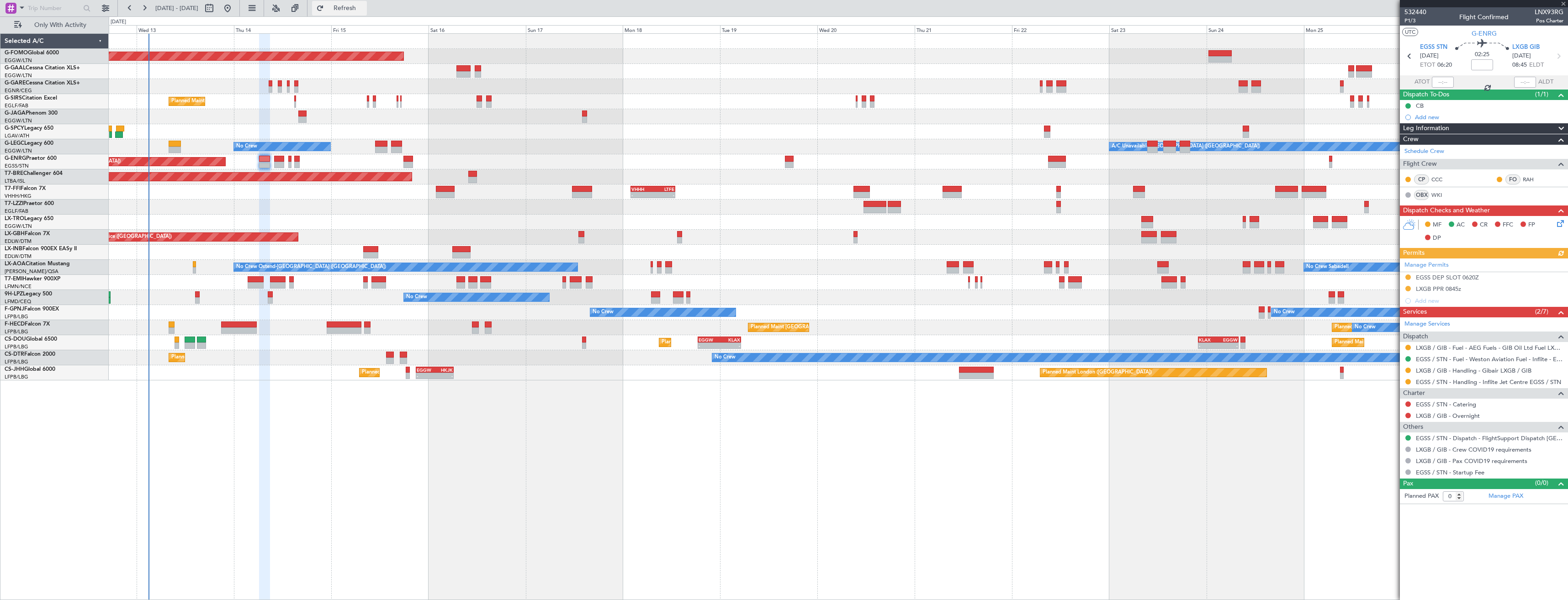
click at [364, 11] on span "Refresh" at bounding box center [345, 8] width 38 height 7
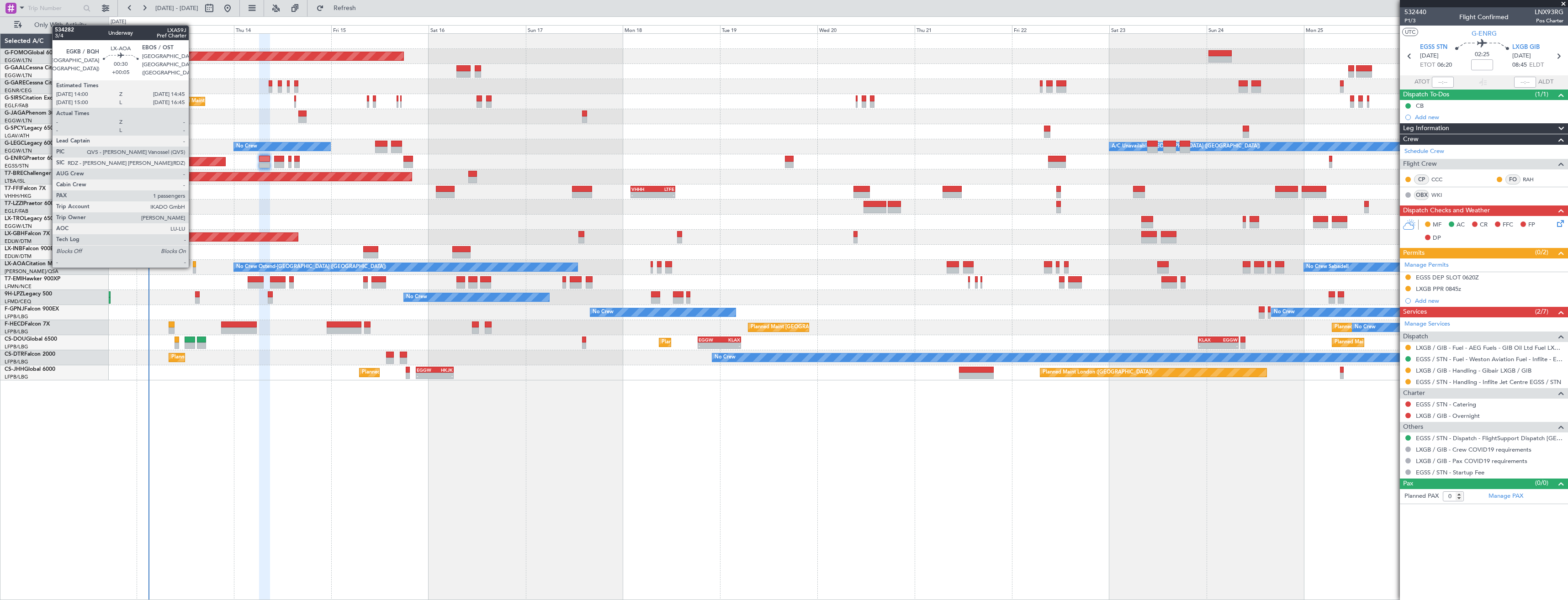
click at [193, 266] on div at bounding box center [194, 264] width 3 height 7
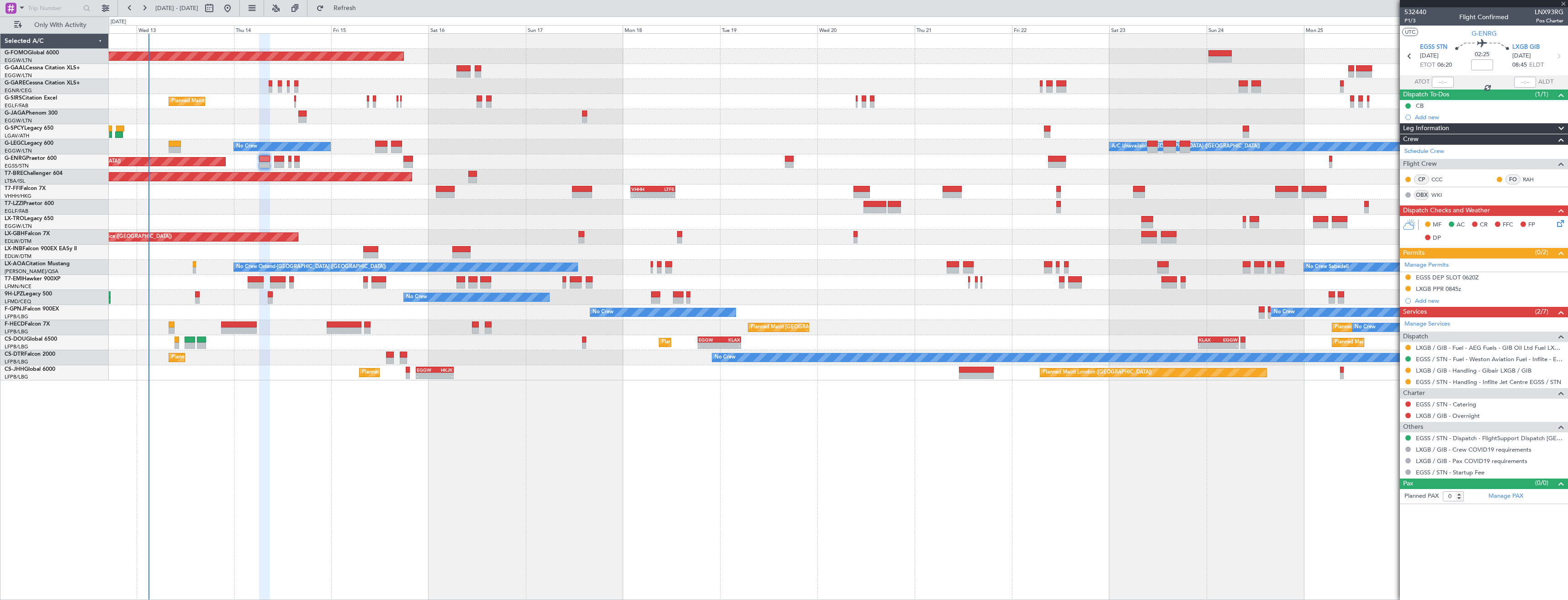
type input "+00:05"
type input "1"
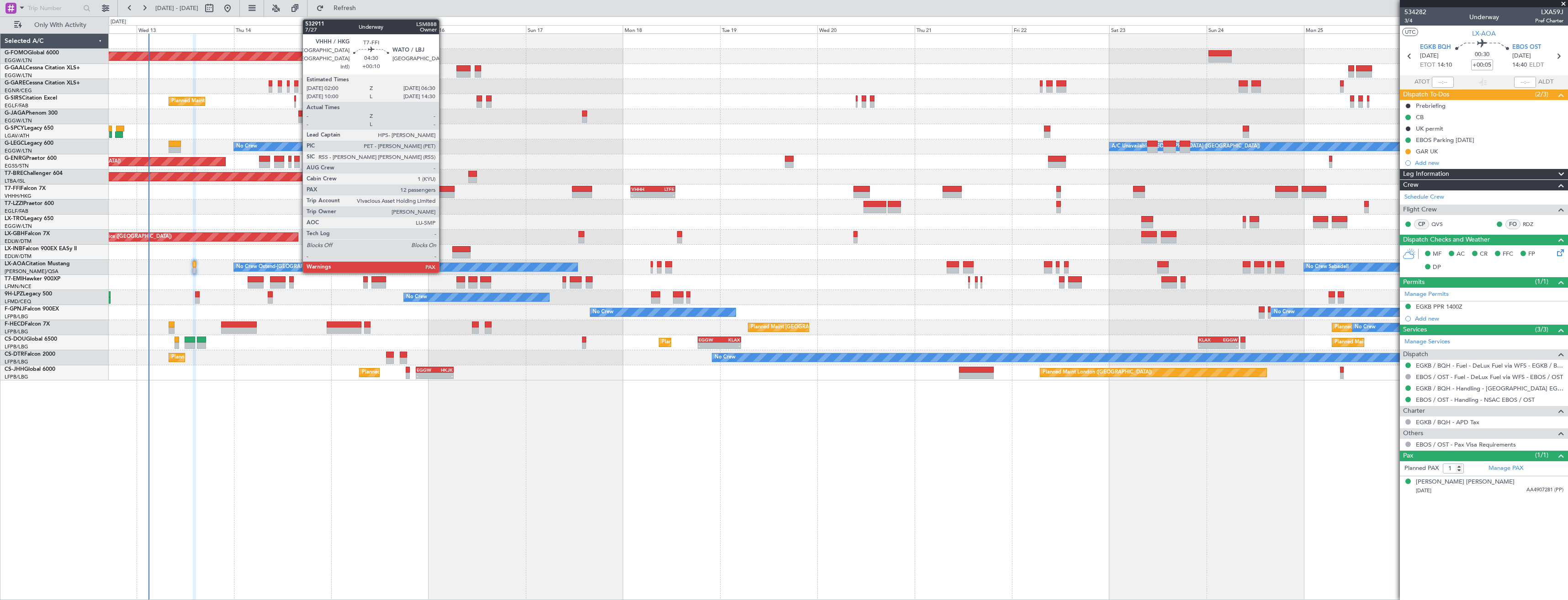
click at [443, 189] on div at bounding box center [445, 189] width 18 height 7
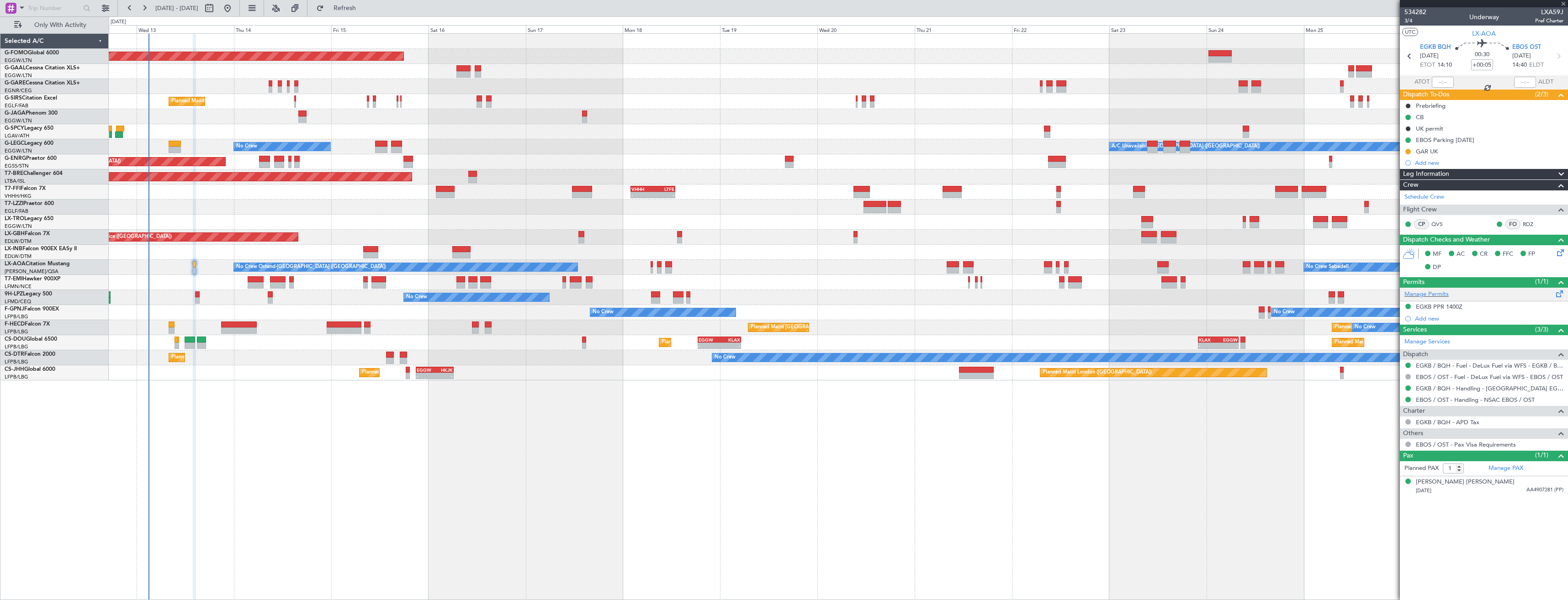
type input "+00:10"
type input "14"
